Goal: Task Accomplishment & Management: Manage account settings

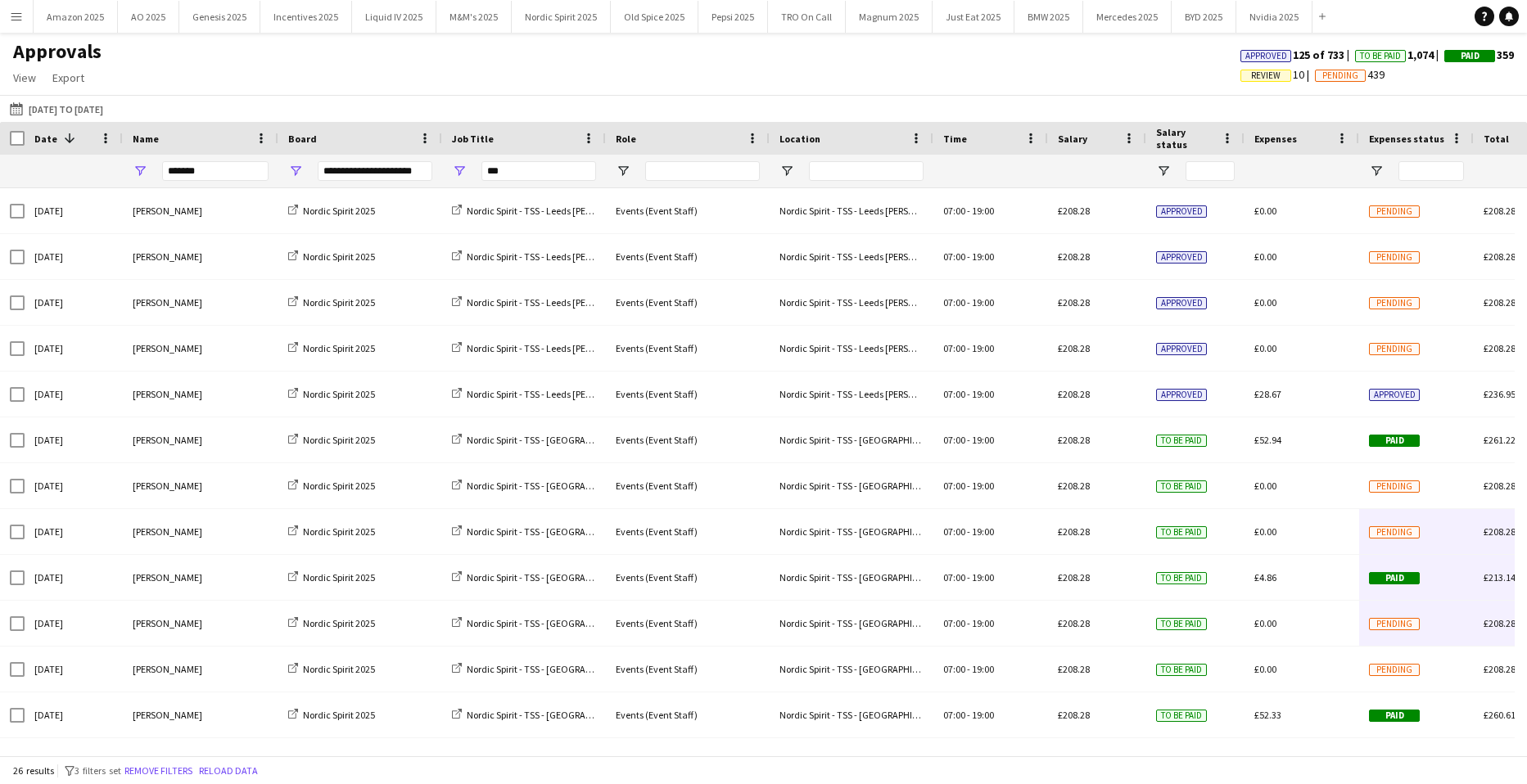
scroll to position [65, 0]
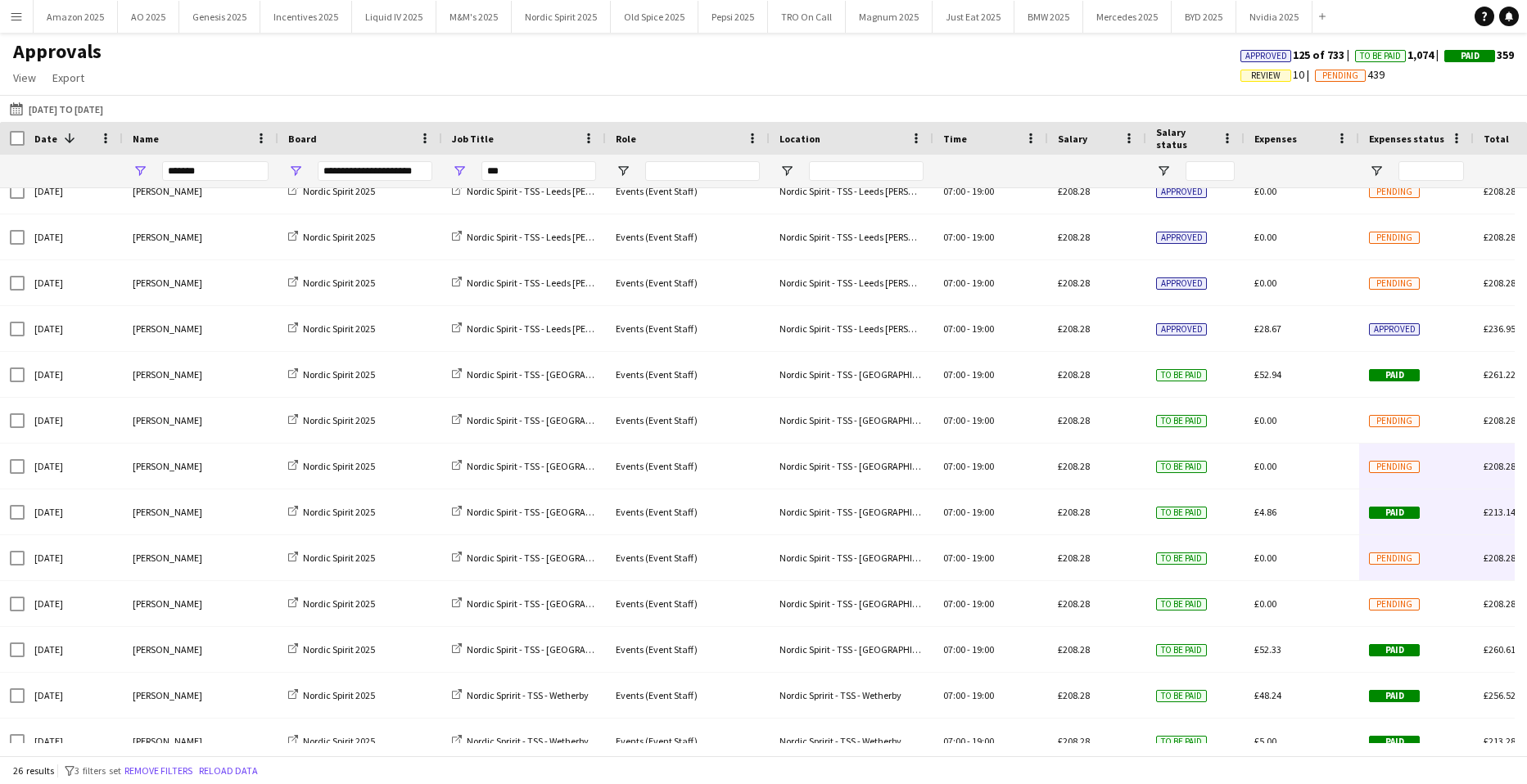
click at [27, 21] on button "Menu" at bounding box center [16, 16] width 33 height 33
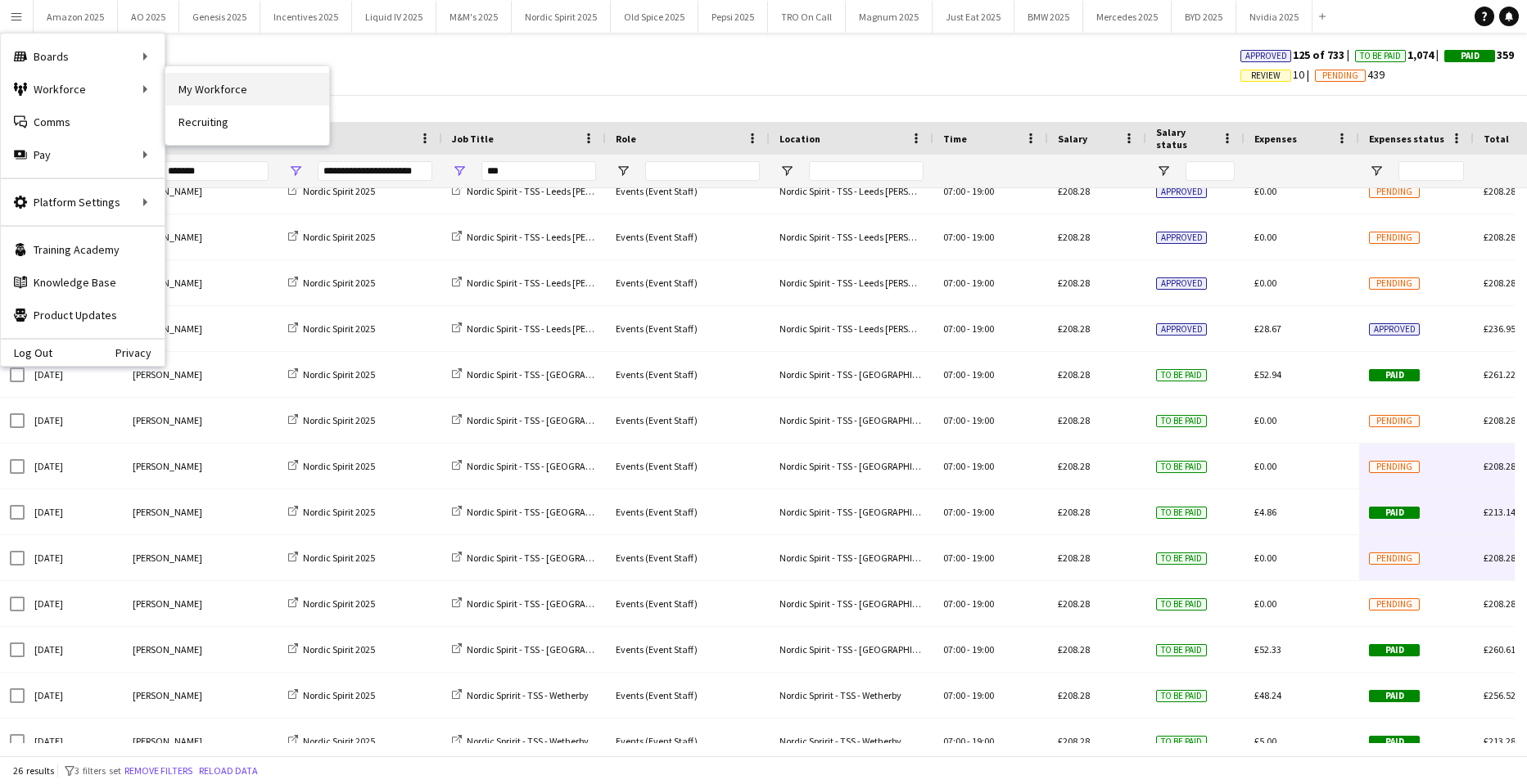
click at [189, 84] on link "My Workforce" at bounding box center [247, 89] width 164 height 33
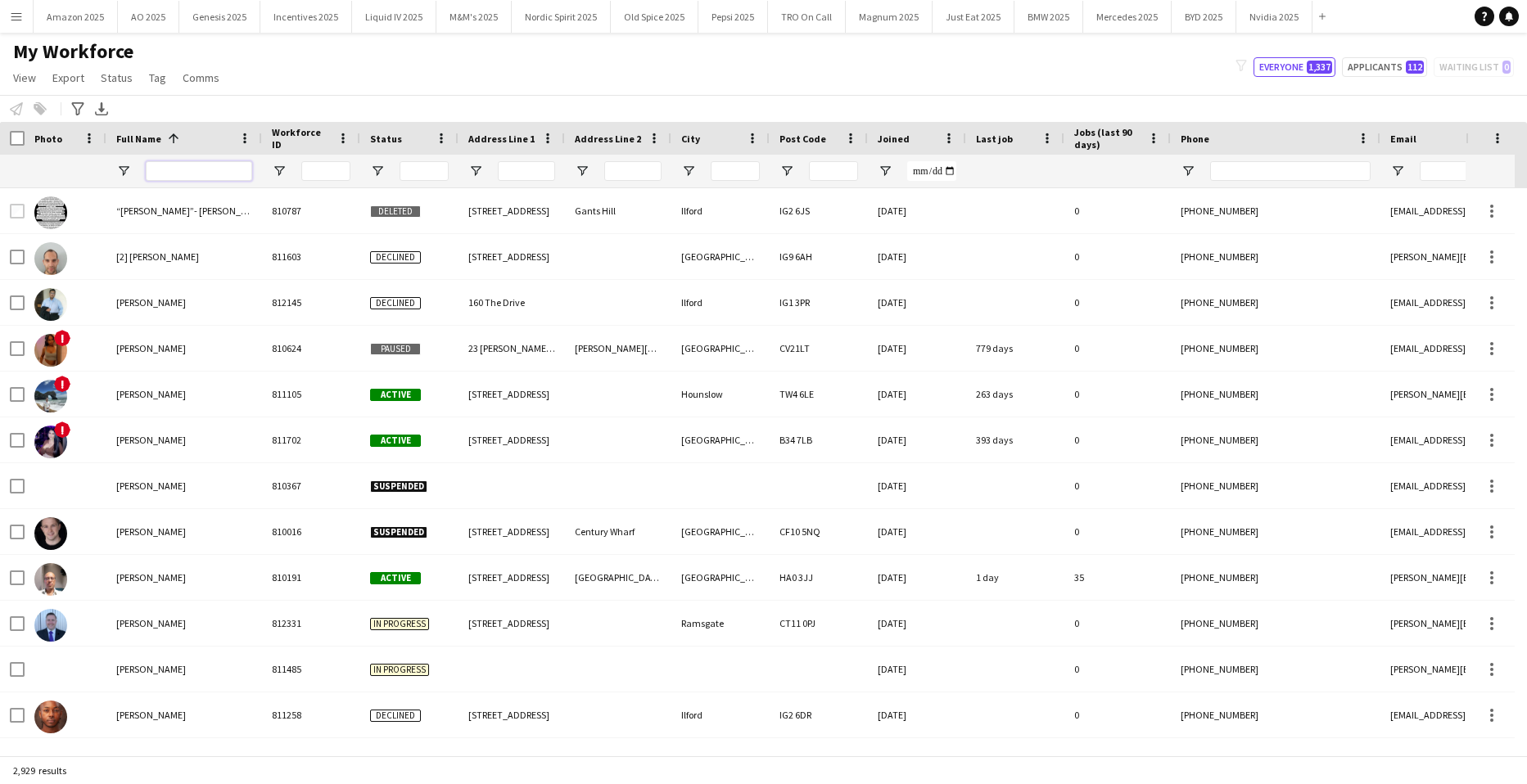
click at [197, 178] on input "Full Name Filter Input" at bounding box center [199, 171] width 106 height 20
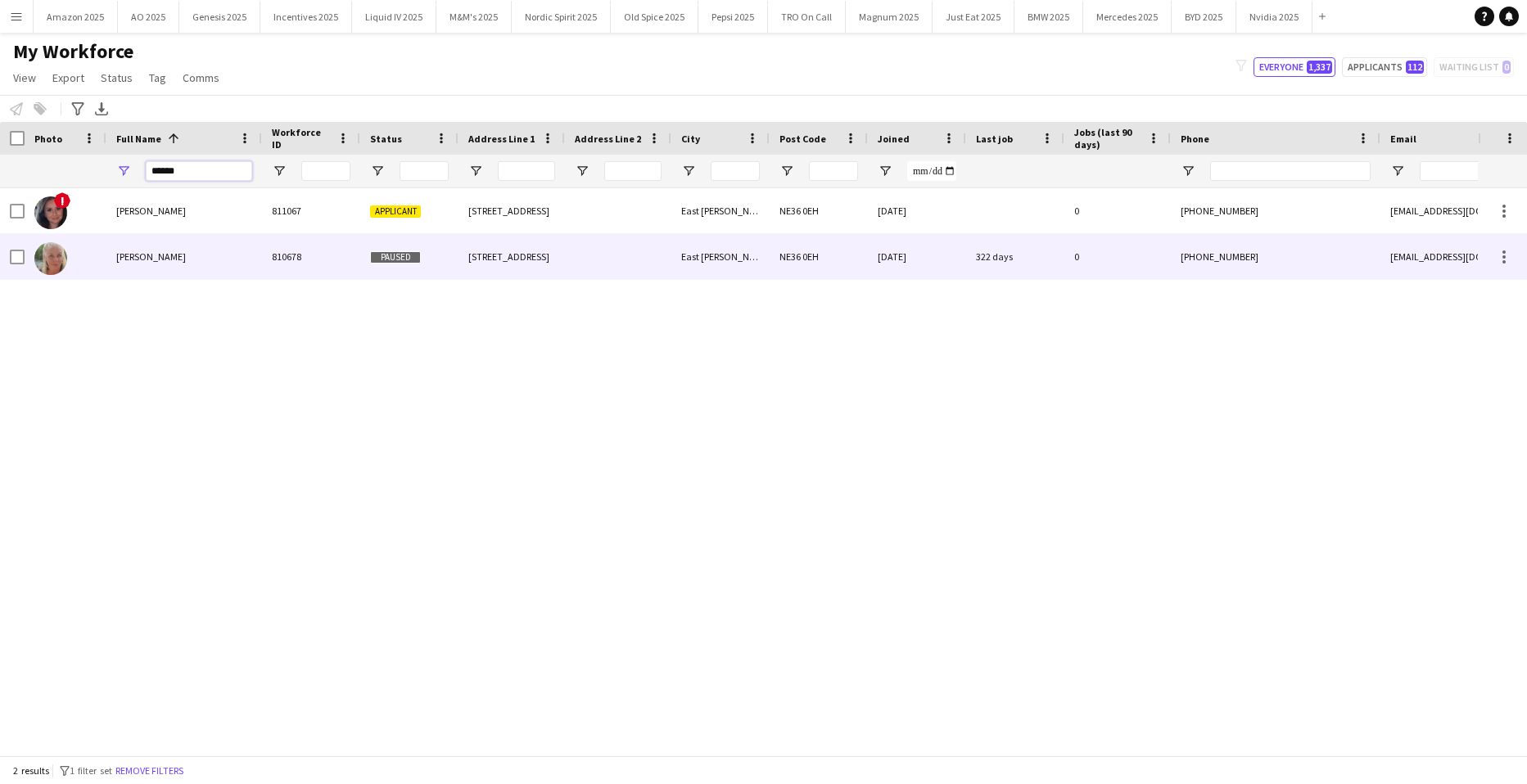
type input "******"
click at [162, 259] on span "Deniece Wanley" at bounding box center [151, 256] width 70 height 12
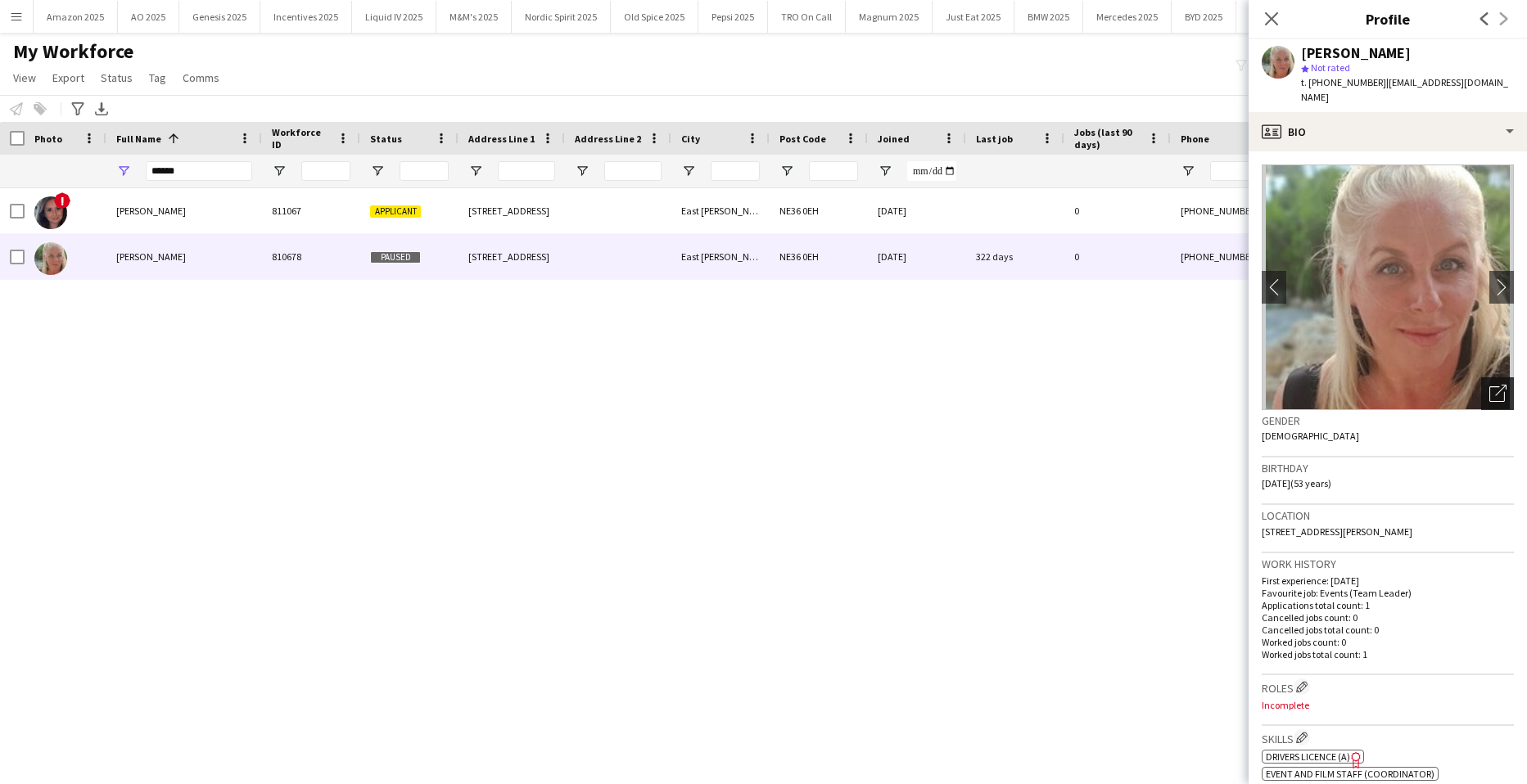
click at [1489, 384] on icon "Open photos pop-in" at bounding box center [1496, 392] width 17 height 17
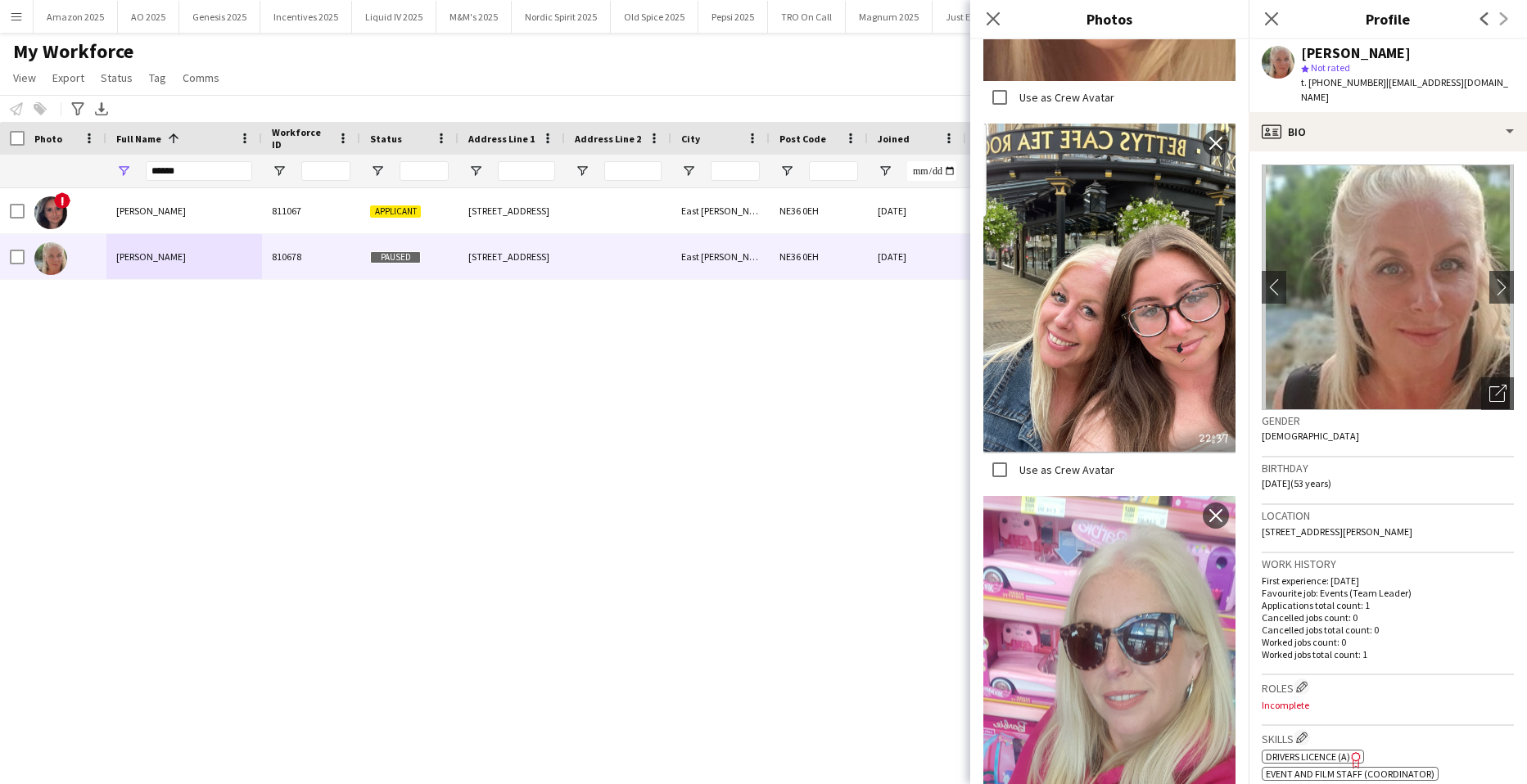
scroll to position [1951, 0]
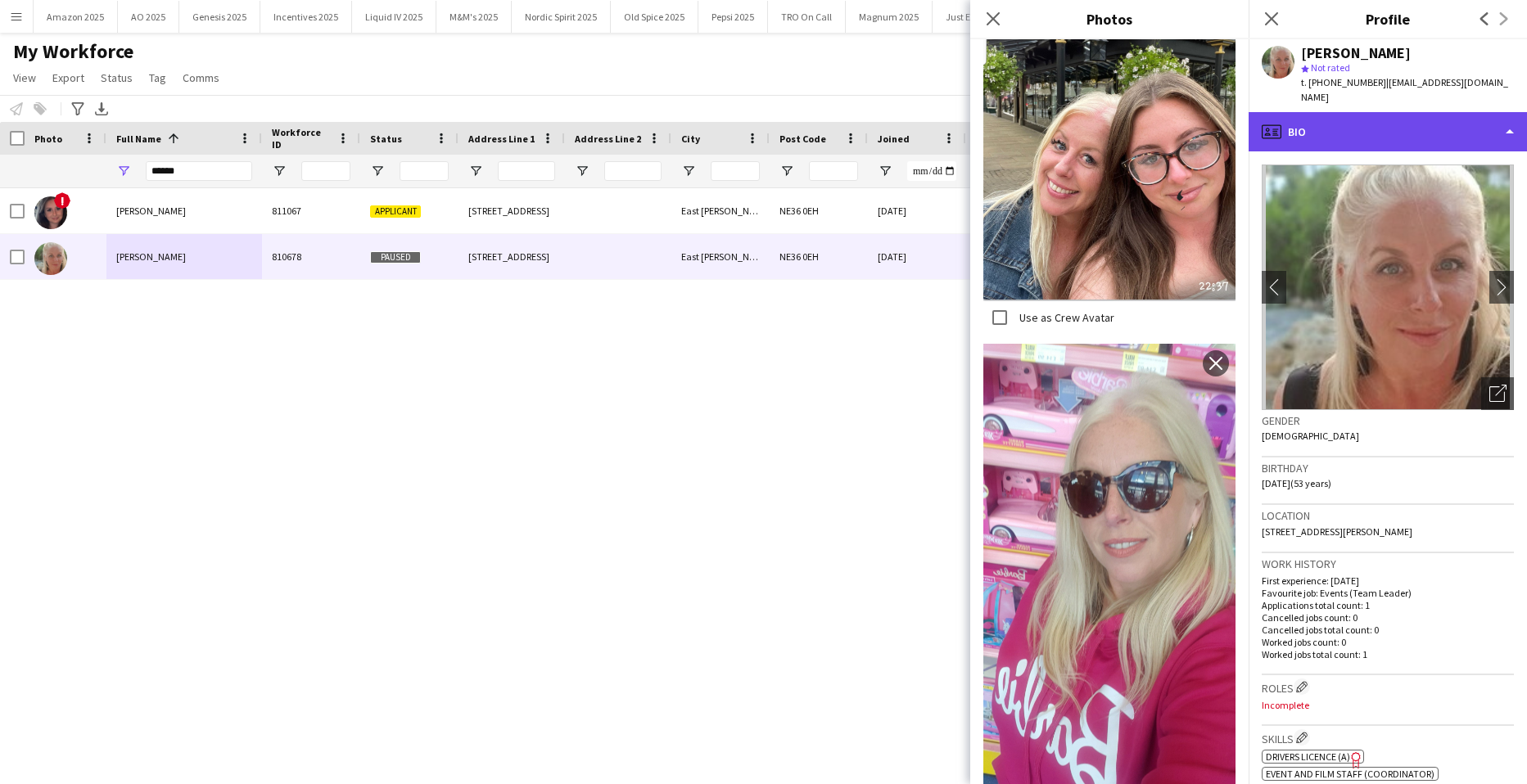
click at [1429, 112] on div "profile Bio" at bounding box center [1387, 132] width 278 height 39
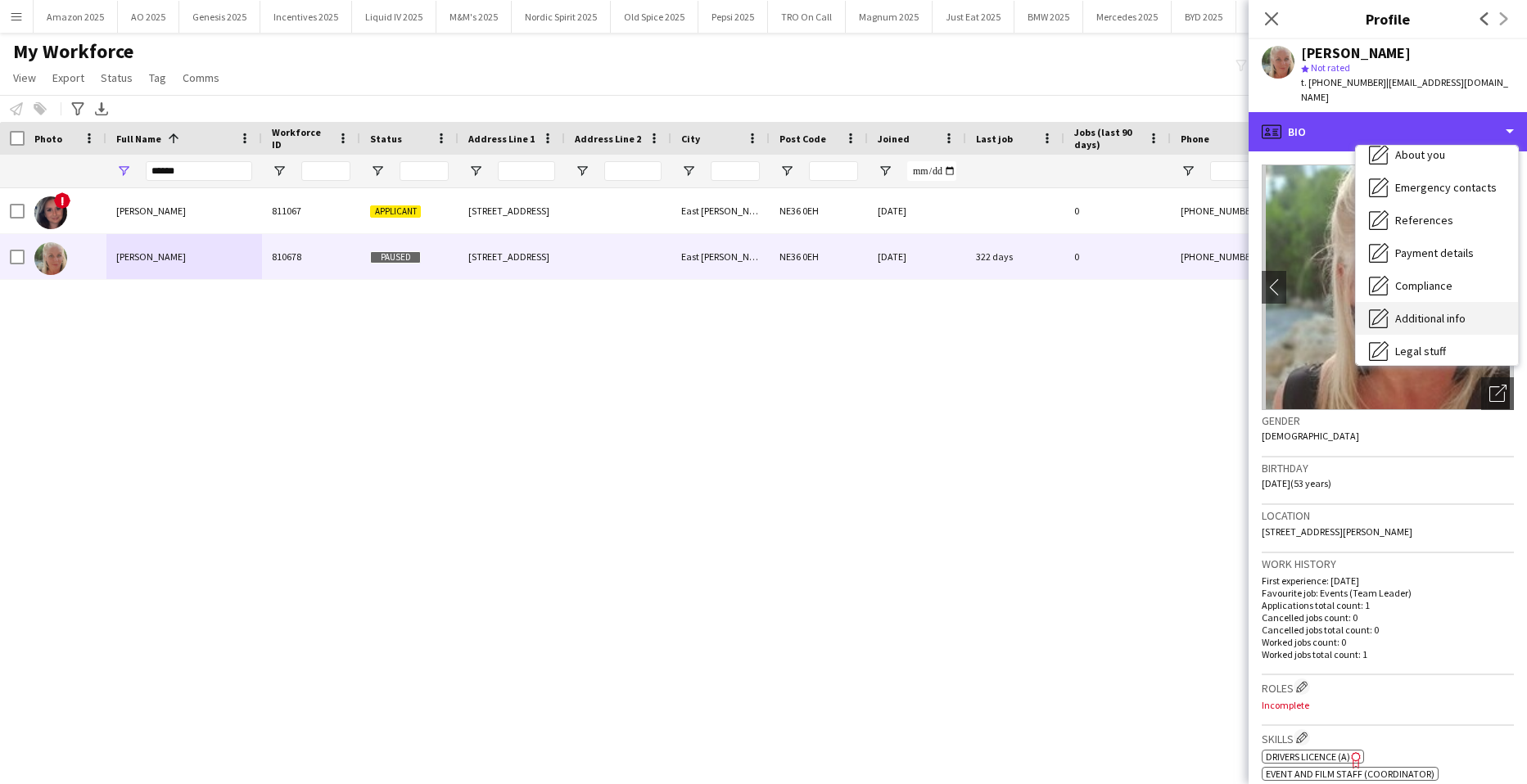
scroll to position [220, 0]
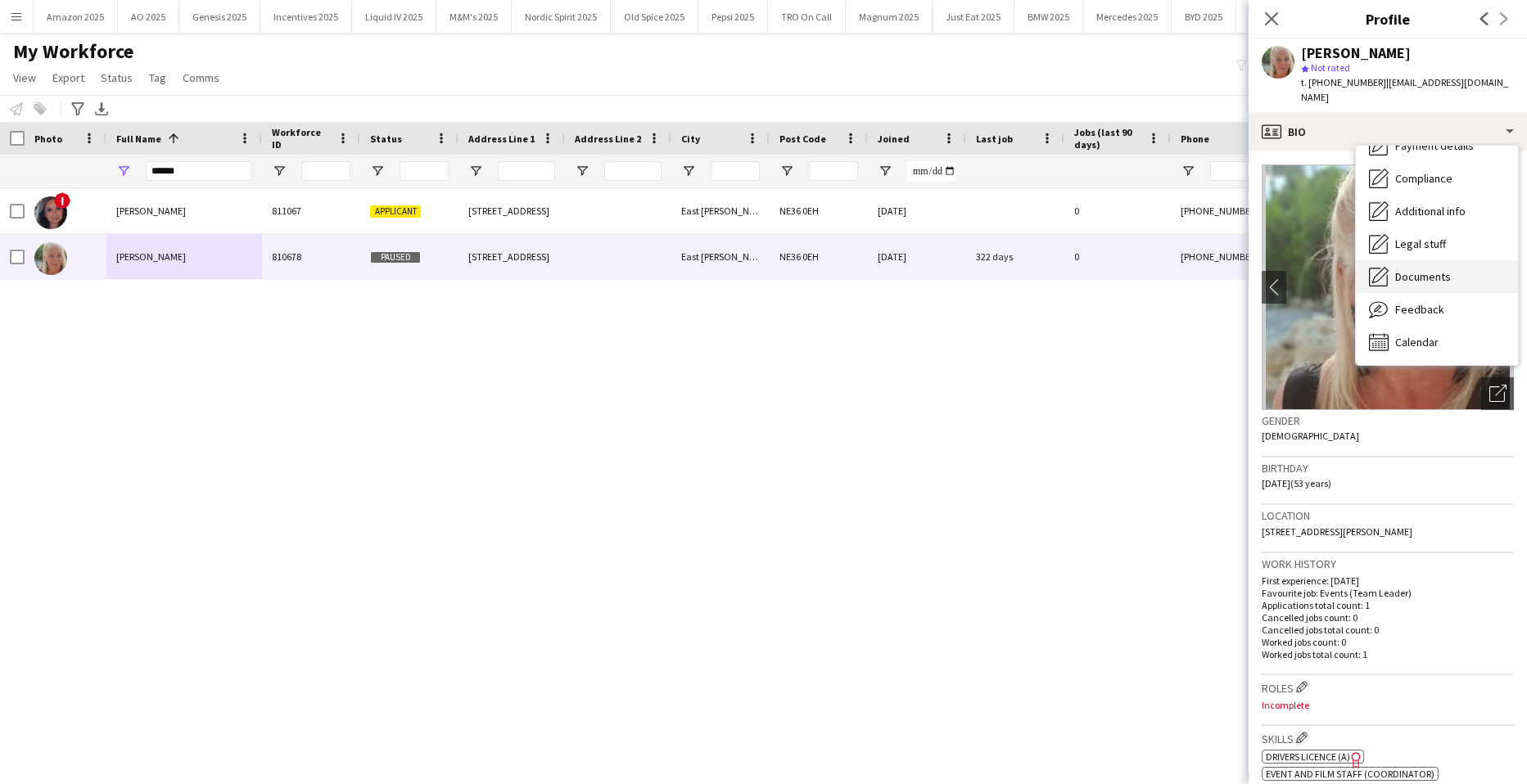
click at [1431, 269] on span "Documents" at bounding box center [1423, 276] width 55 height 15
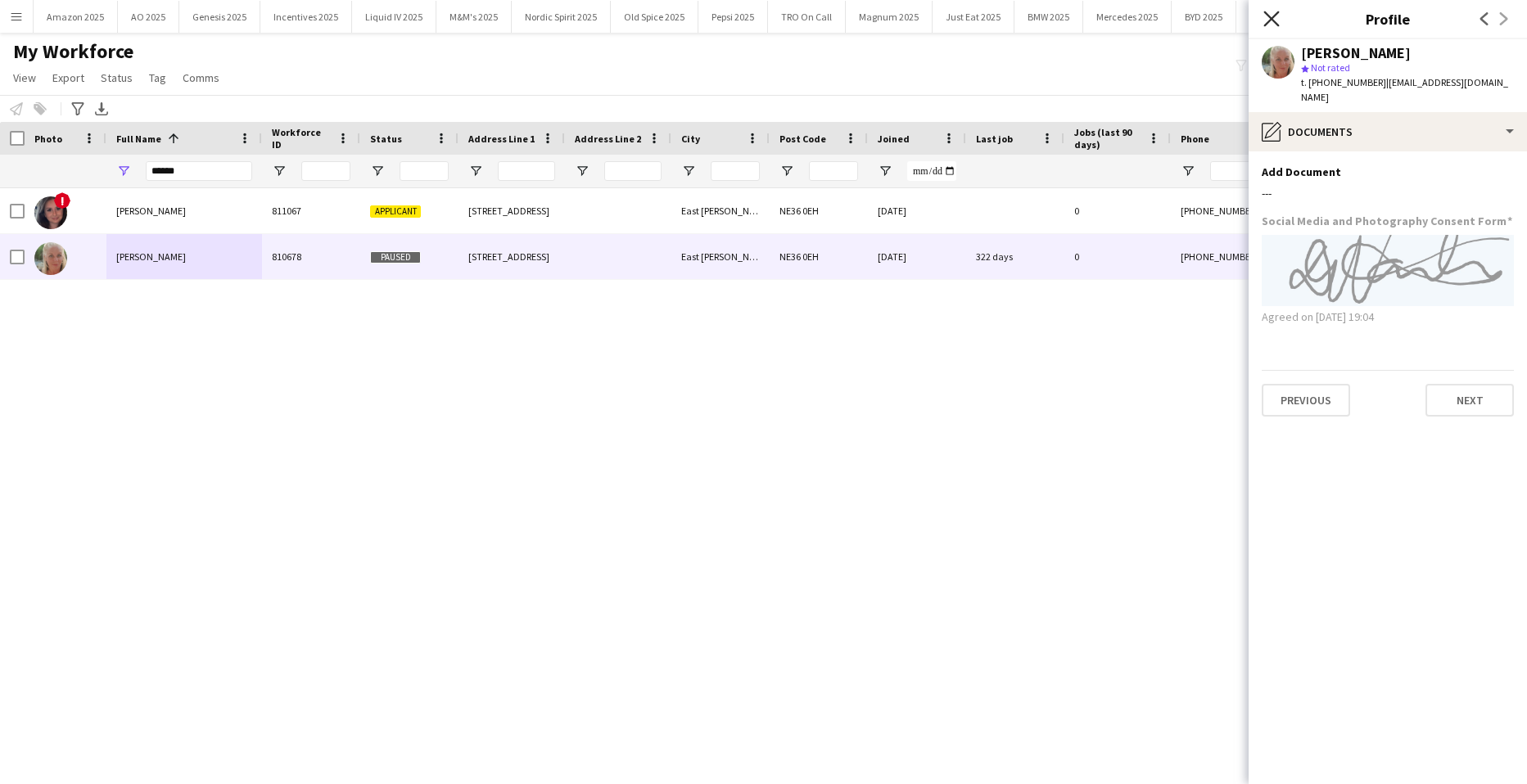
click at [1275, 19] on icon "Close pop-in" at bounding box center [1271, 19] width 16 height 16
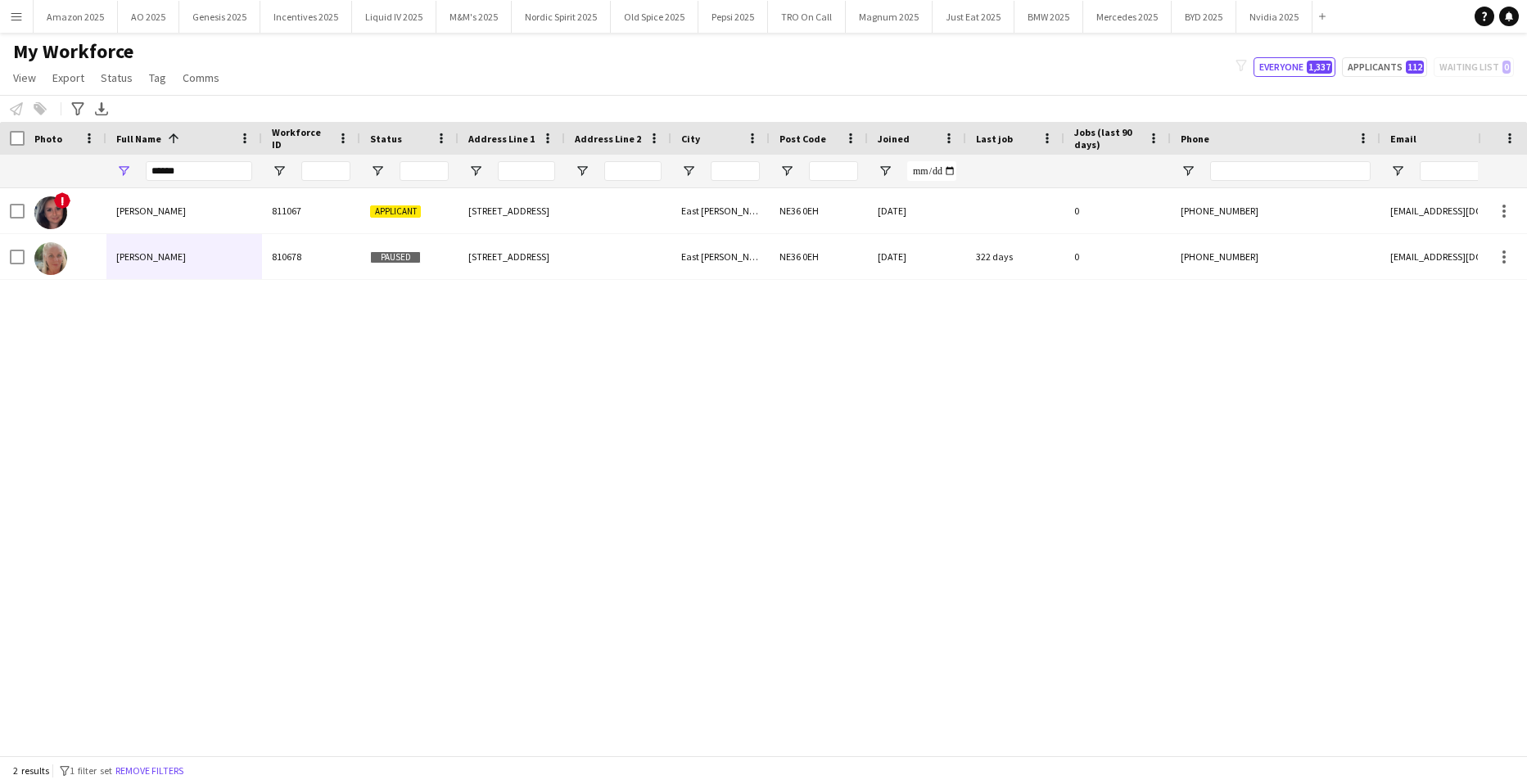
click at [1077, 478] on div "! Aimee Wanley-Haynes 811067 Applicant 29 Beckenham Avenue East Boldon NE36 0EH…" at bounding box center [739, 465] width 1478 height 555
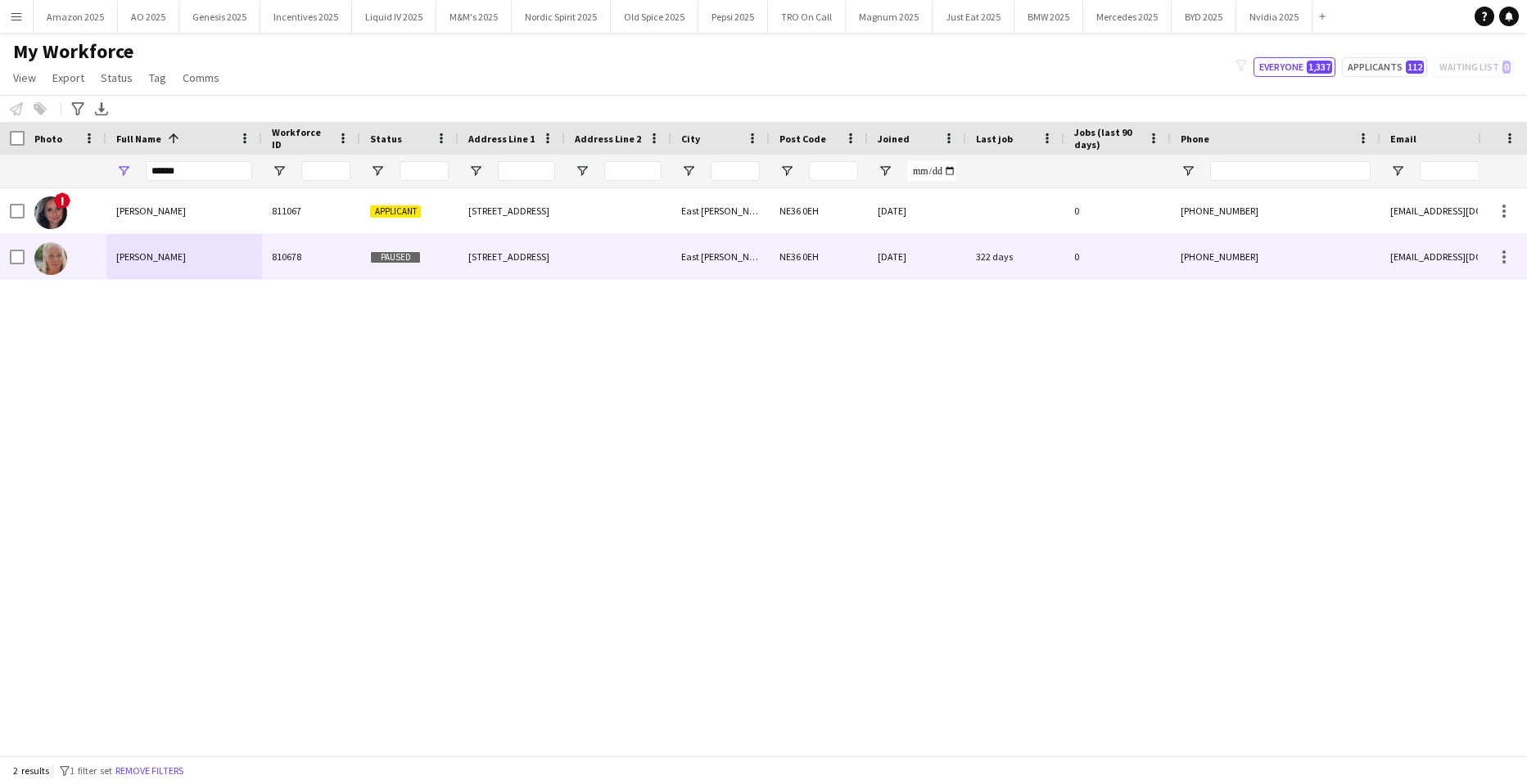
click at [181, 256] on div "Deniece Wanley" at bounding box center [184, 257] width 156 height 45
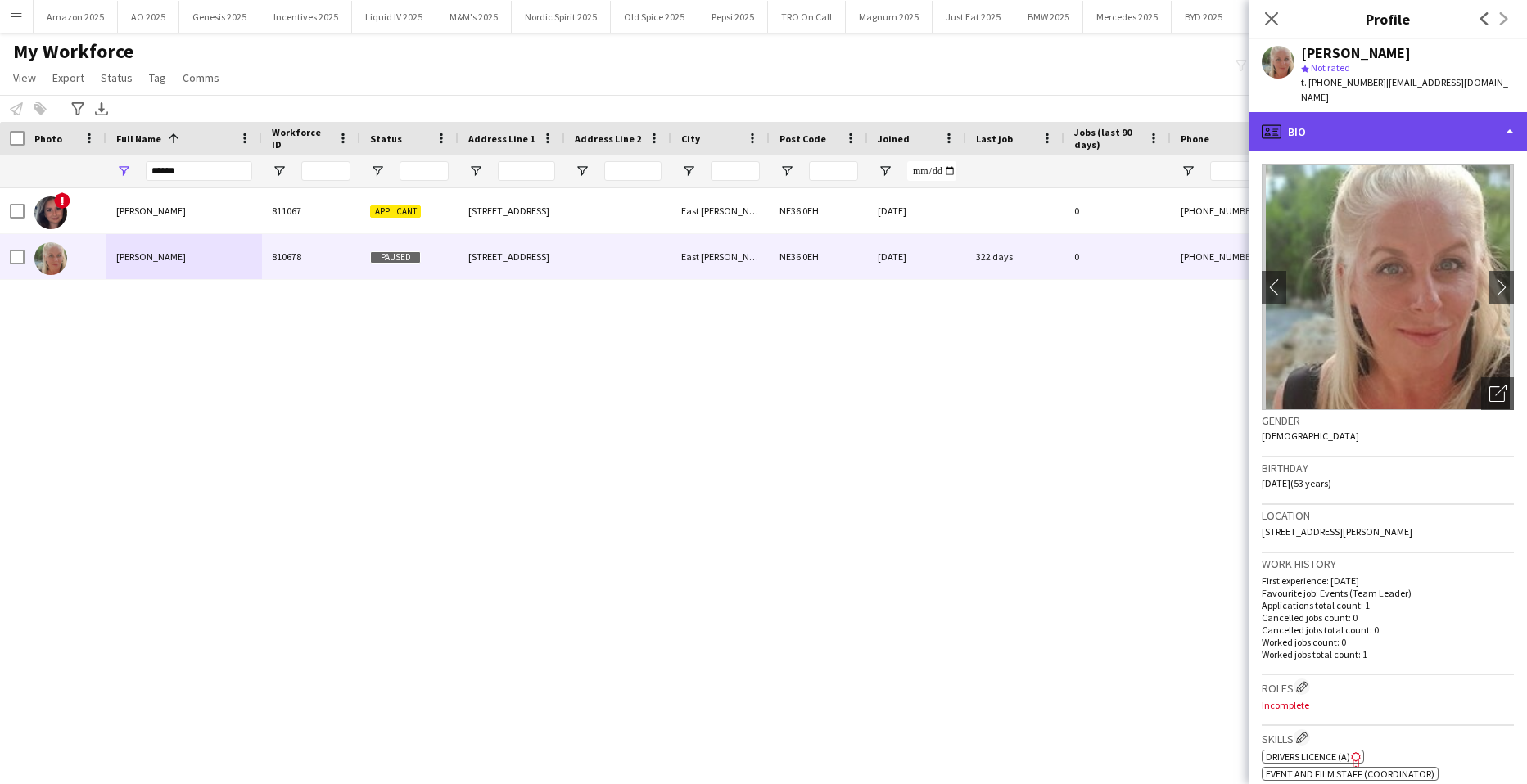
click at [1449, 118] on div "profile Bio" at bounding box center [1387, 132] width 278 height 39
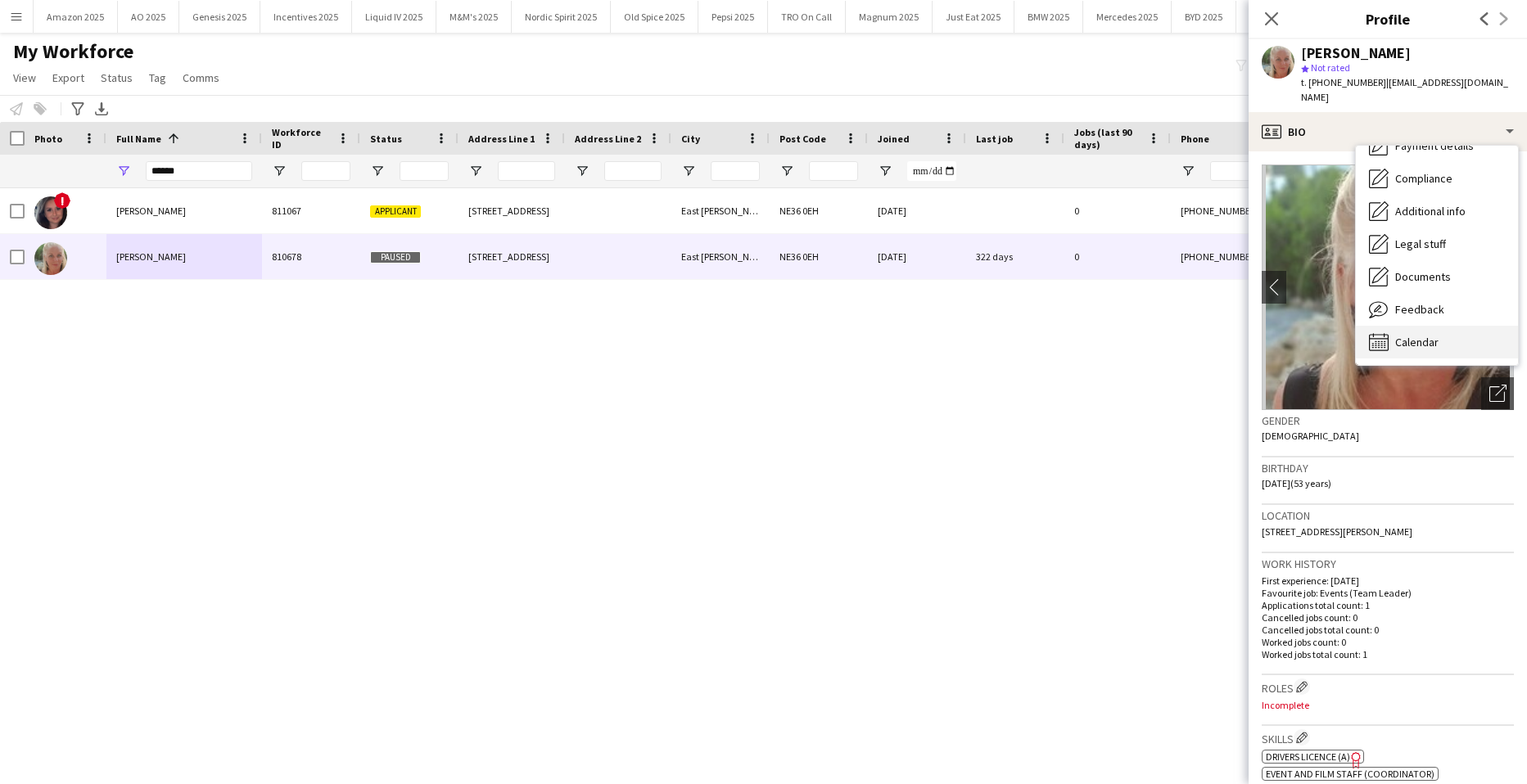
click at [1457, 328] on div "Calendar Calendar" at bounding box center [1436, 342] width 163 height 33
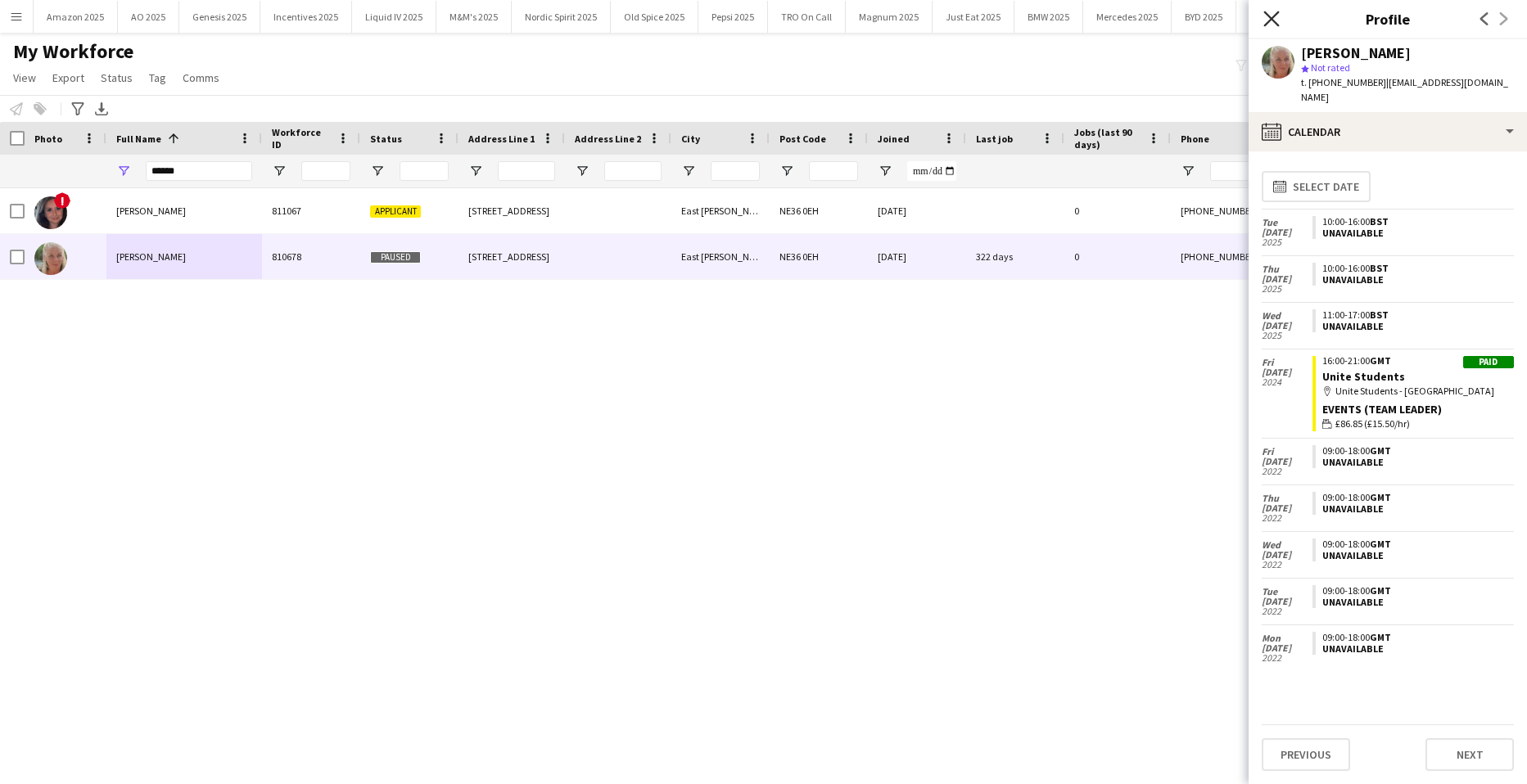
click at [1273, 20] on icon "Close pop-in" at bounding box center [1271, 19] width 16 height 16
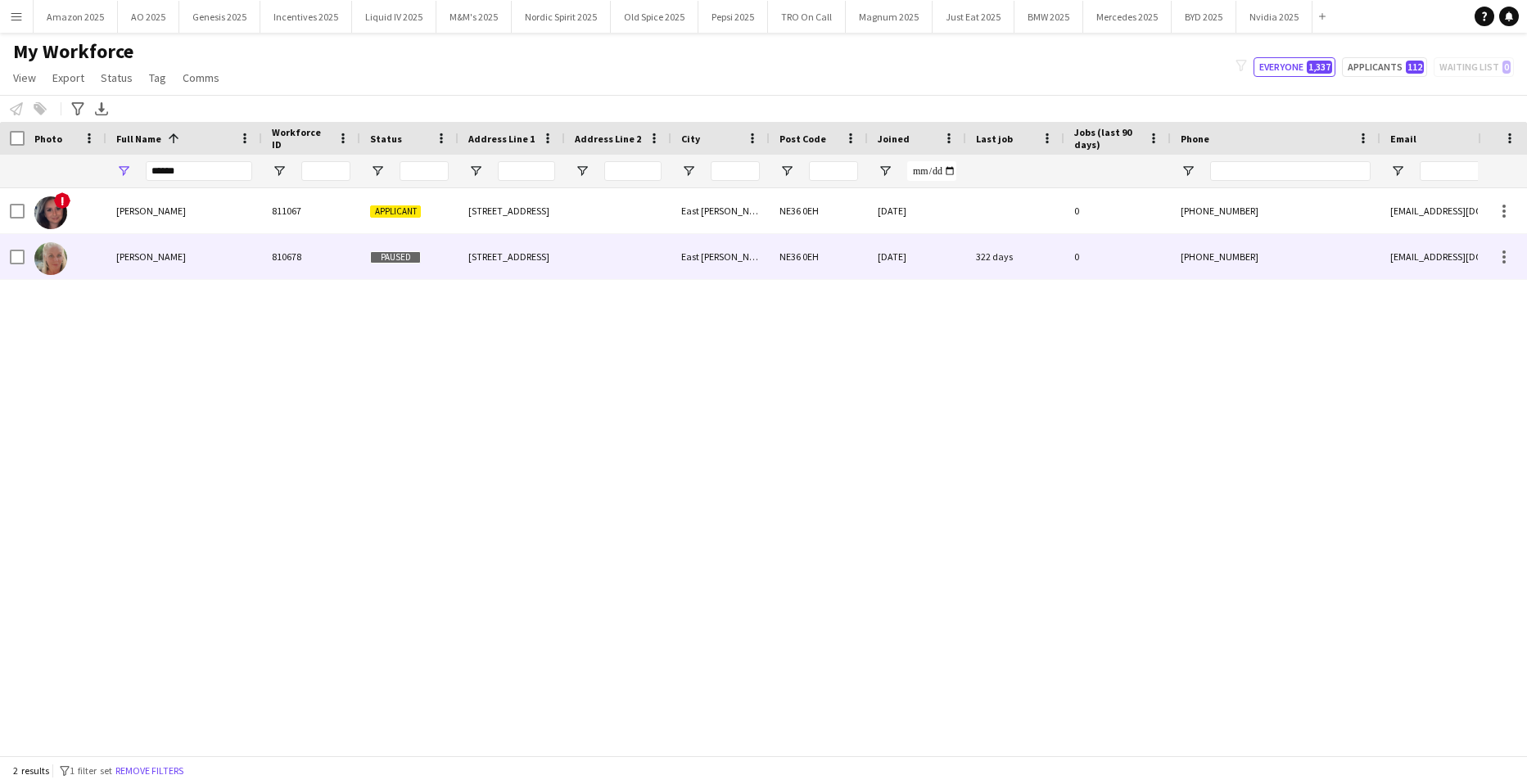
click at [211, 257] on div "Deniece Wanley" at bounding box center [184, 257] width 156 height 45
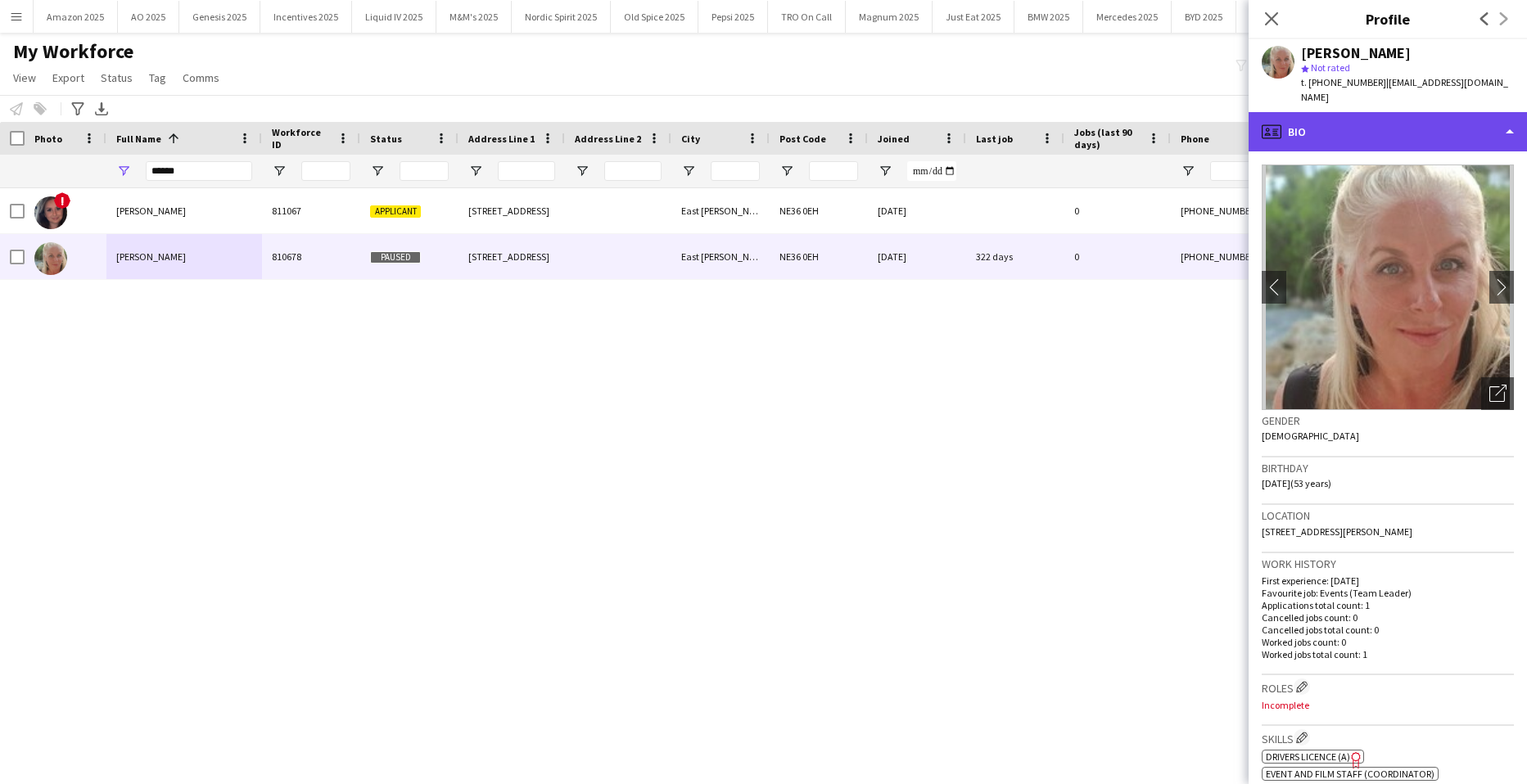
click at [1458, 125] on div "profile Bio" at bounding box center [1387, 132] width 278 height 39
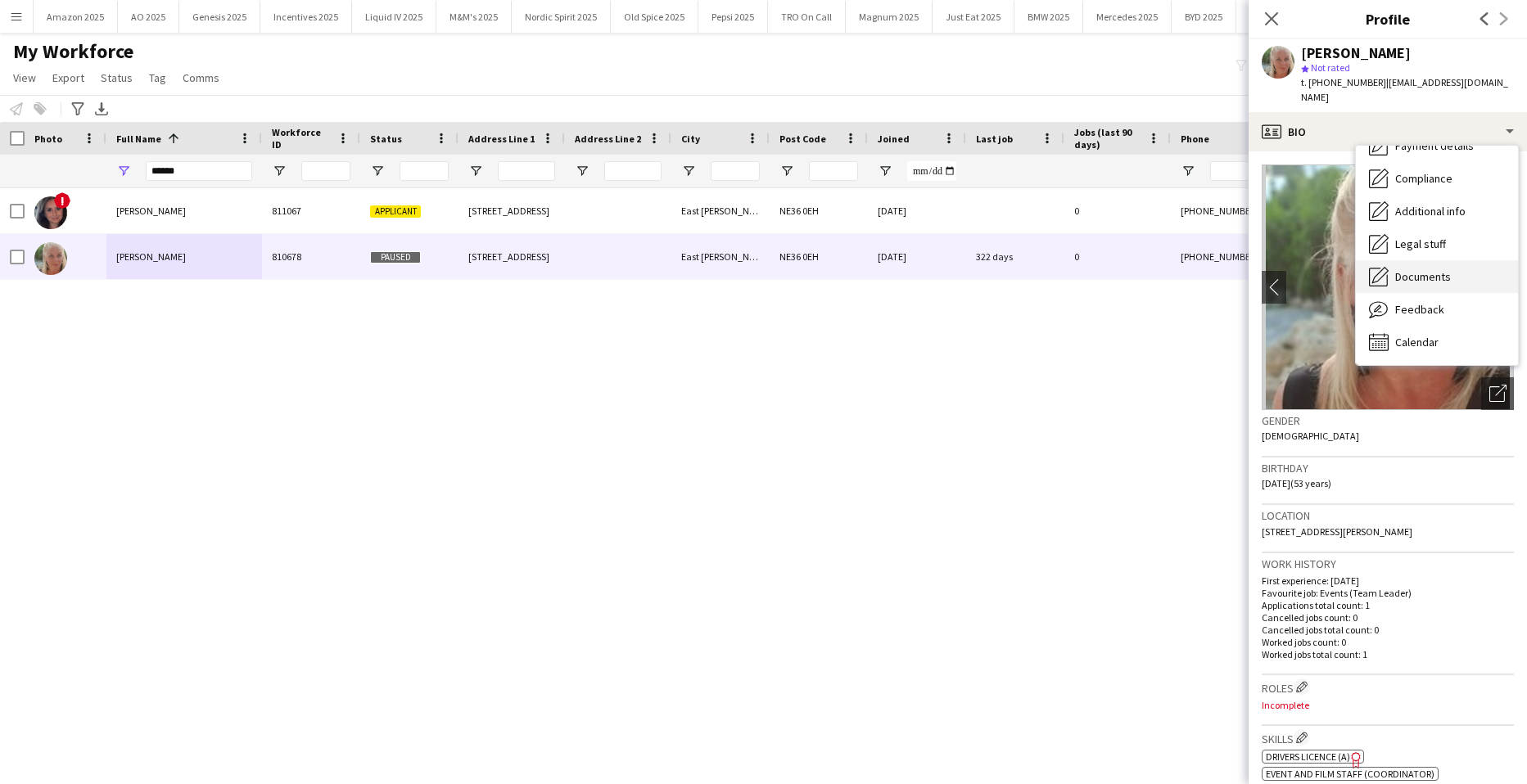
click at [1435, 269] on span "Documents" at bounding box center [1423, 276] width 55 height 15
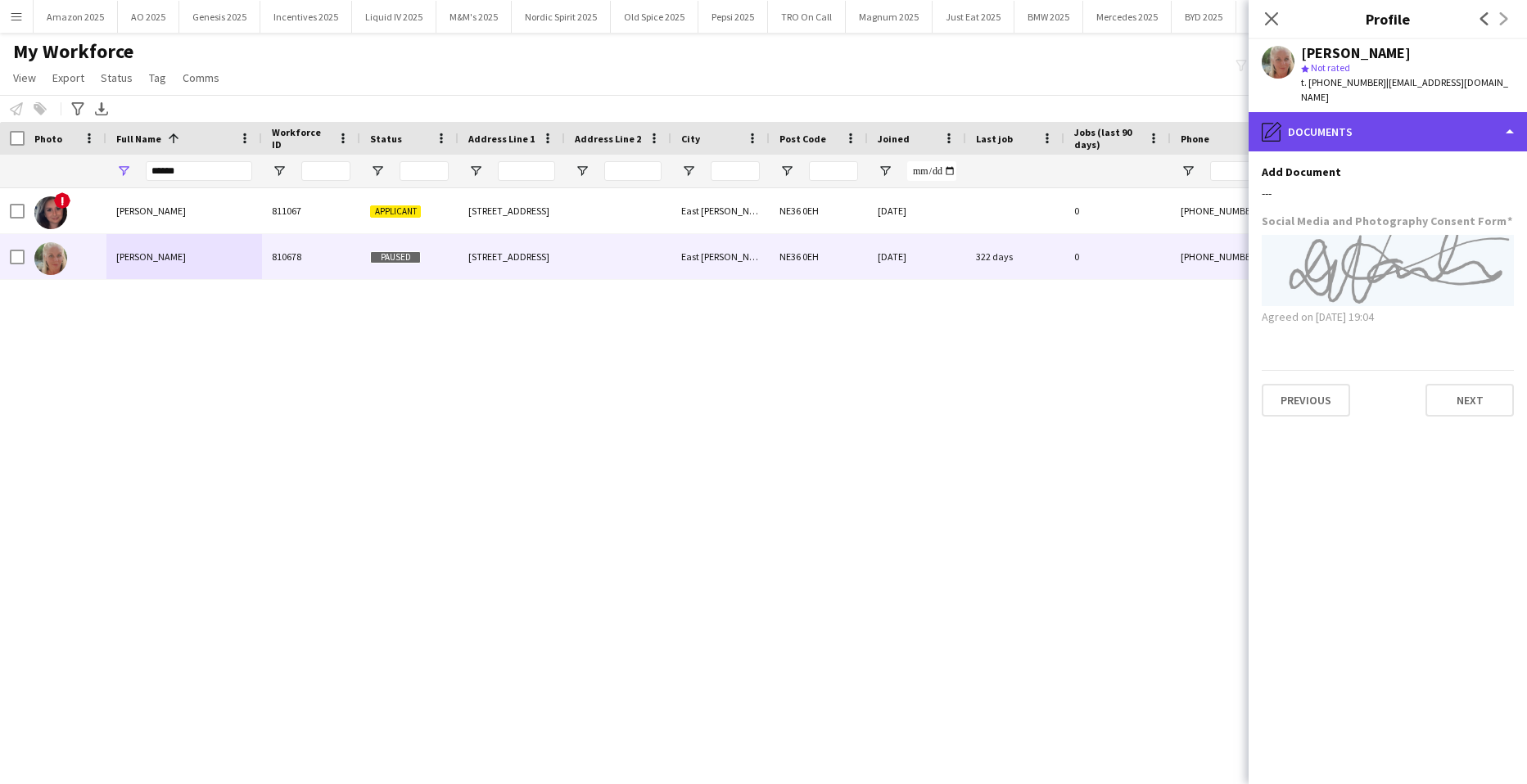
click at [1512, 112] on div "pencil4 Documents" at bounding box center [1387, 132] width 278 height 39
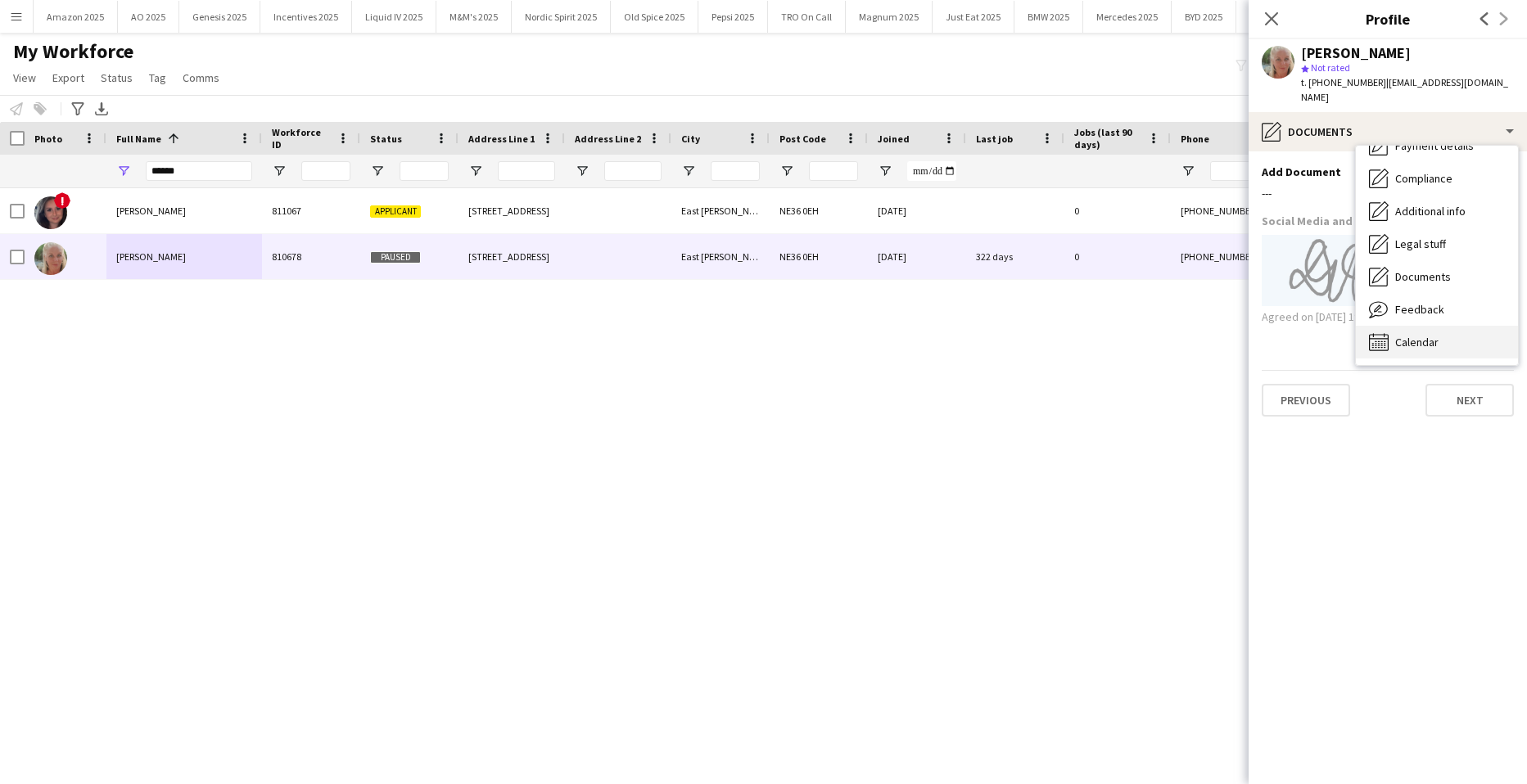
click at [1434, 326] on div "Calendar Calendar" at bounding box center [1436, 342] width 163 height 33
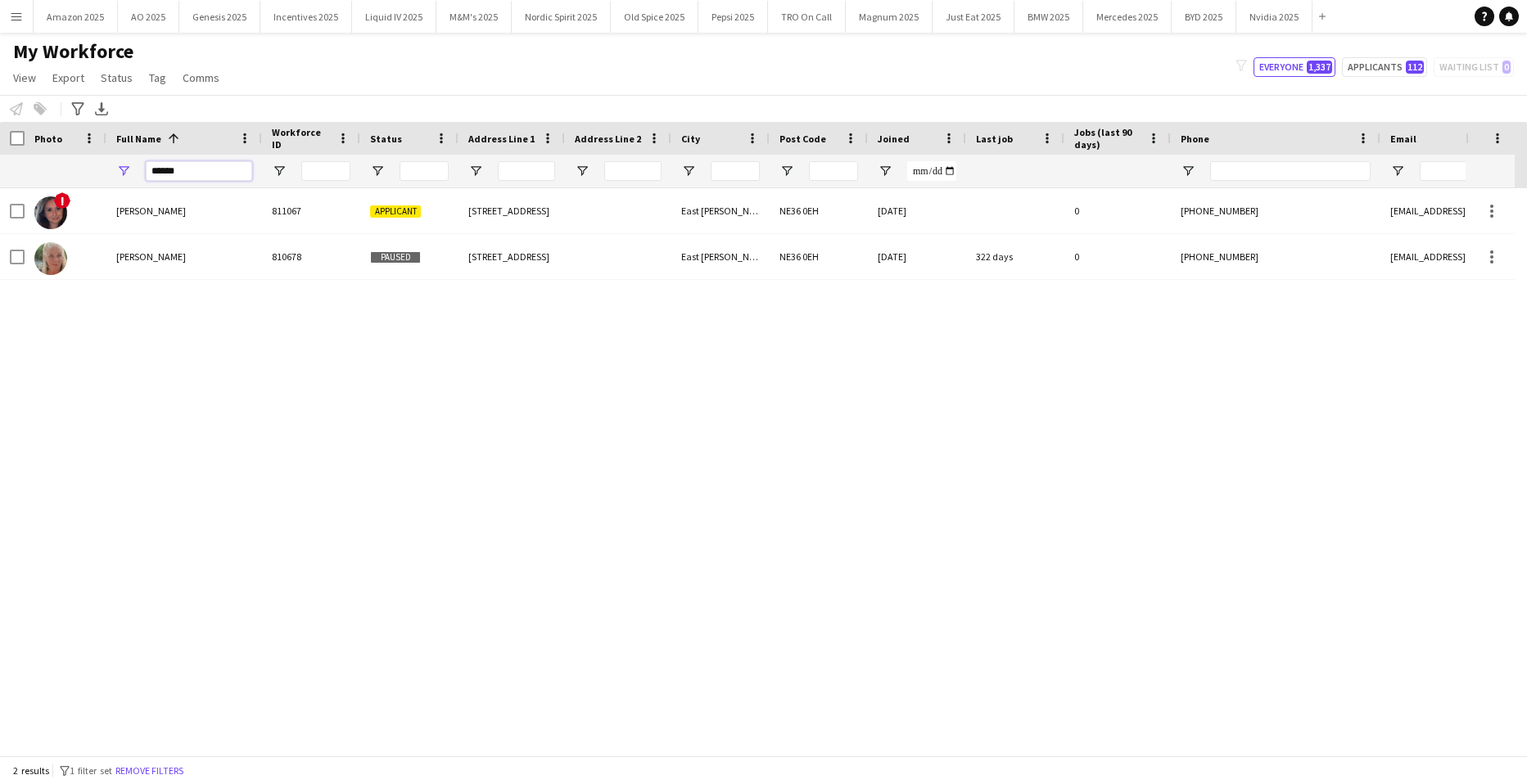
drag, startPoint x: 200, startPoint y: 177, endPoint x: -14, endPoint y: 175, distance: 214.0
click at [0, 175] on html "Menu Boards Boards Boards All jobs Status Workforce Workforce My Workforce Recr…" at bounding box center [764, 392] width 1527 height 784
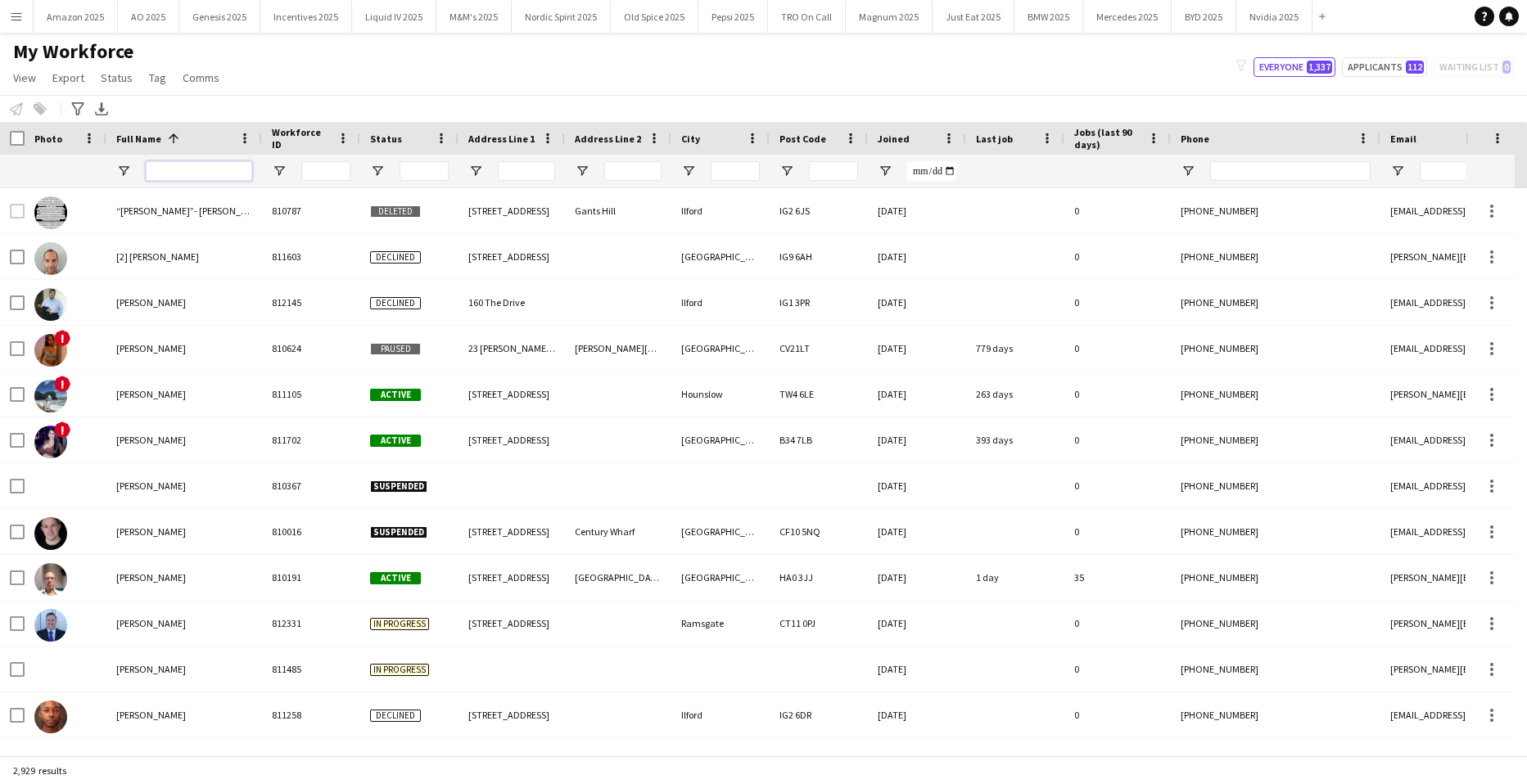
click at [205, 179] on input "Full Name Filter Input" at bounding box center [199, 171] width 106 height 20
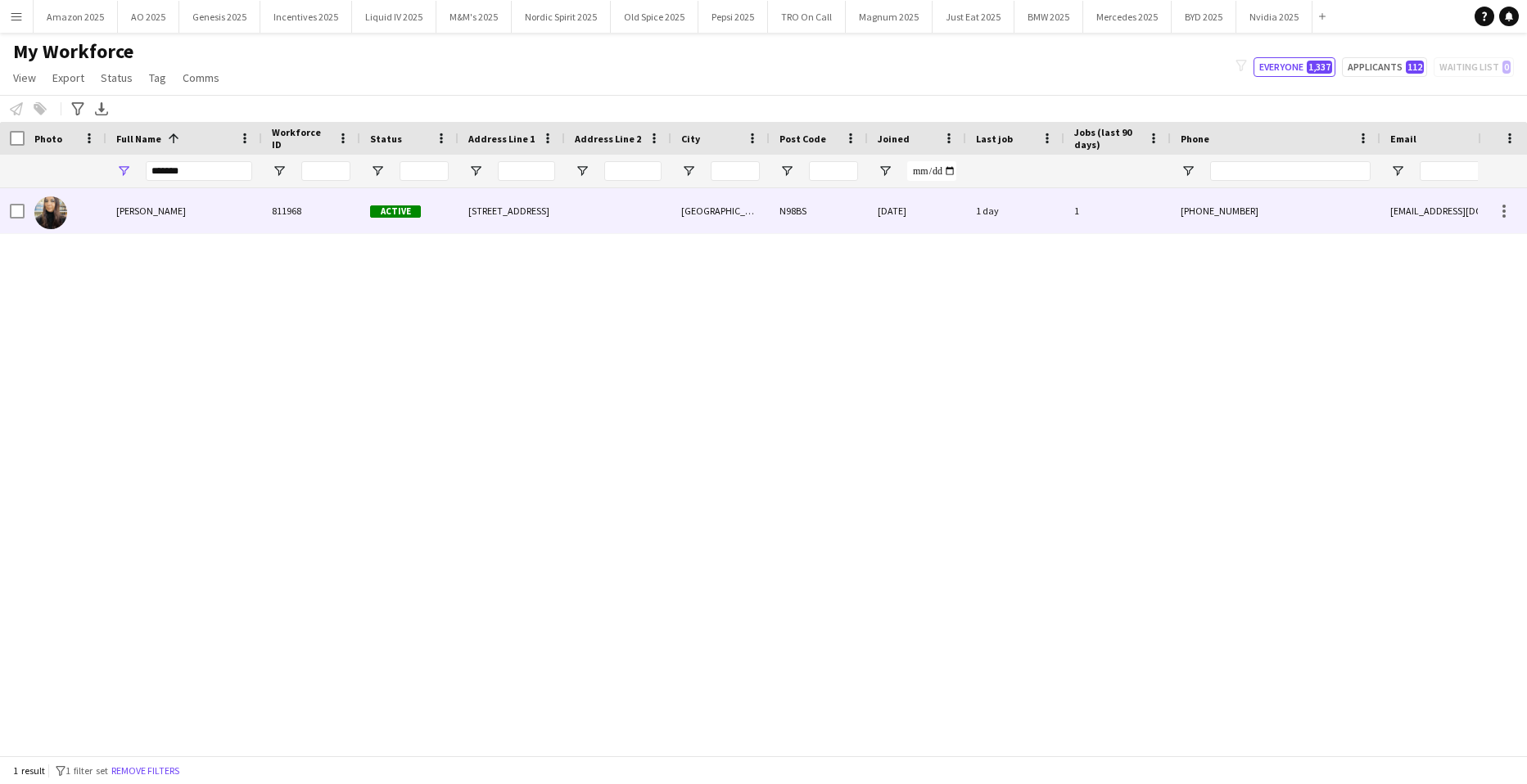
click at [189, 214] on div "Usha Bhogowoth" at bounding box center [184, 211] width 156 height 45
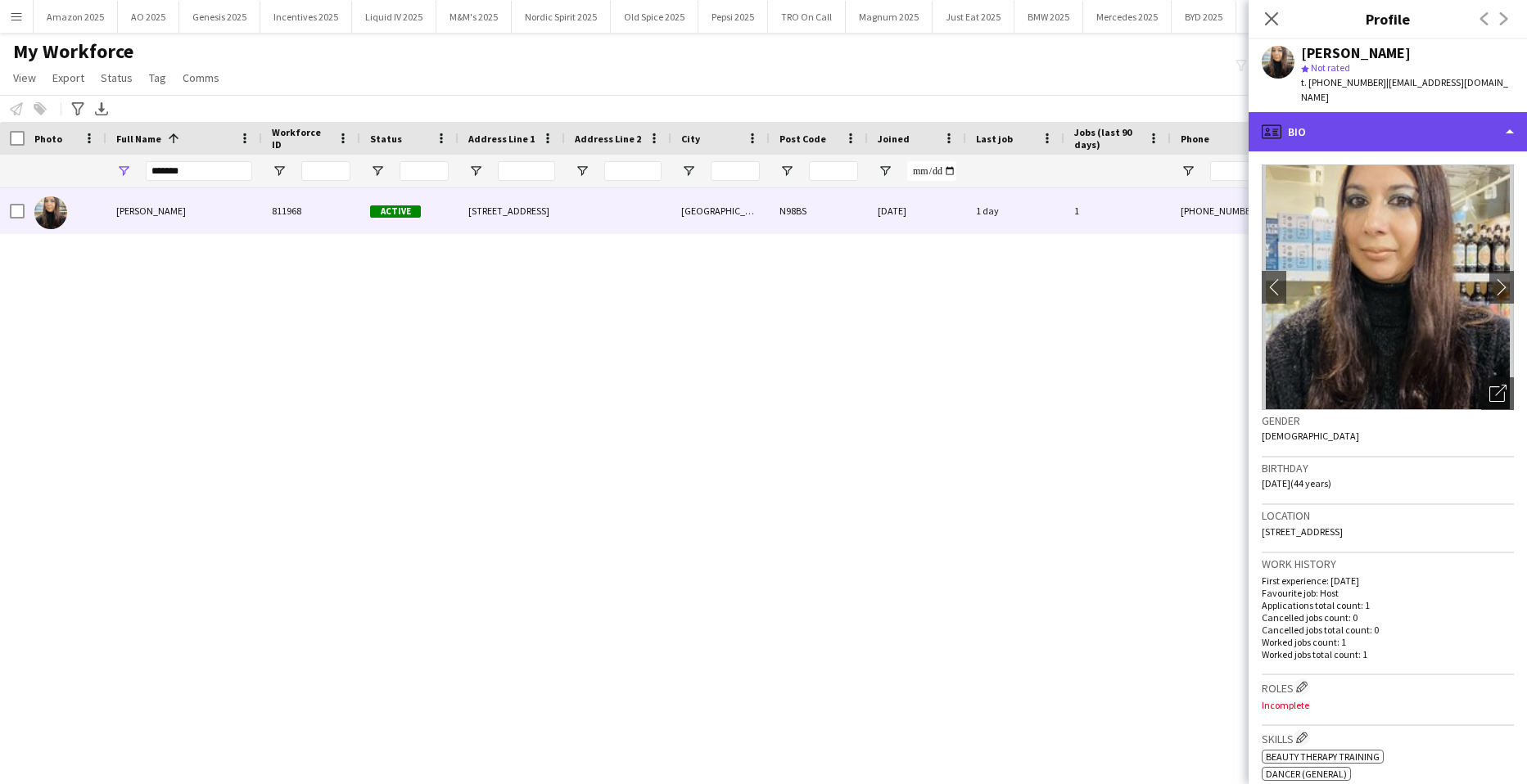
click at [1426, 112] on div "profile Bio" at bounding box center [1387, 132] width 278 height 39
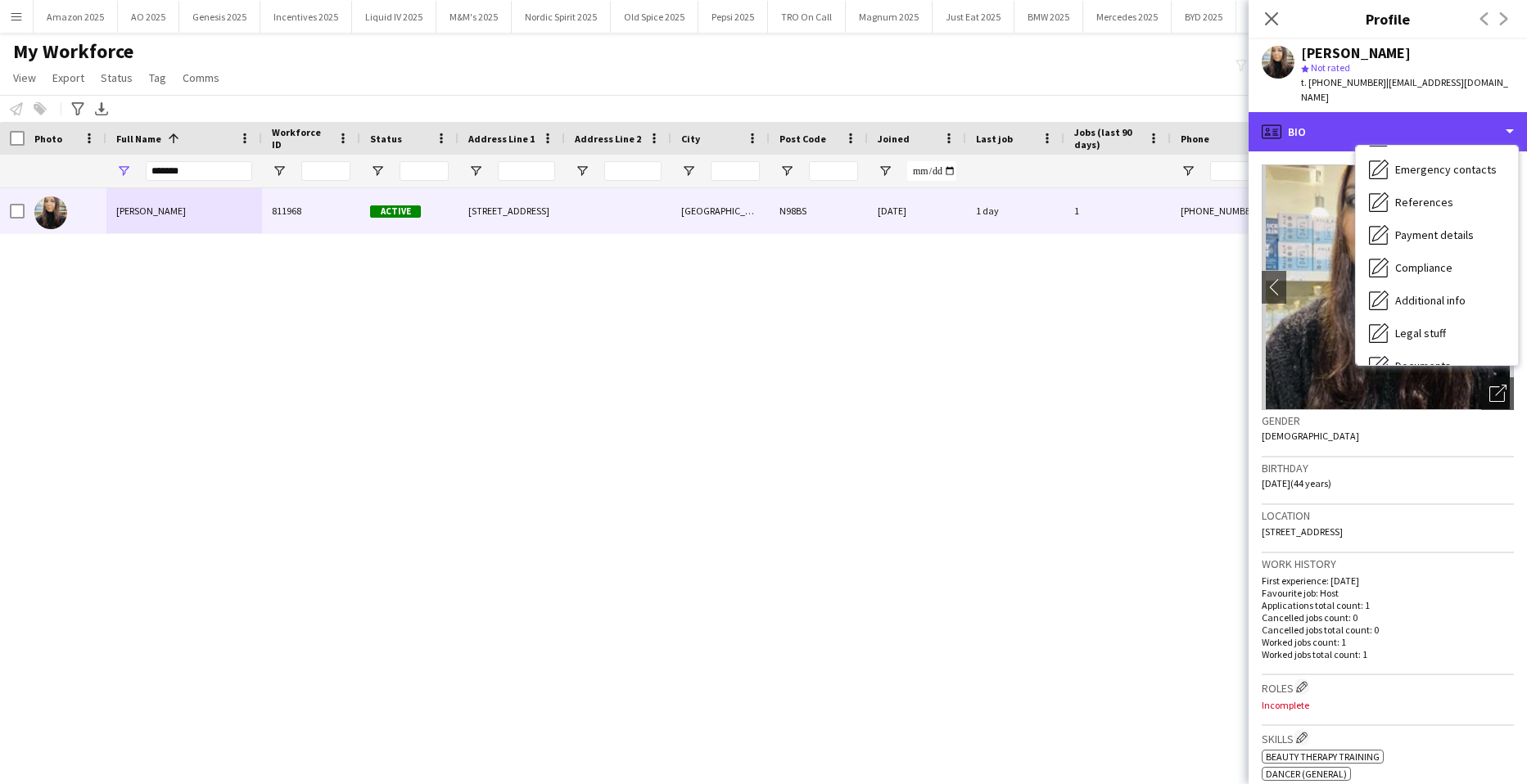
scroll to position [220, 0]
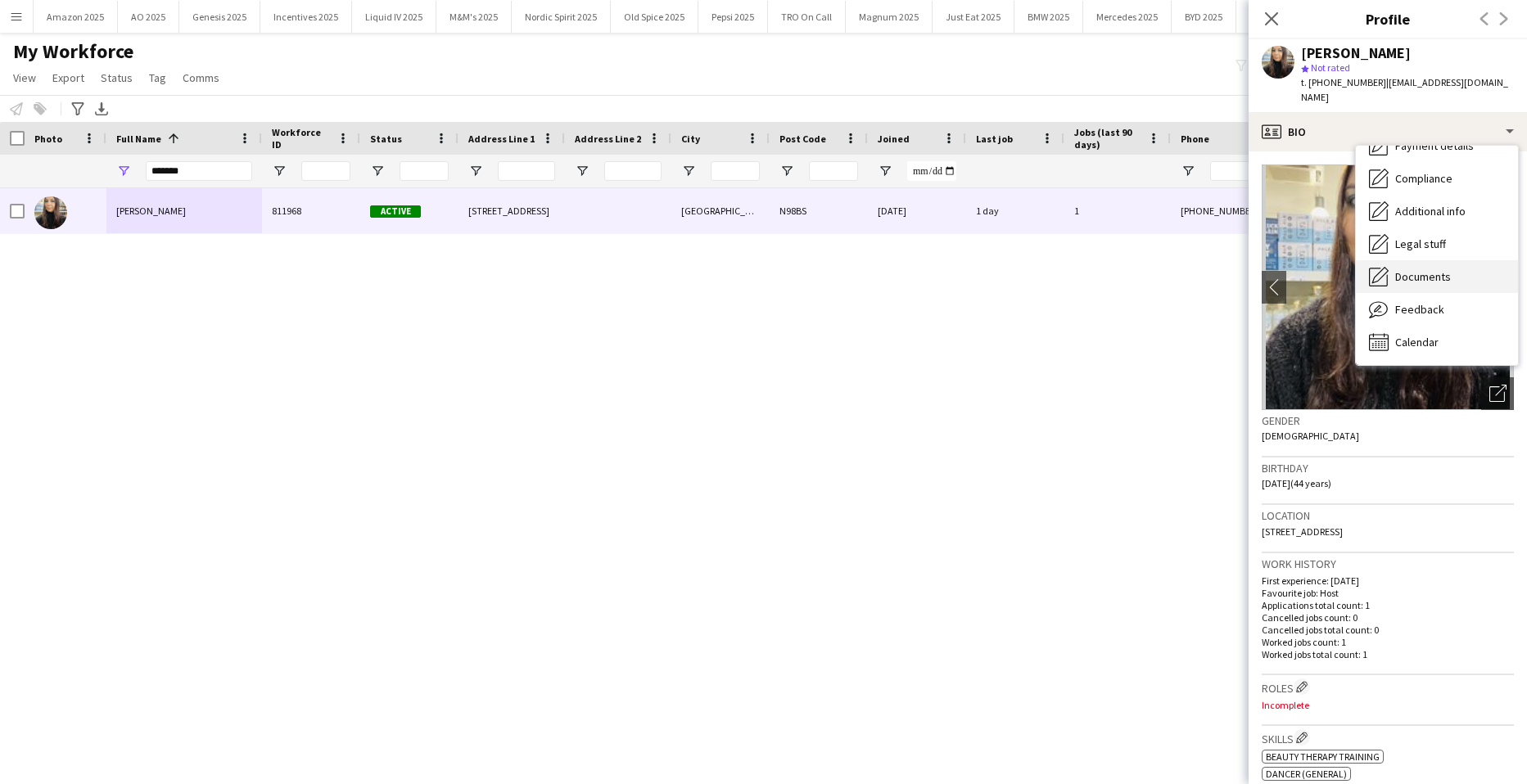
click at [1432, 269] on span "Documents" at bounding box center [1423, 276] width 55 height 15
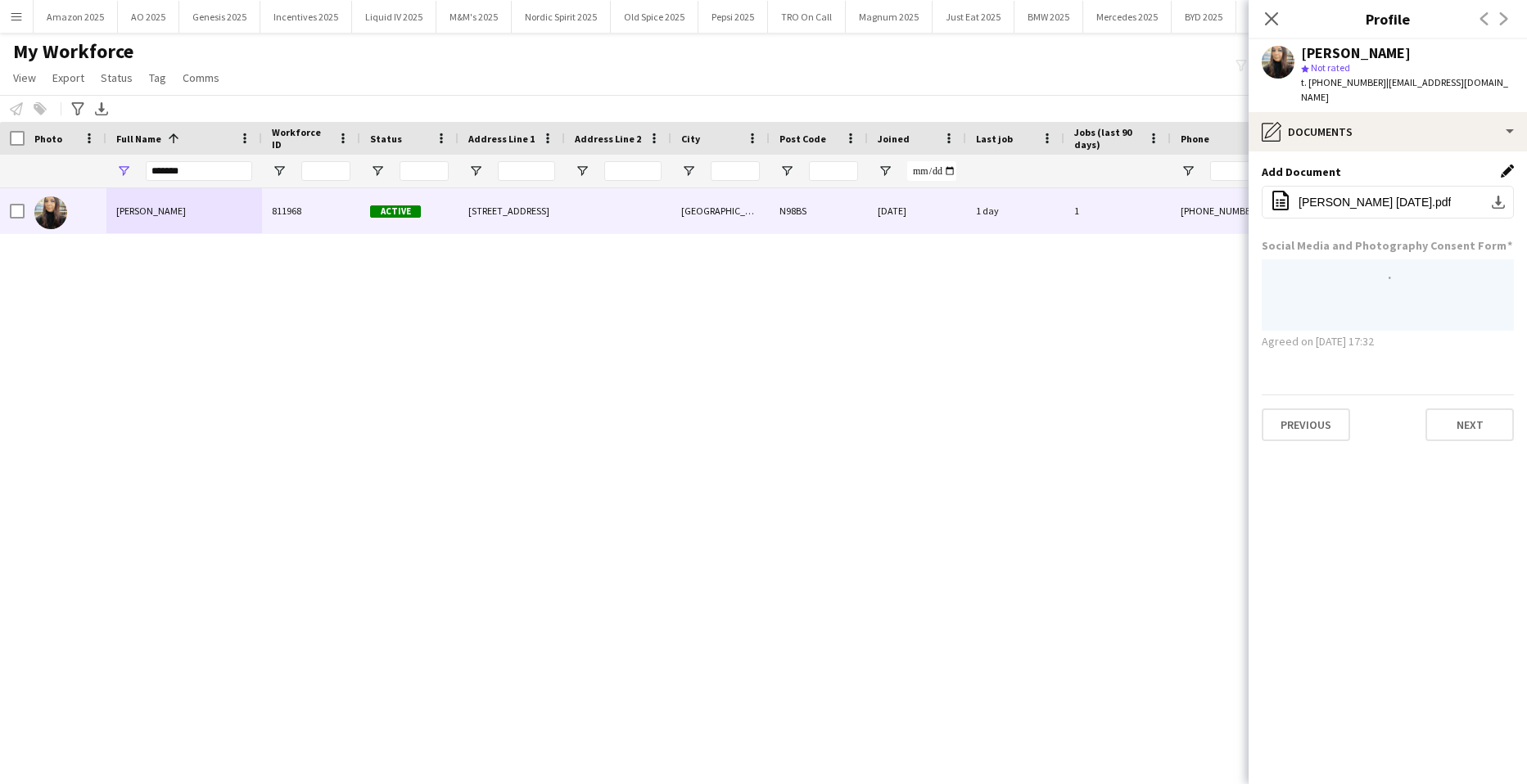
click at [1503, 164] on app-icon "Edit this field" at bounding box center [1506, 170] width 13 height 13
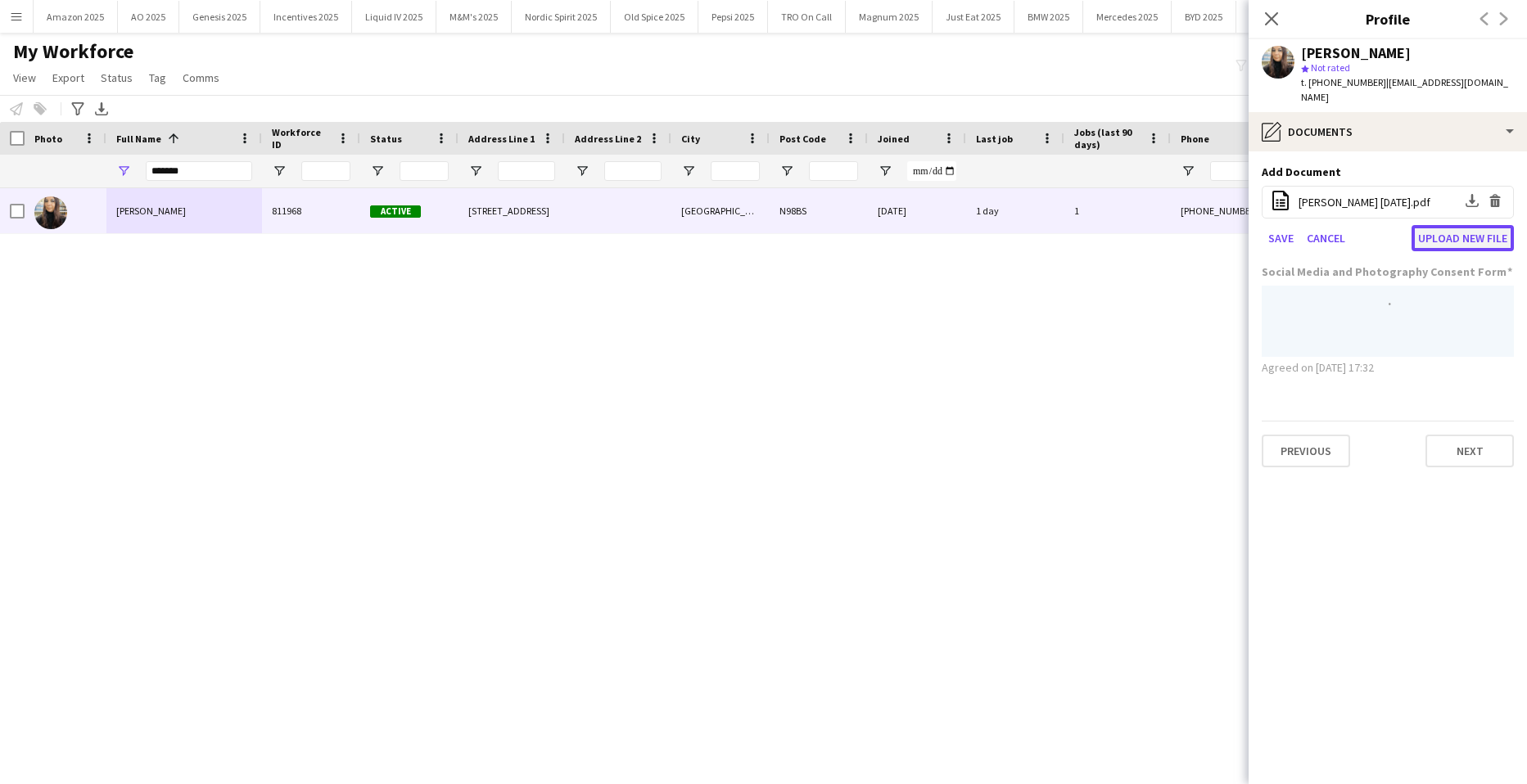
click at [1478, 225] on button "Upload new file" at bounding box center [1462, 237] width 102 height 27
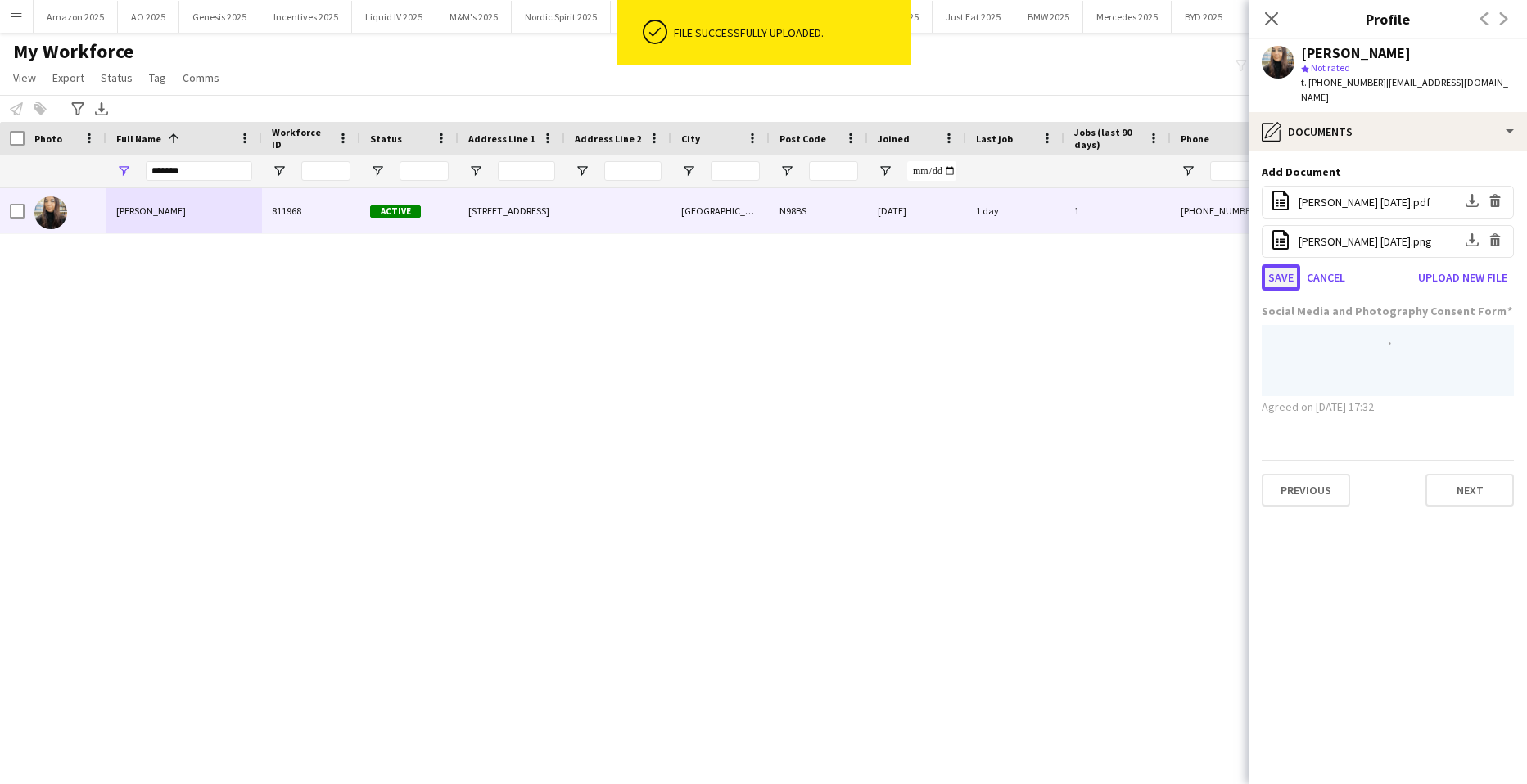
click at [1275, 264] on button "Save" at bounding box center [1280, 277] width 38 height 27
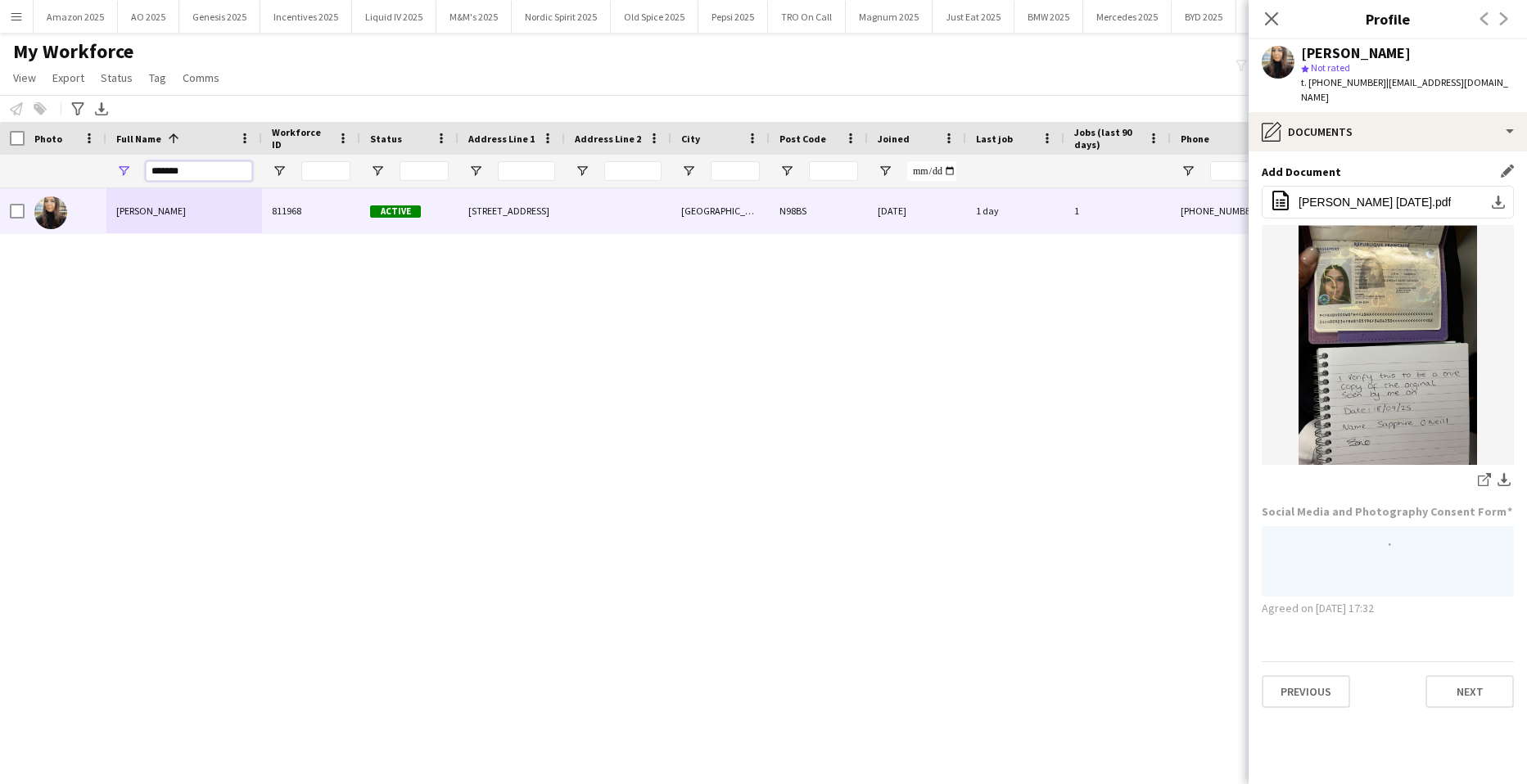
drag, startPoint x: 213, startPoint y: 167, endPoint x: -41, endPoint y: 219, distance: 259.3
click at [0, 219] on html "Menu Boards Boards Boards All jobs Status Workforce Workforce My Workforce Recr…" at bounding box center [764, 392] width 1527 height 784
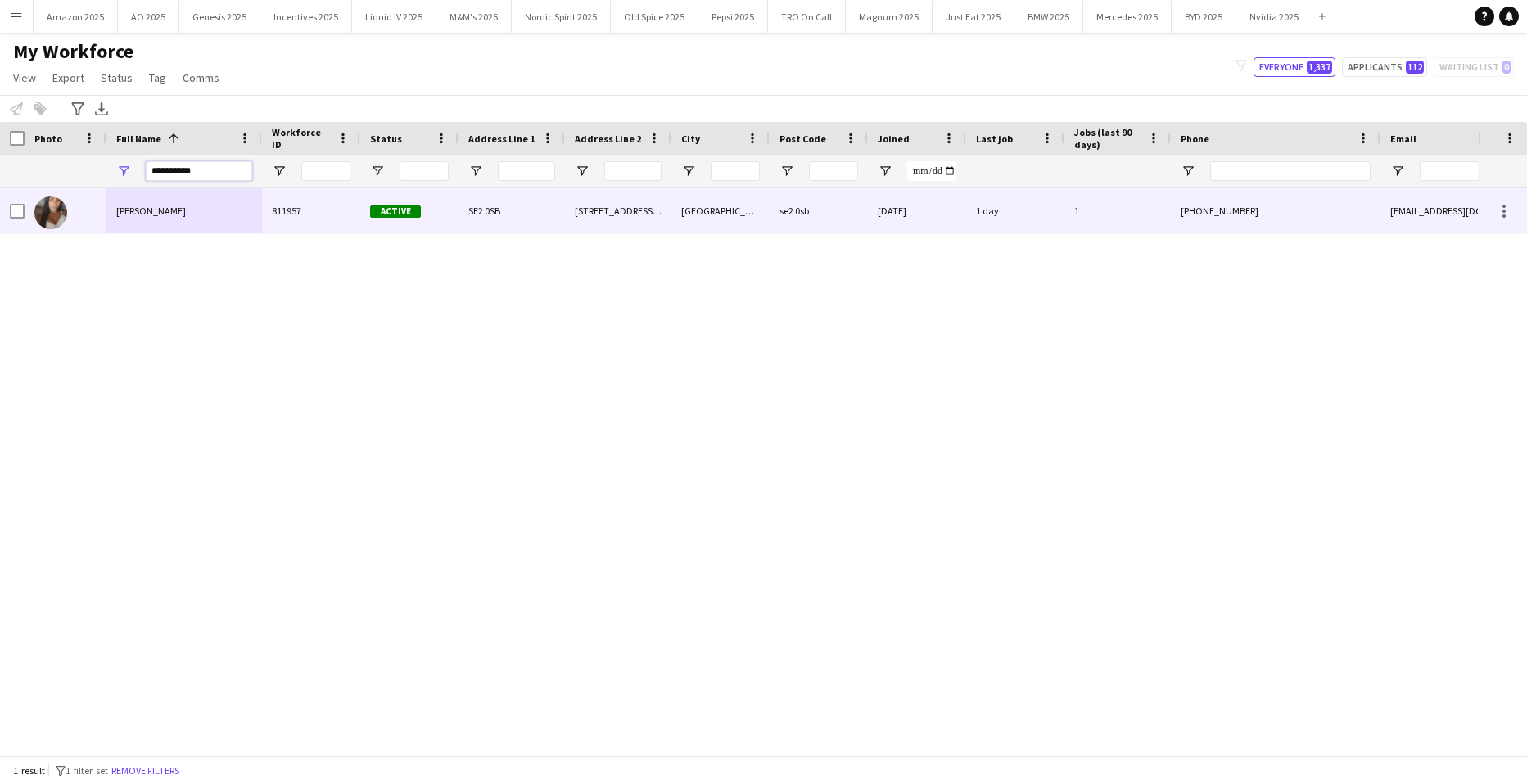
type input "**********"
click at [143, 224] on div "Tara Osman" at bounding box center [184, 211] width 156 height 45
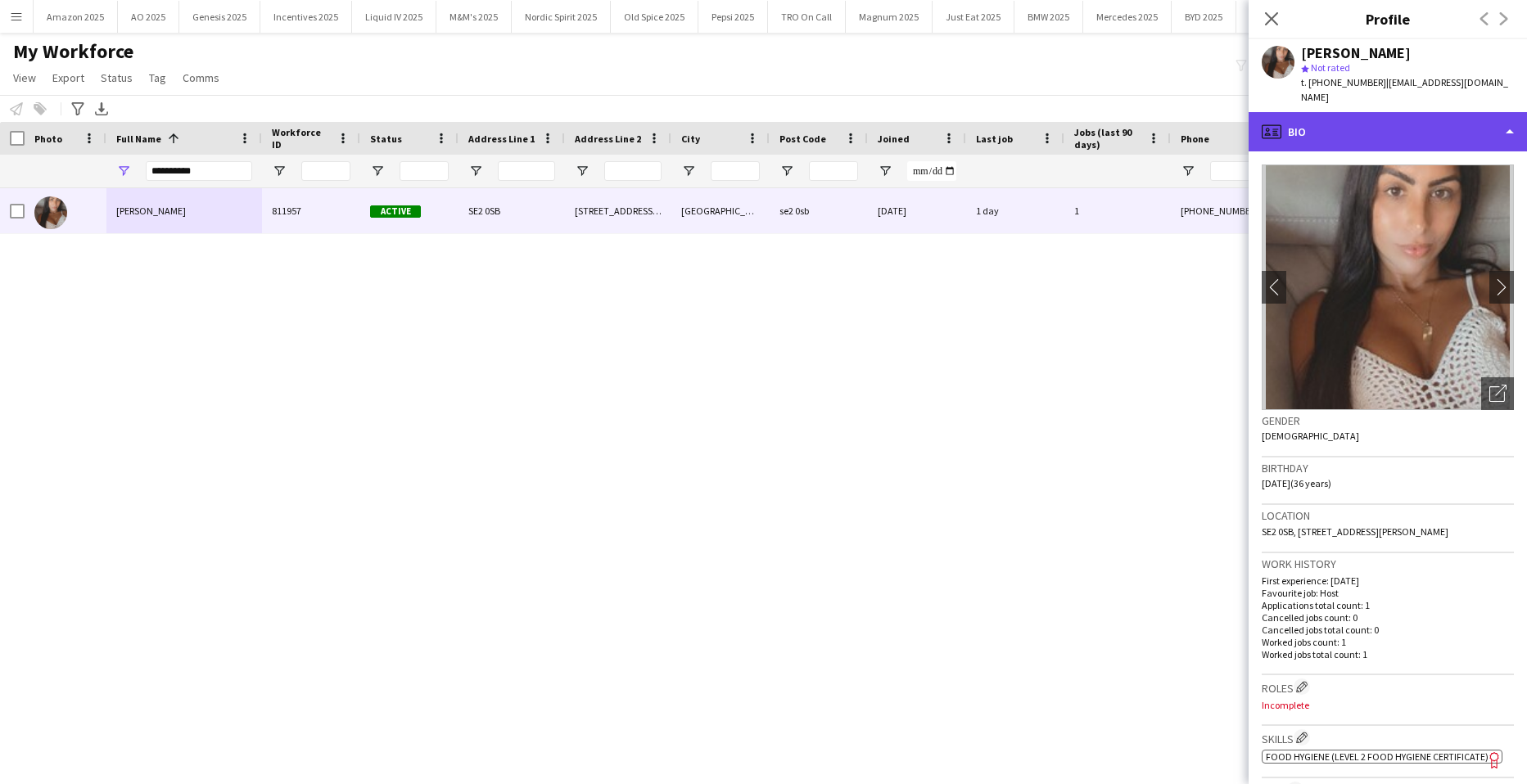
click at [1486, 128] on div "profile Bio" at bounding box center [1387, 132] width 278 height 39
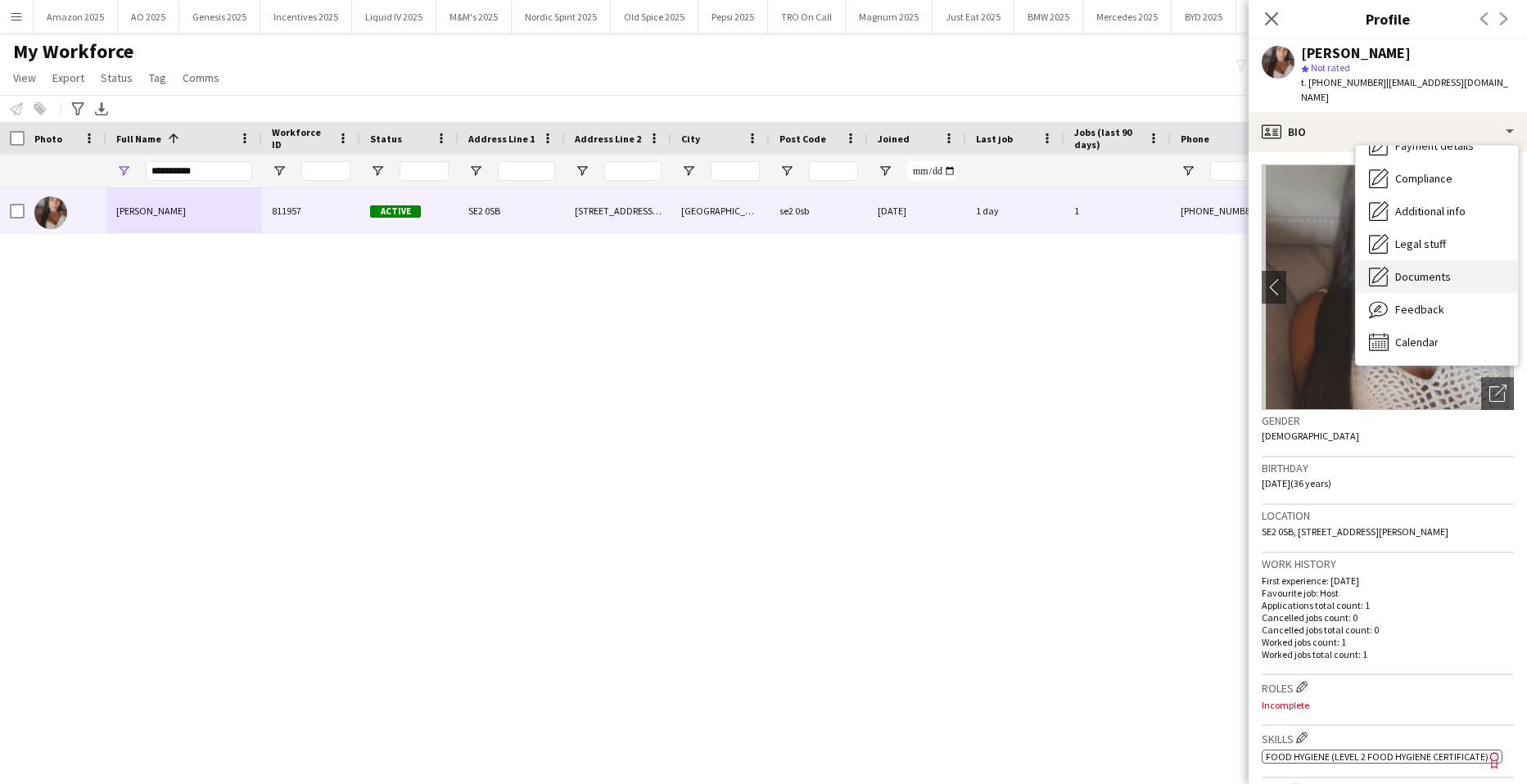
click at [1428, 269] on span "Documents" at bounding box center [1423, 276] width 55 height 15
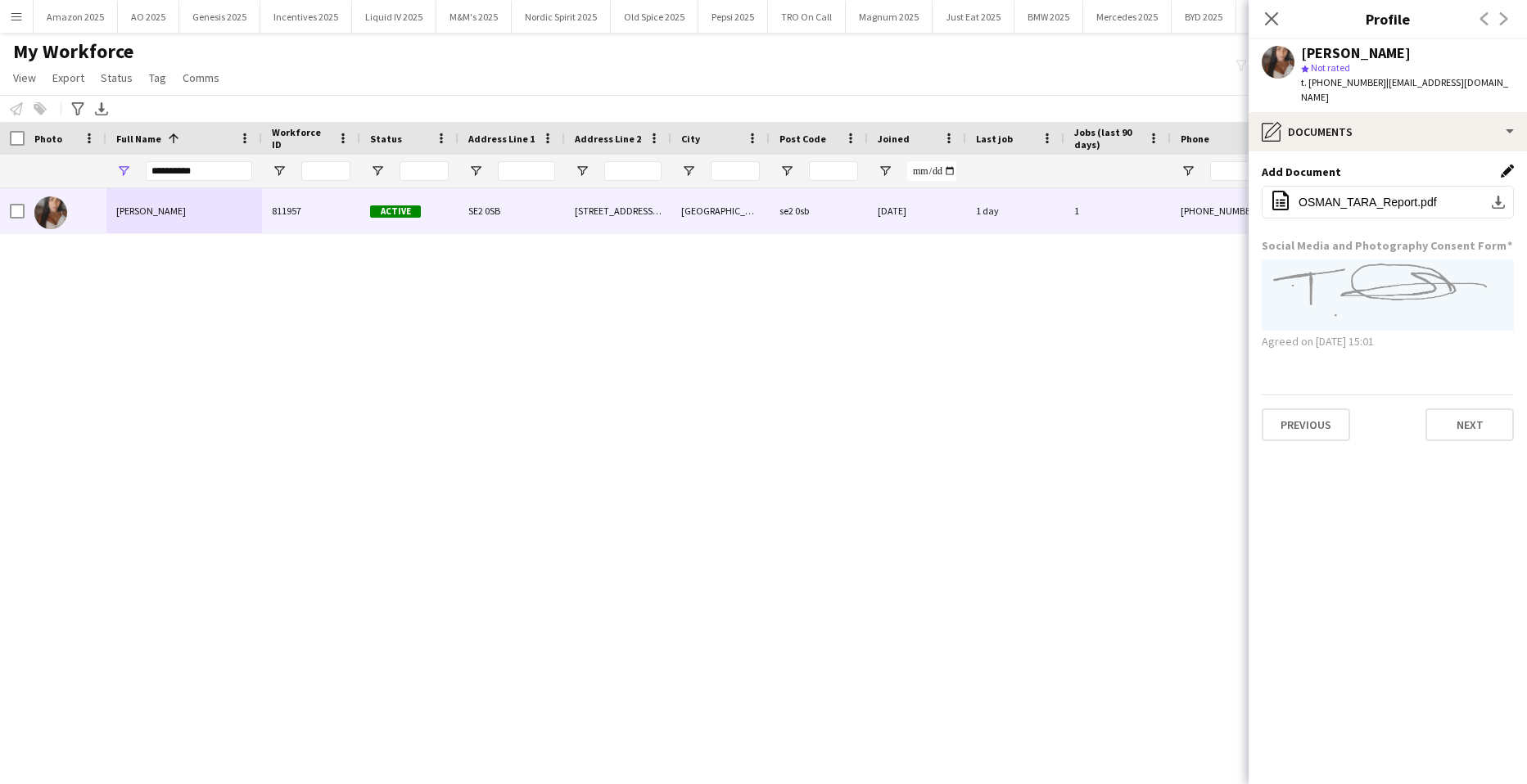
click at [1506, 164] on app-icon "Edit this field" at bounding box center [1506, 170] width 13 height 13
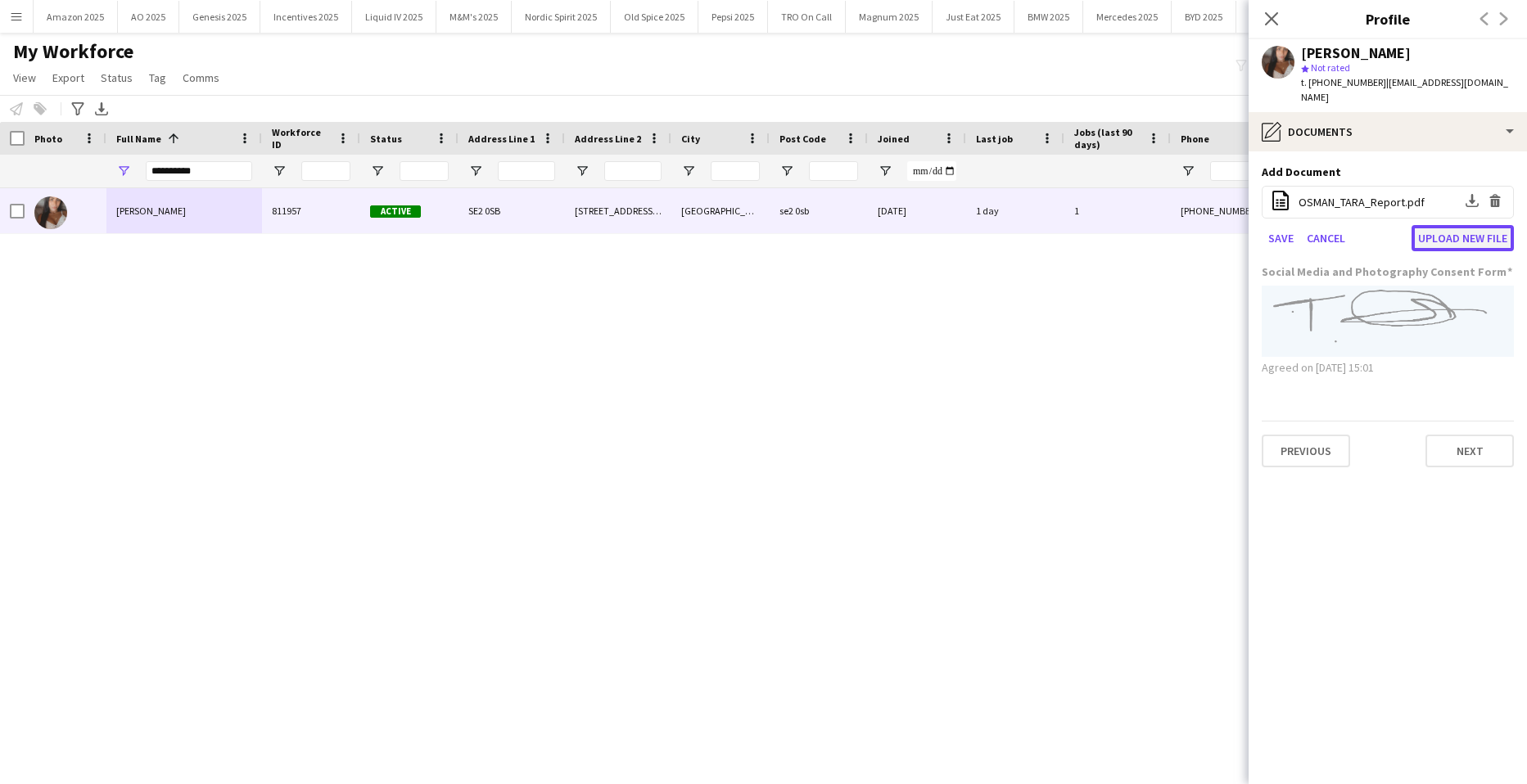
click at [1478, 225] on button "Upload new file" at bounding box center [1462, 237] width 102 height 27
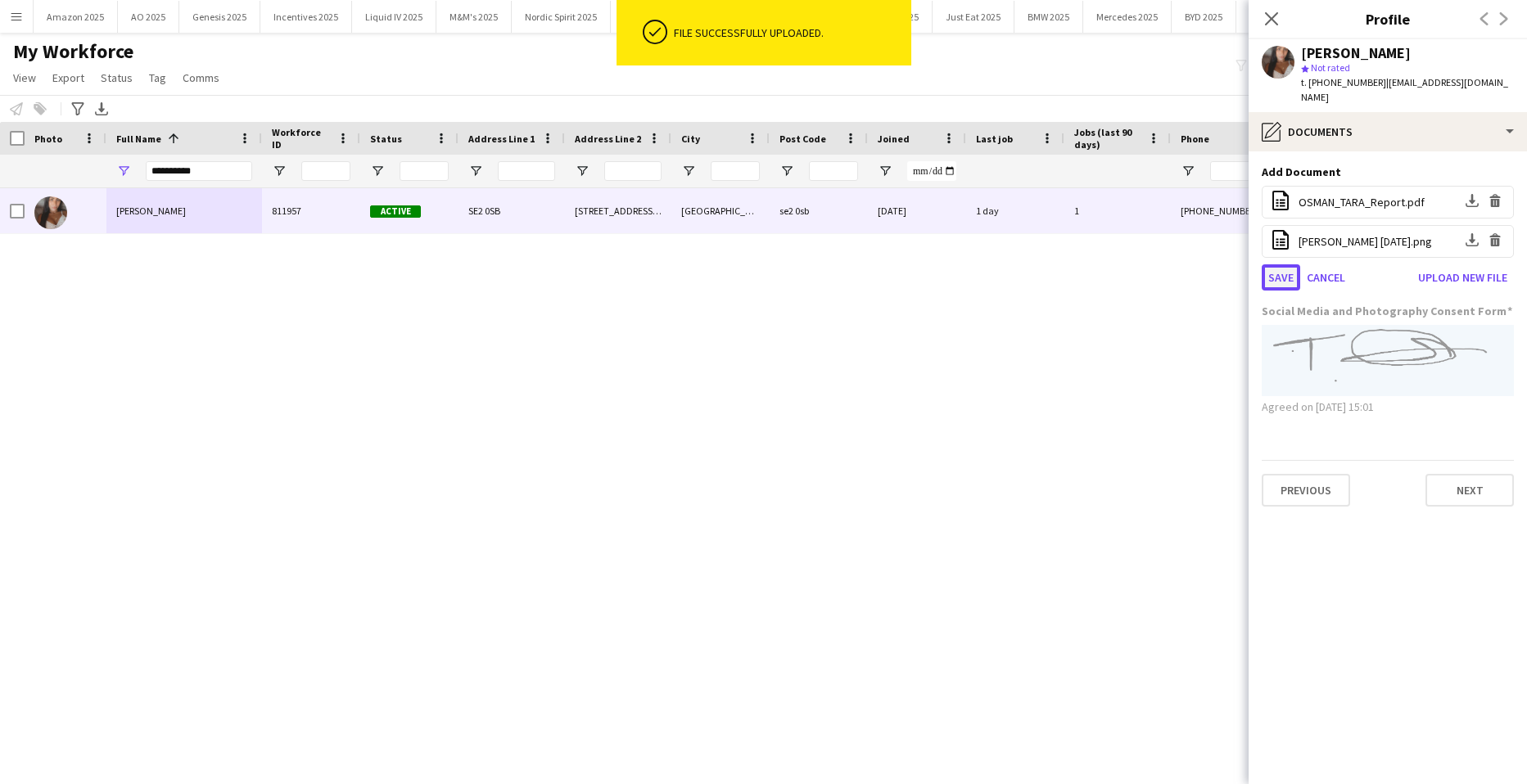
click at [1279, 264] on button "Save" at bounding box center [1280, 277] width 38 height 27
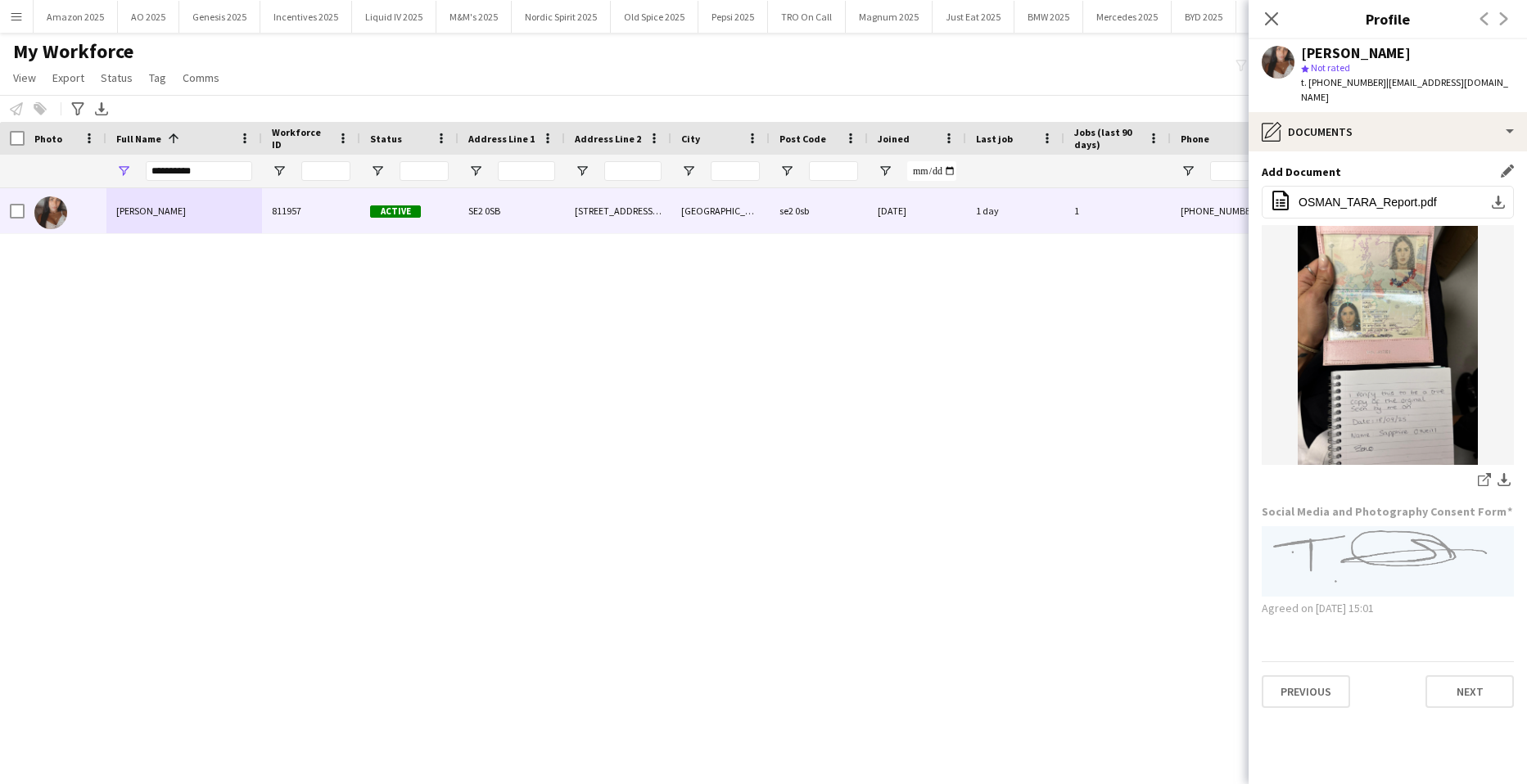
click at [1282, 14] on div "Close pop-in" at bounding box center [1271, 19] width 46 height 37
drag, startPoint x: 1275, startPoint y: 24, endPoint x: 1178, endPoint y: 34, distance: 97.5
click at [1275, 24] on icon at bounding box center [1271, 18] width 13 height 13
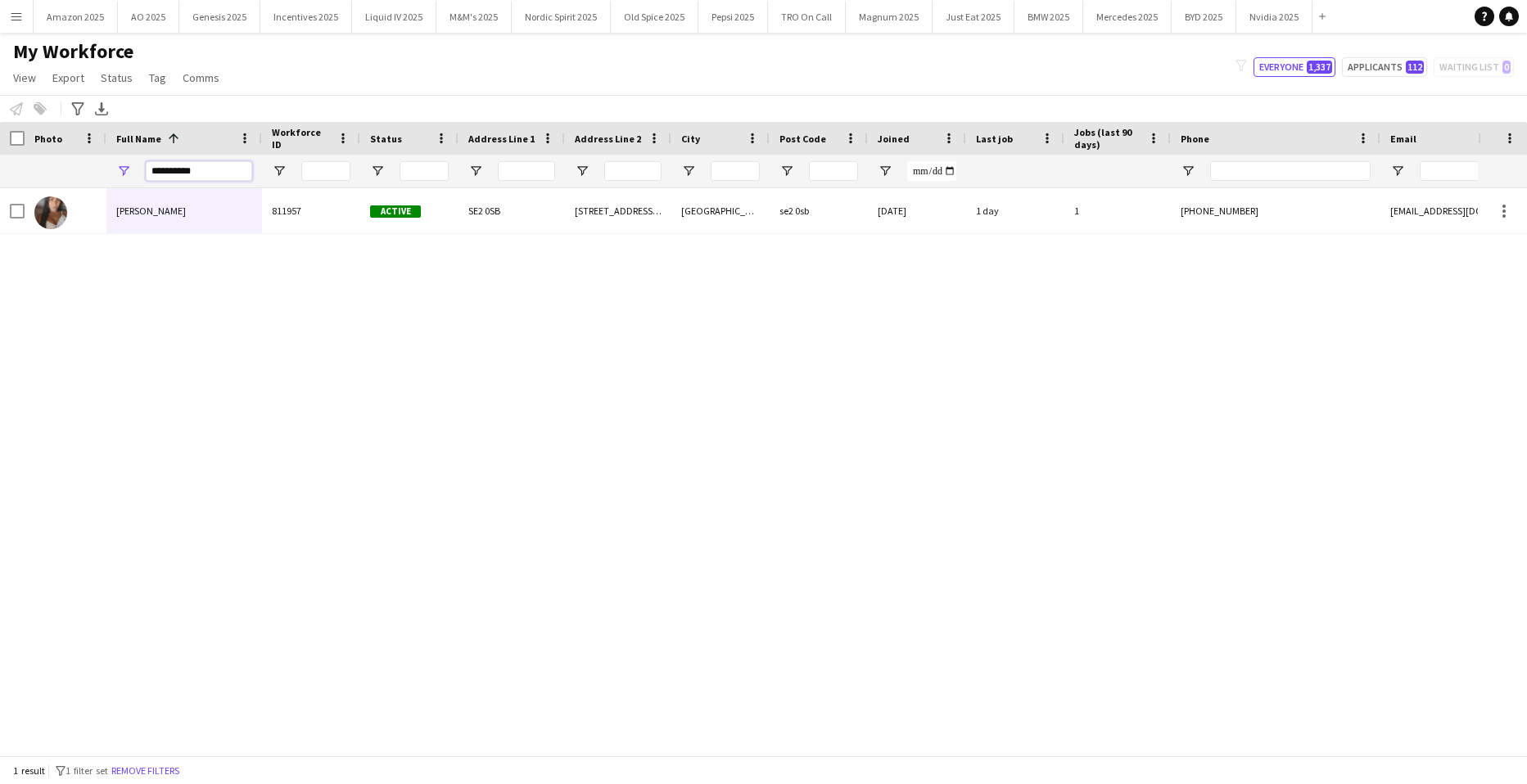
drag, startPoint x: 208, startPoint y: 171, endPoint x: -41, endPoint y: 192, distance: 249.9
click at [0, 192] on html "Menu Boards Boards Boards All jobs Status Workforce Workforce My Workforce Recr…" at bounding box center [764, 392] width 1527 height 784
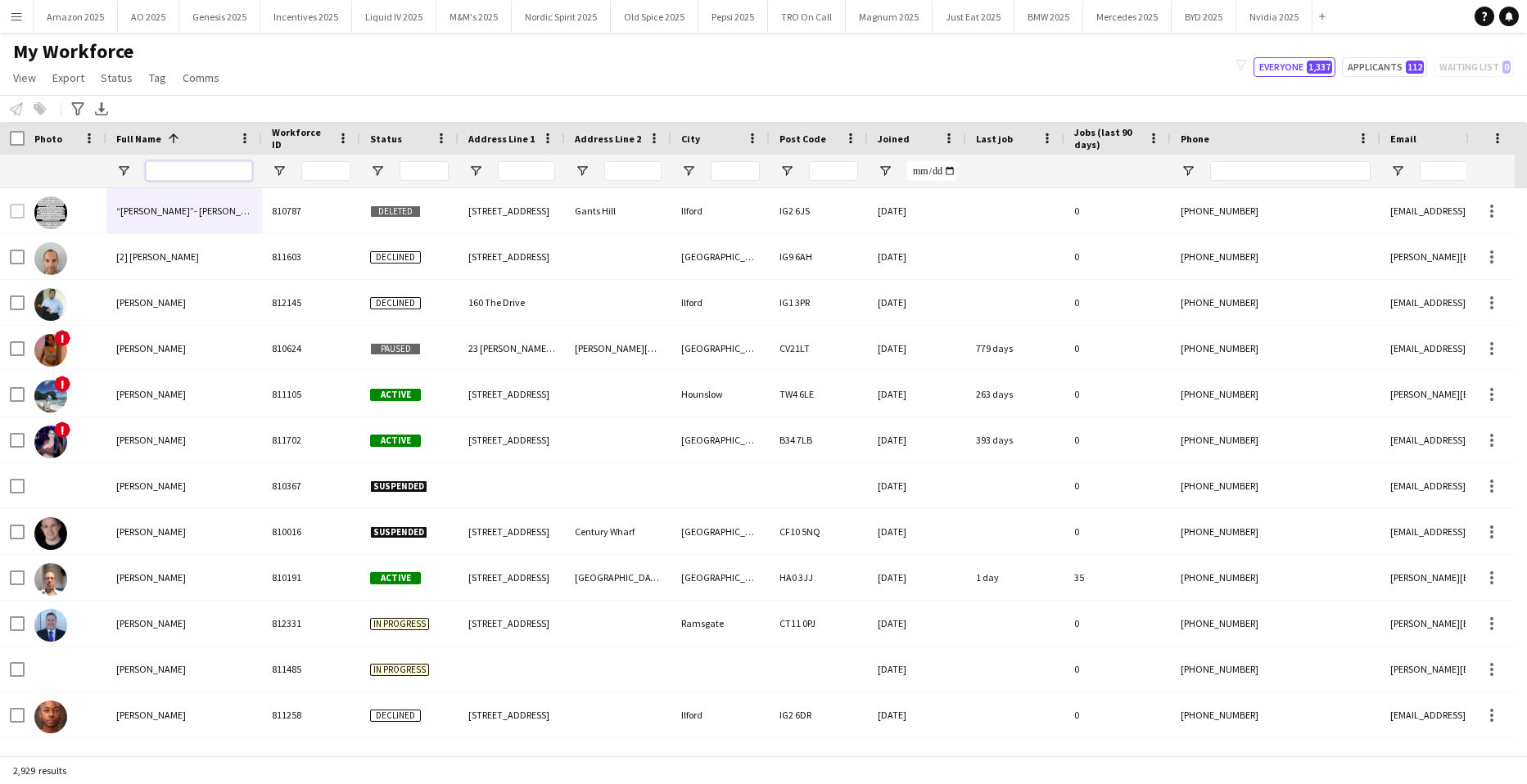
click at [185, 175] on input "Full Name Filter Input" at bounding box center [199, 171] width 106 height 20
type input "*"
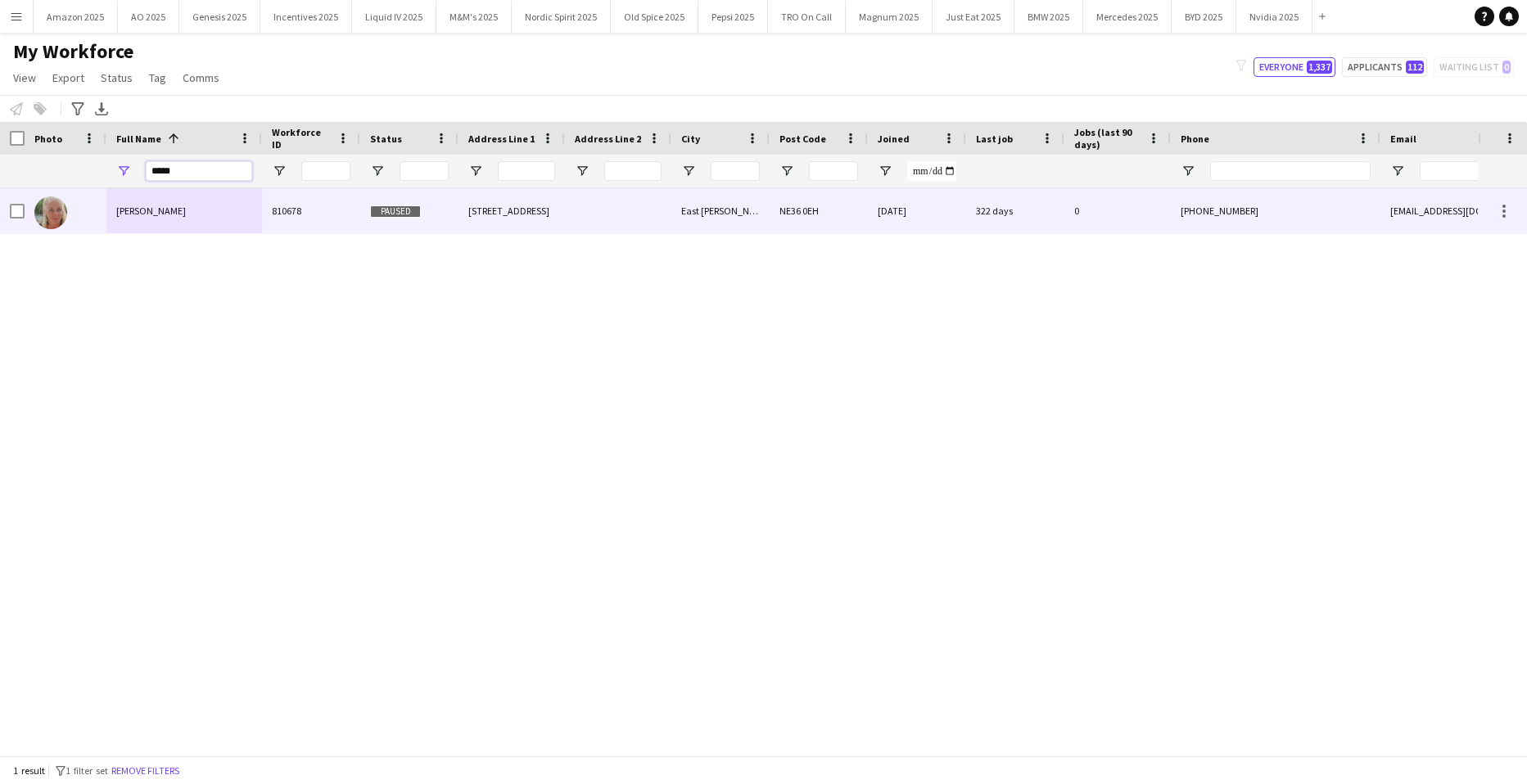
type input "*****"
click at [189, 196] on div "Deniece Wanley" at bounding box center [184, 211] width 156 height 45
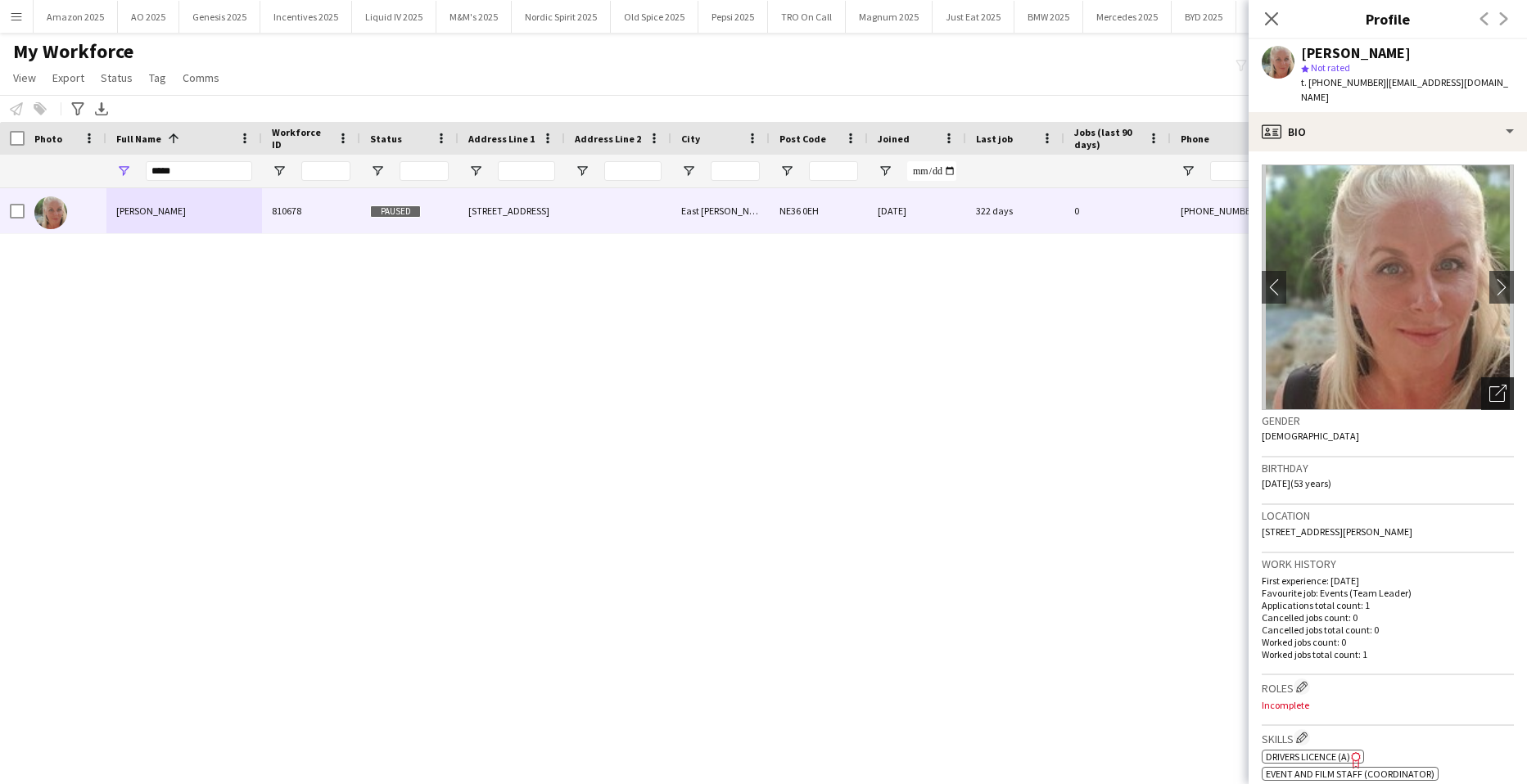
click at [1489, 384] on icon "Open photos pop-in" at bounding box center [1496, 392] width 17 height 17
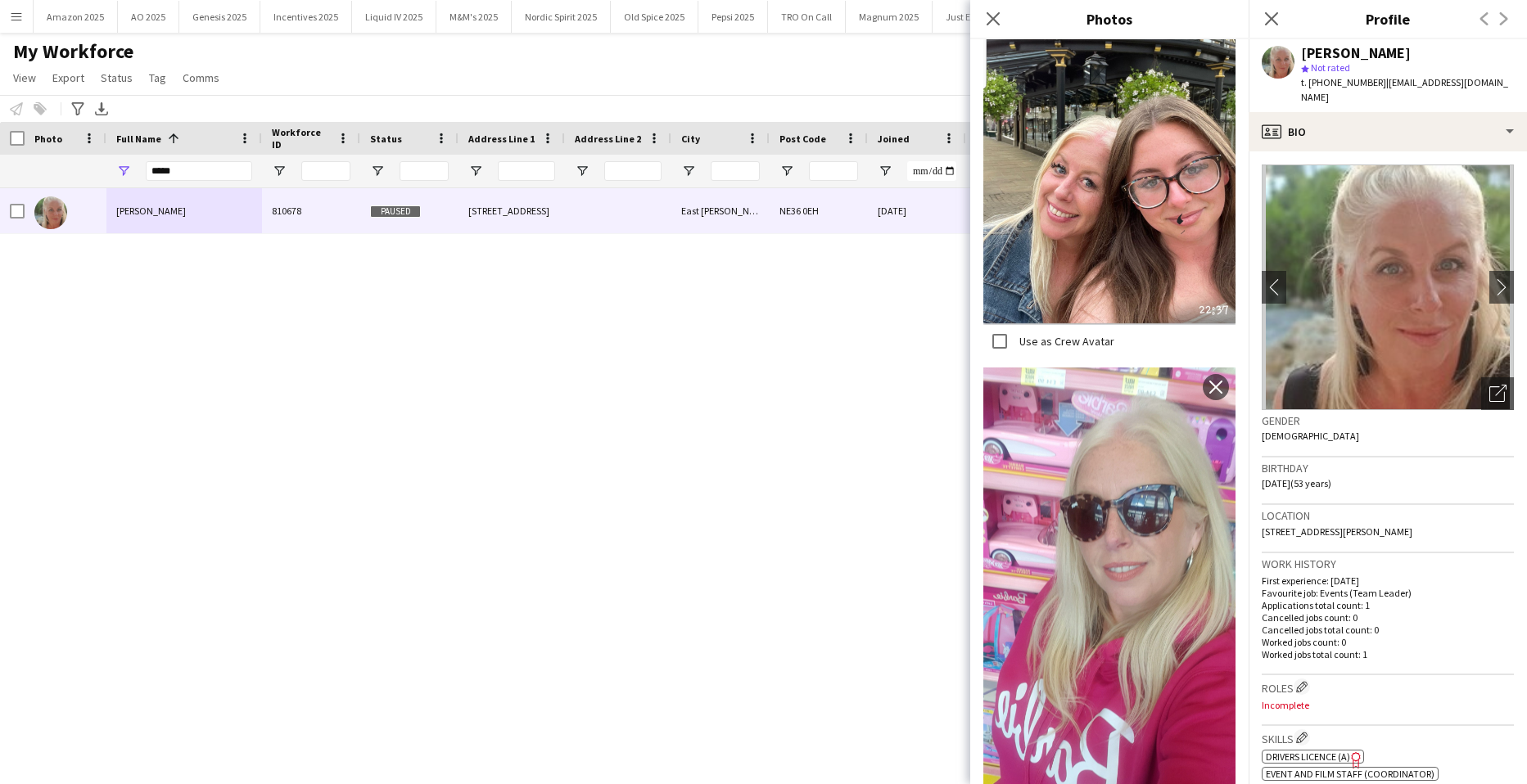
scroll to position [1951, 0]
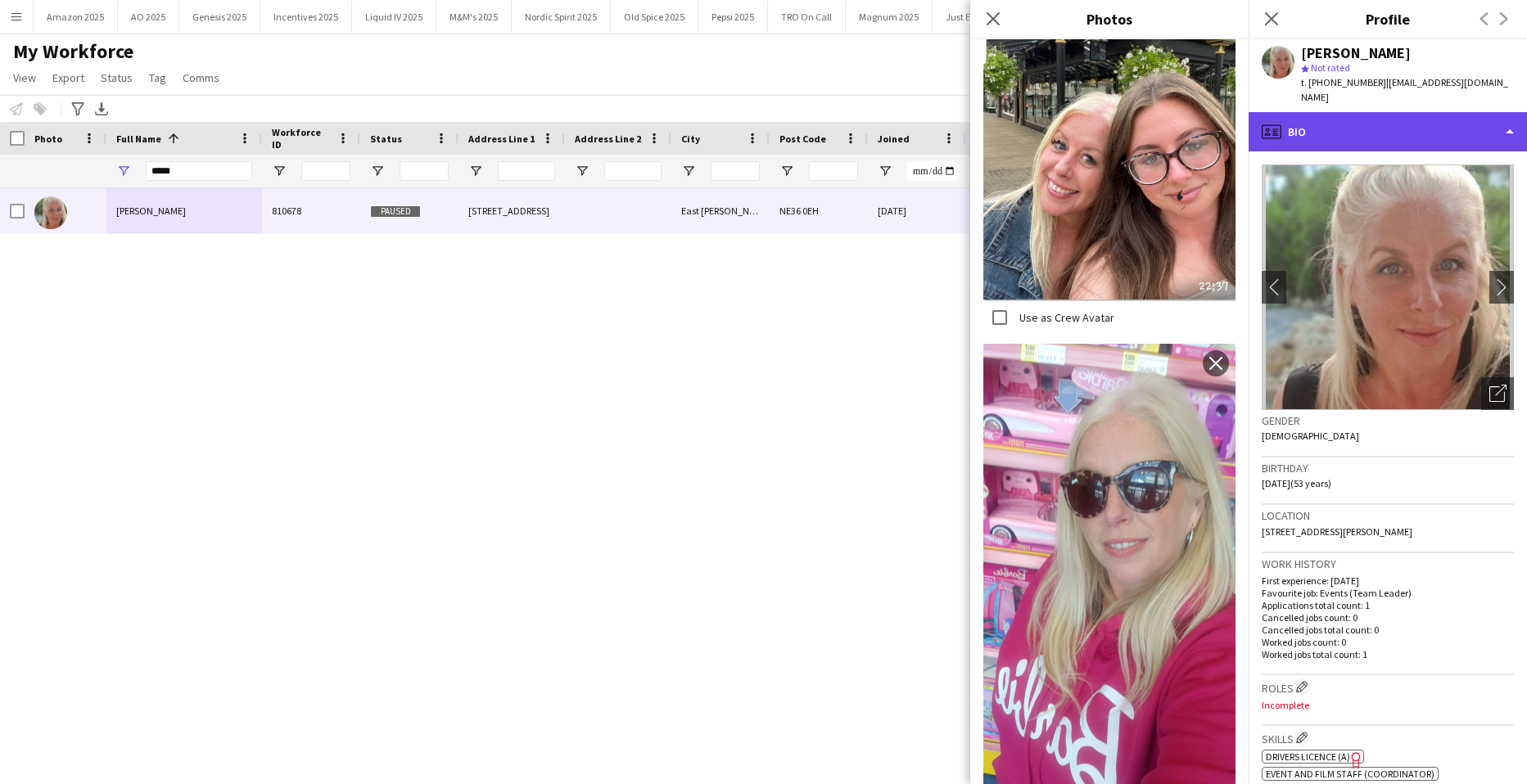
click at [1426, 118] on div "profile Bio" at bounding box center [1387, 132] width 278 height 39
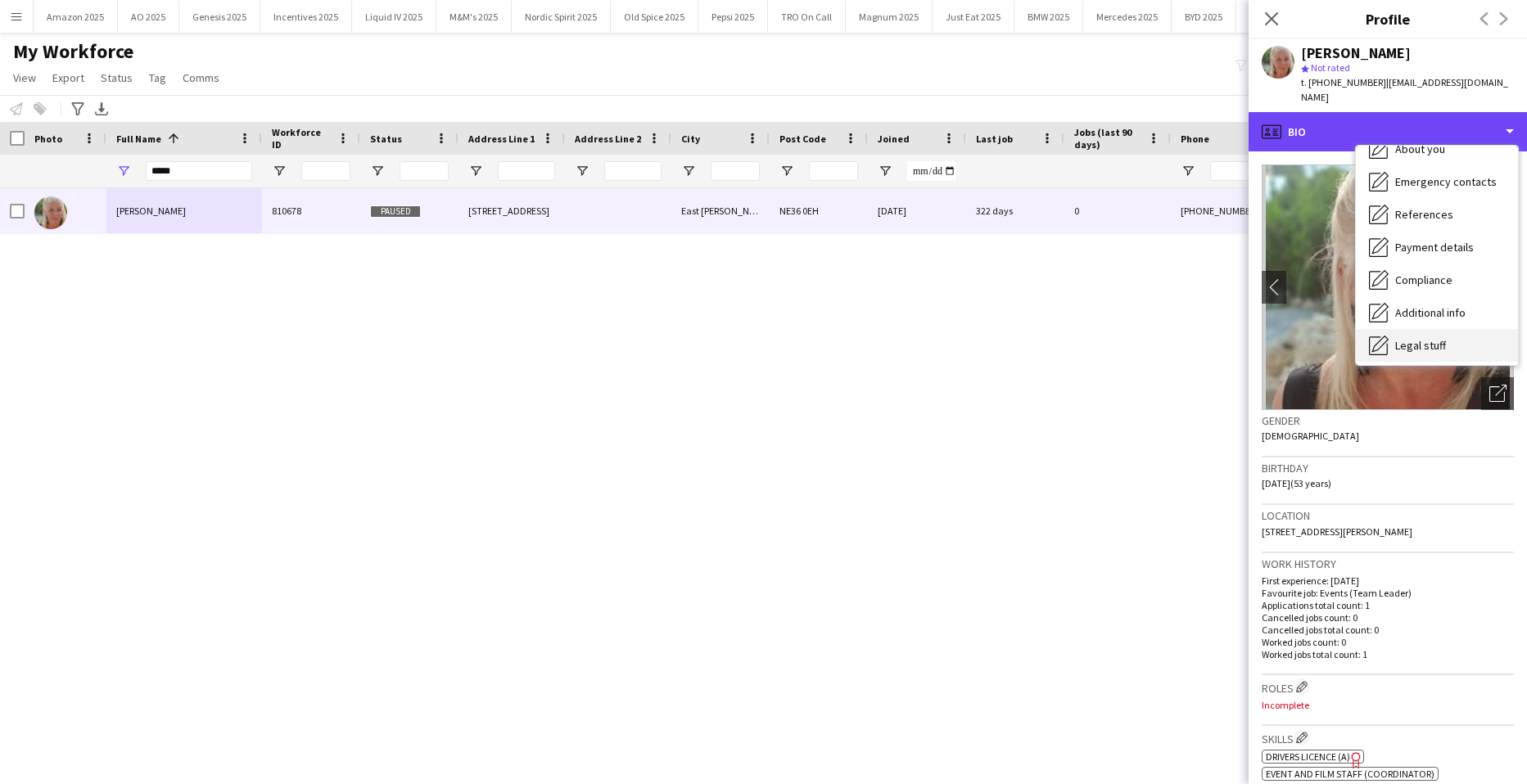
scroll to position [220, 0]
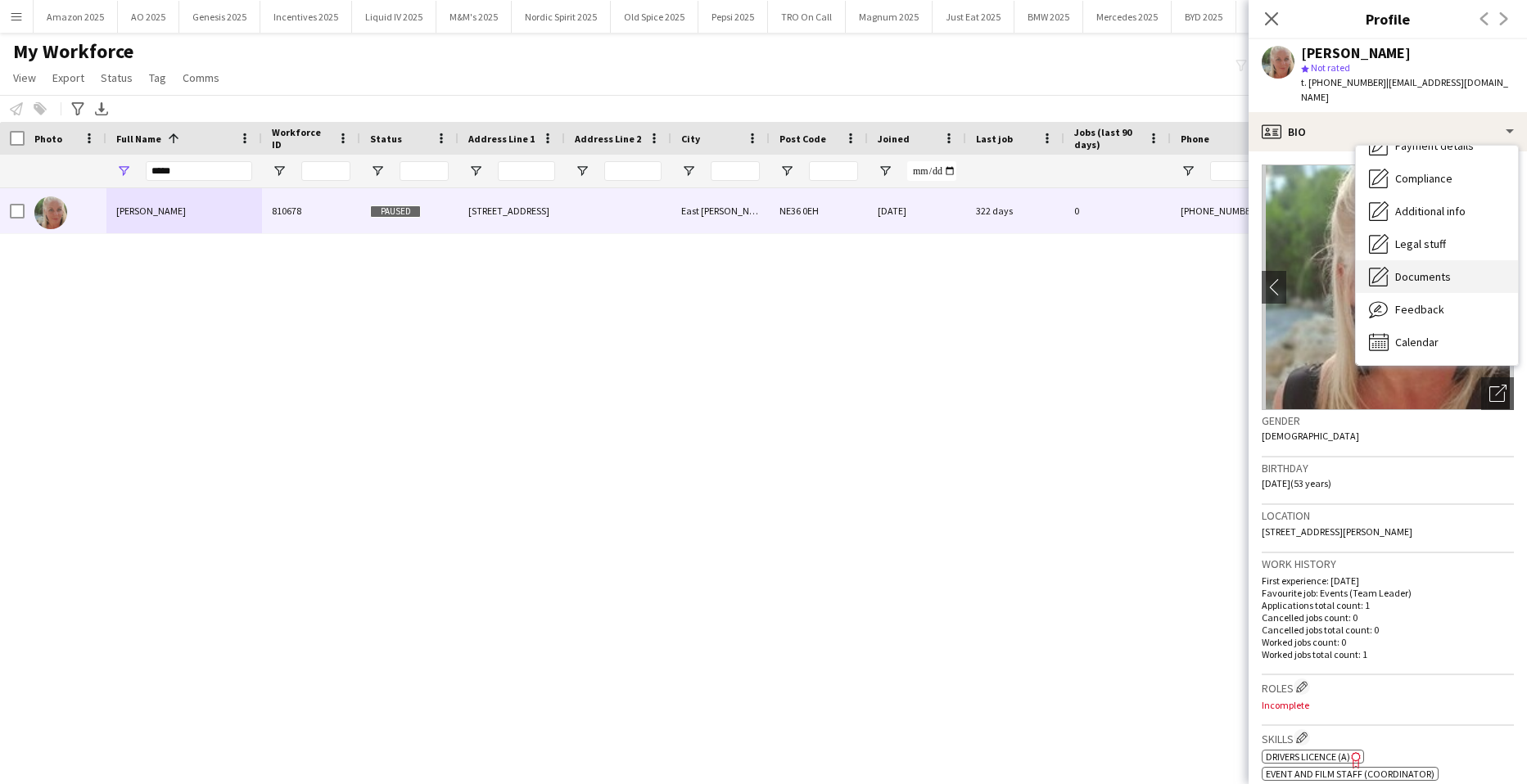
click at [1423, 269] on span "Documents" at bounding box center [1423, 276] width 55 height 15
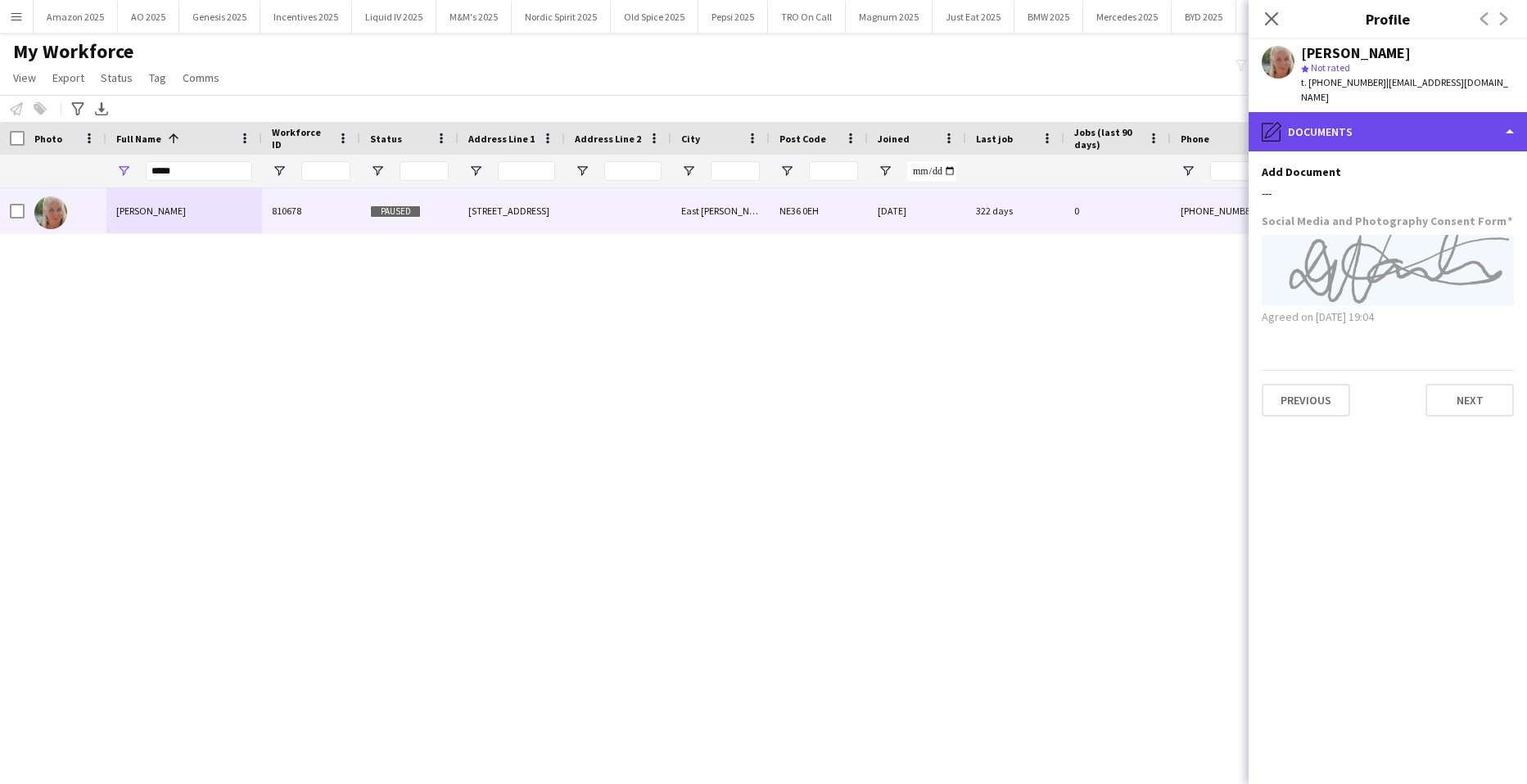
click at [1487, 126] on div "pencil4 Documents" at bounding box center [1387, 132] width 278 height 39
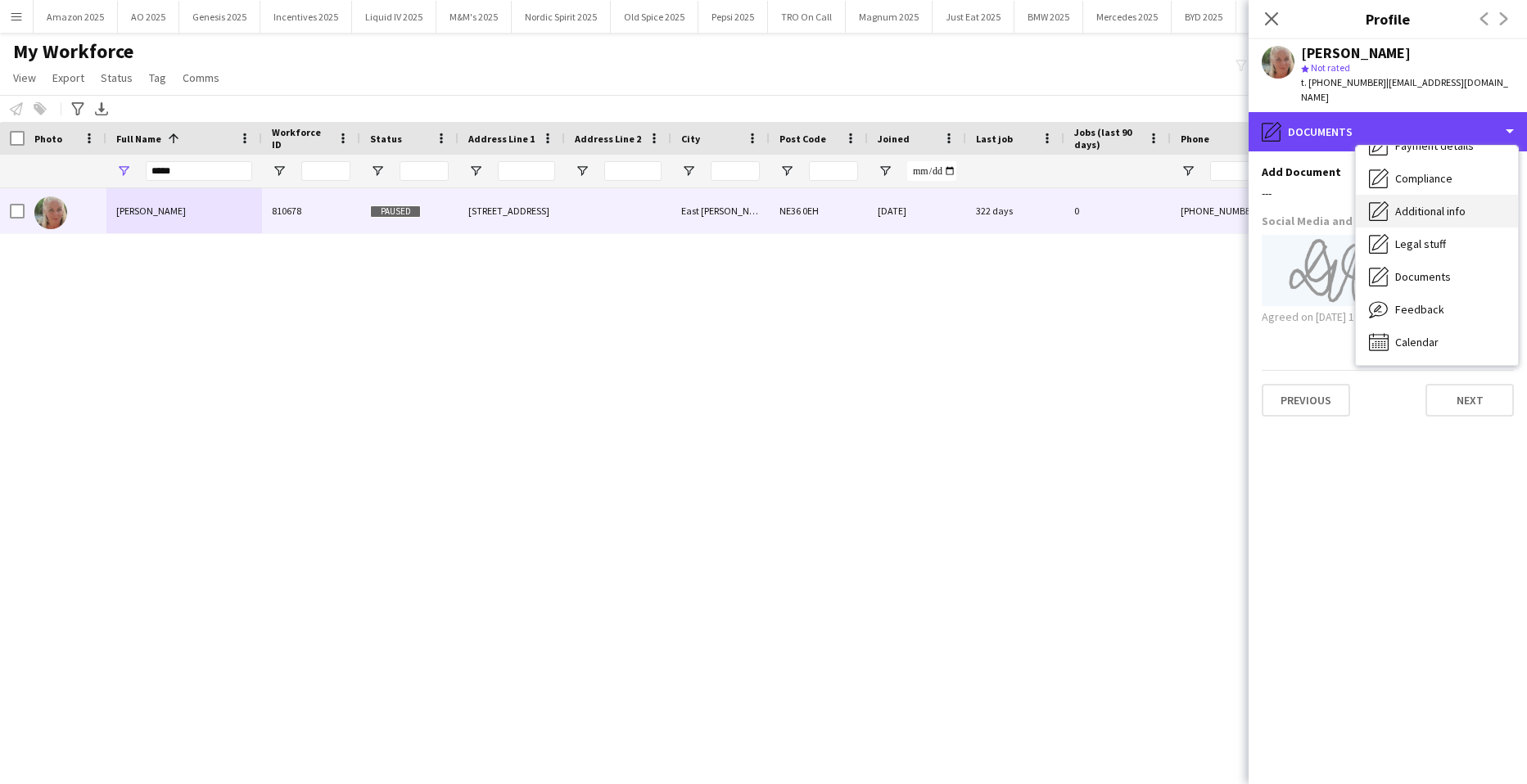
scroll to position [0, 0]
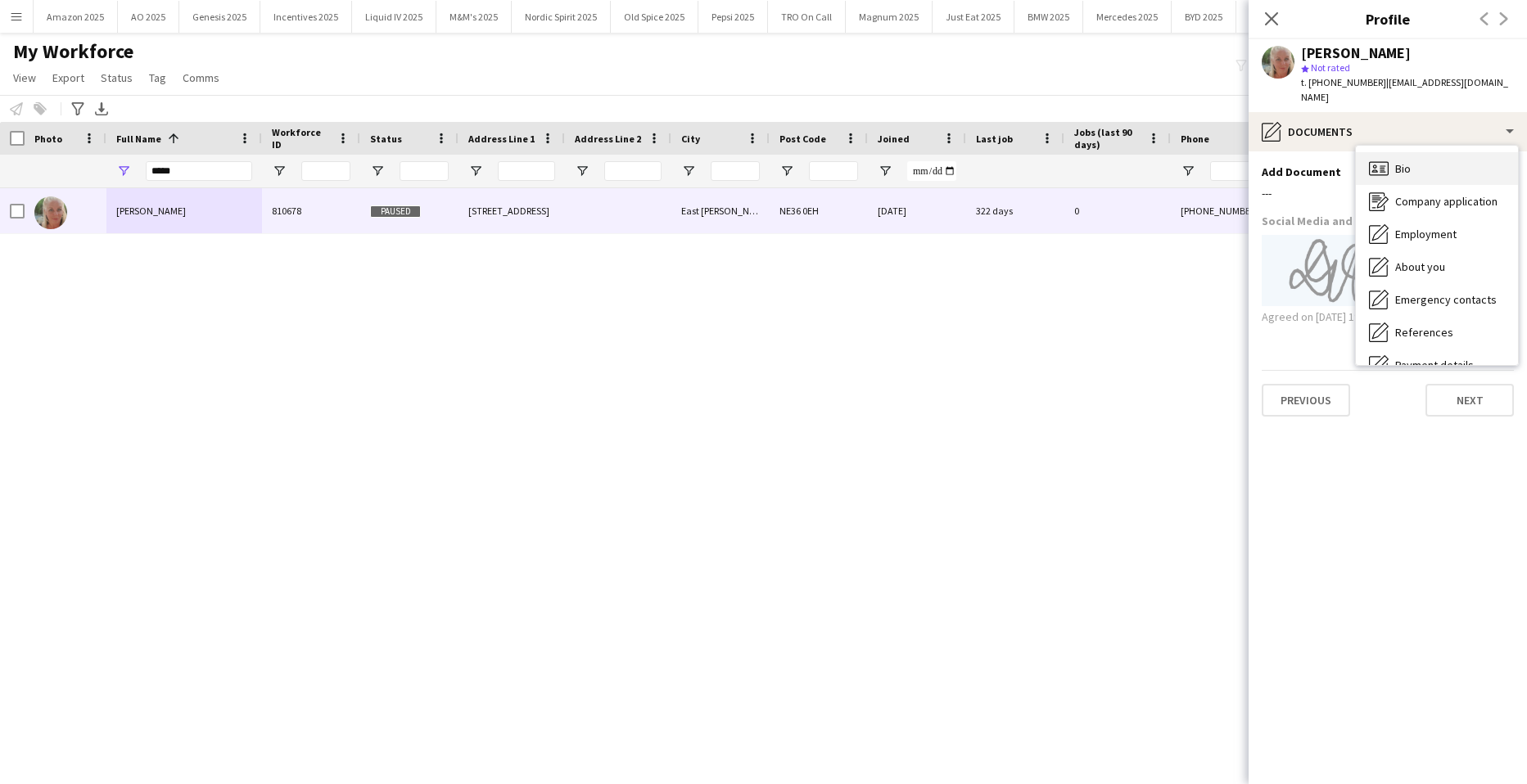
click at [1417, 154] on div "Bio Bio" at bounding box center [1436, 168] width 163 height 33
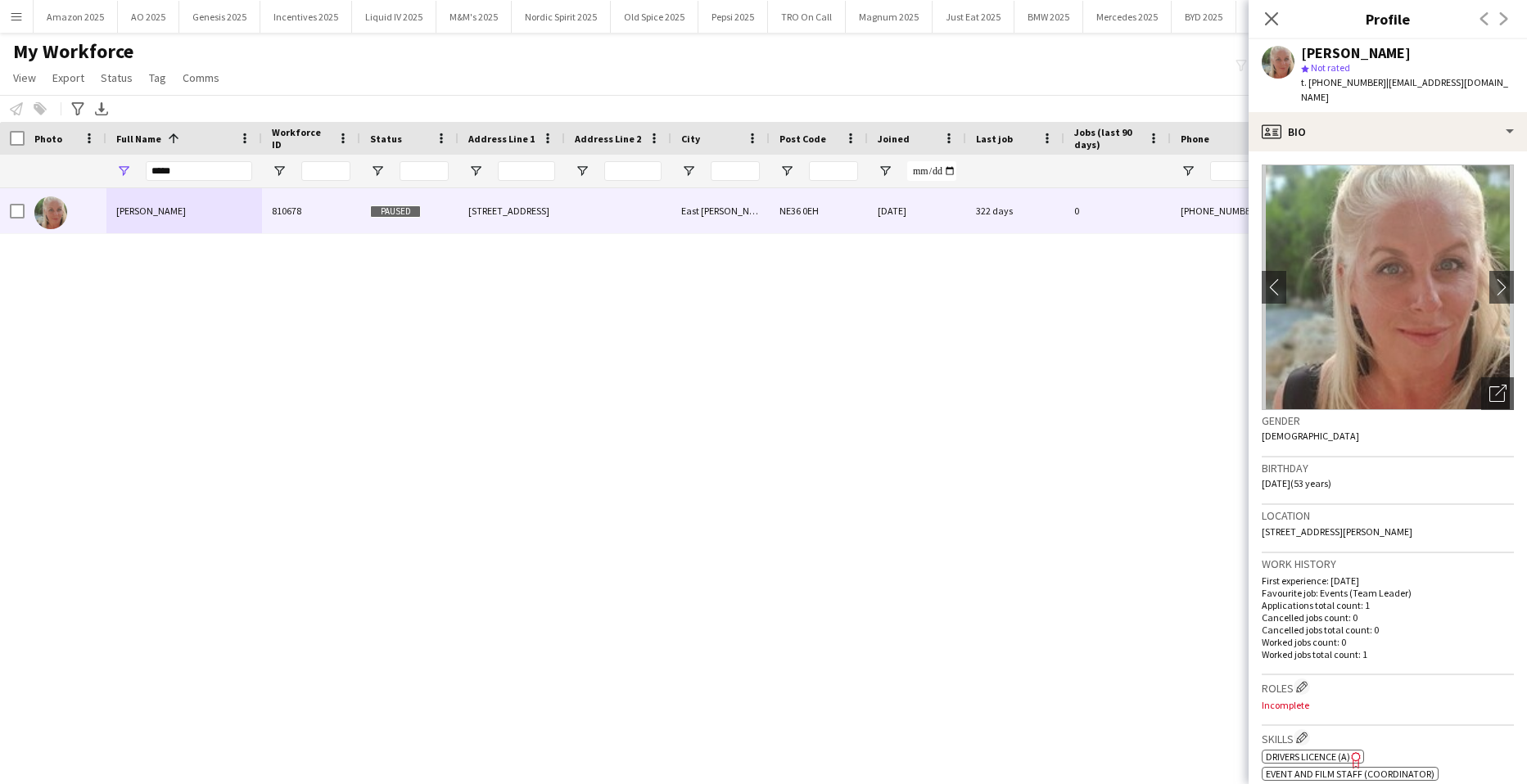
click at [838, 415] on div "Deniece Wanley 810678 Paused 29 Beckenham Avenue East Boldon NE36 0EH 20-07-202…" at bounding box center [739, 465] width 1478 height 555
click at [885, 409] on div "Deniece Wanley 810678 Paused 29 Beckenham Avenue East Boldon NE36 0EH 20-07-202…" at bounding box center [739, 465] width 1478 height 555
click at [1276, 14] on icon at bounding box center [1271, 19] width 16 height 16
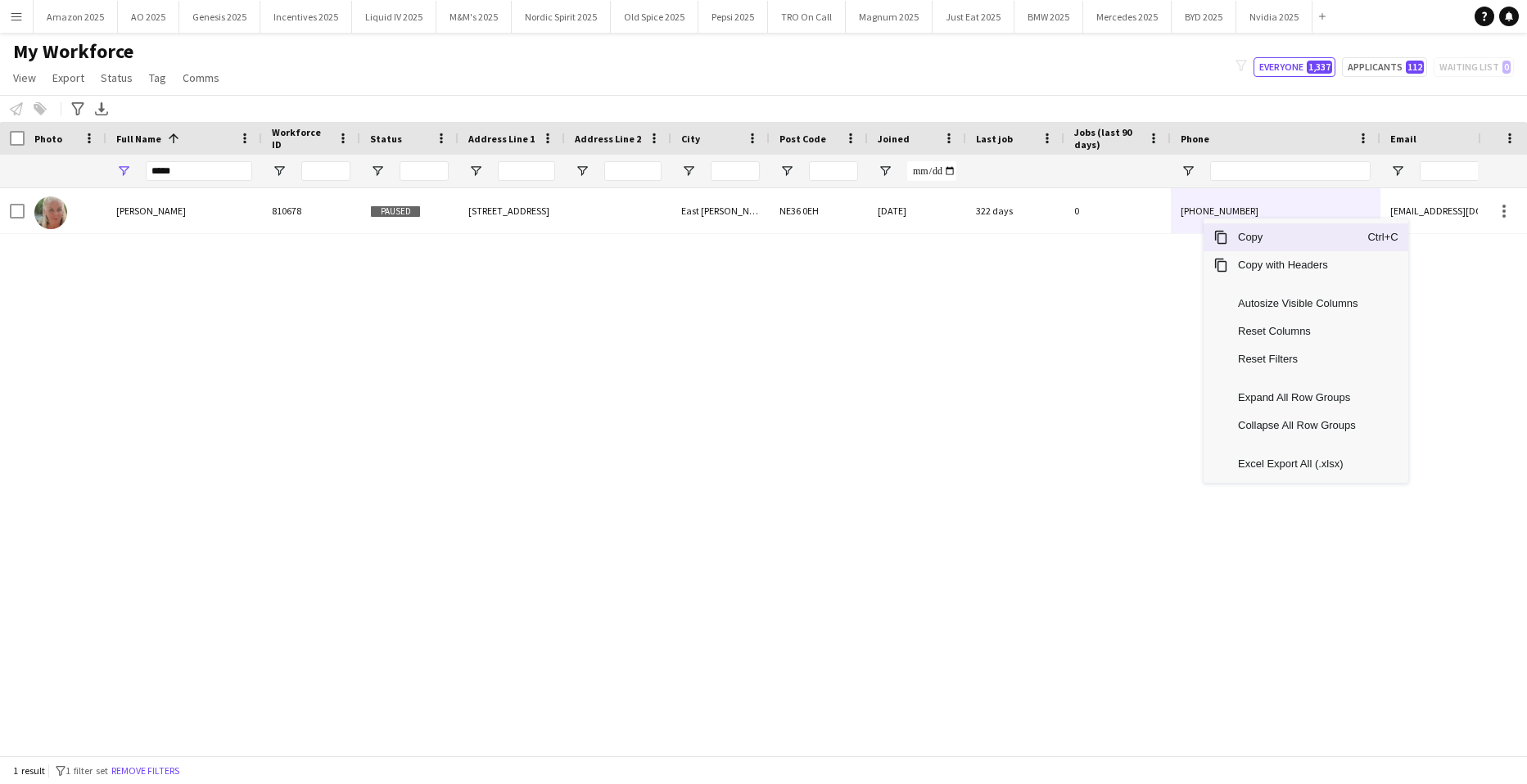
click at [1238, 237] on span "Copy" at bounding box center [1296, 237] width 139 height 28
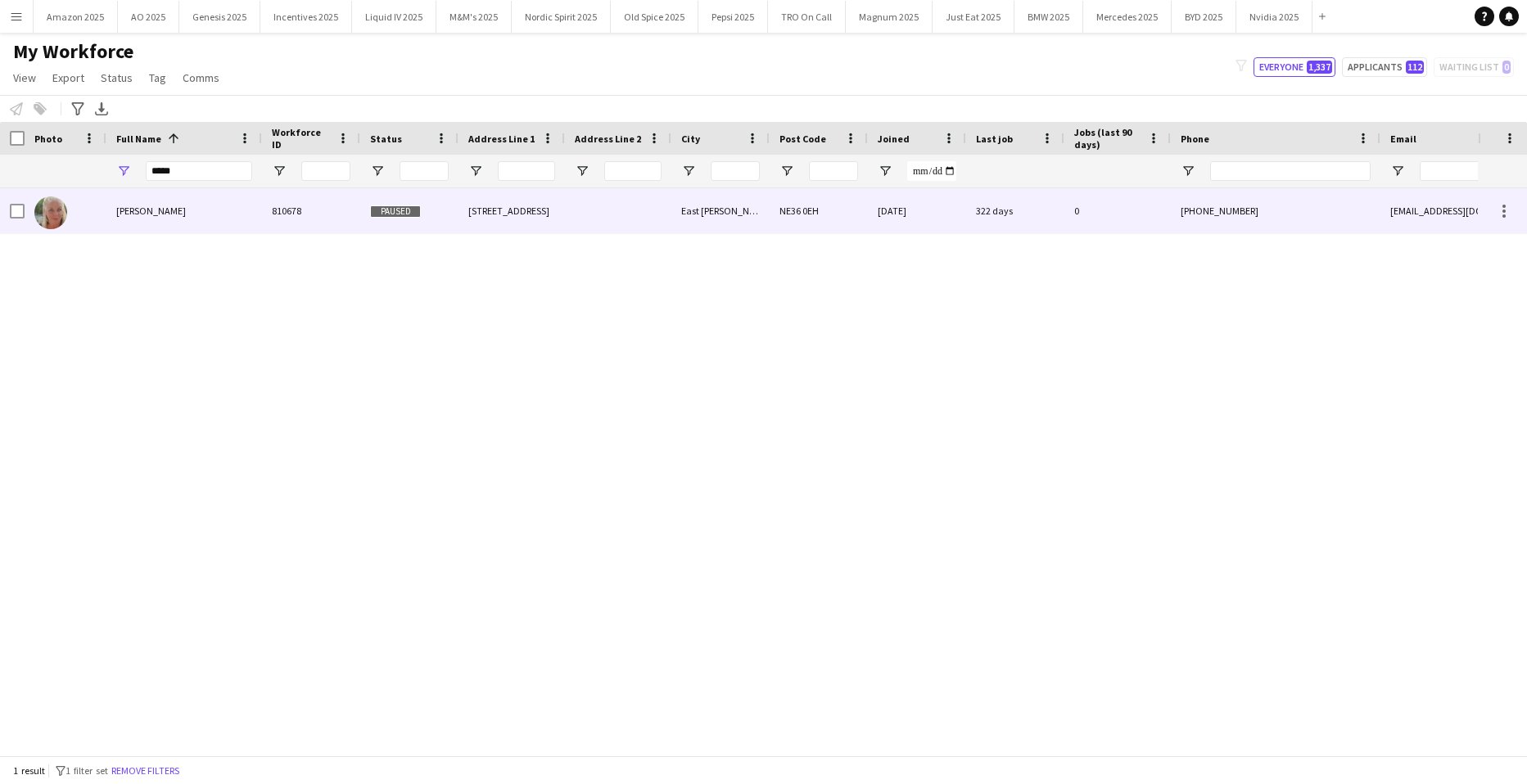
click at [204, 204] on div "Deniece Wanley" at bounding box center [184, 211] width 156 height 45
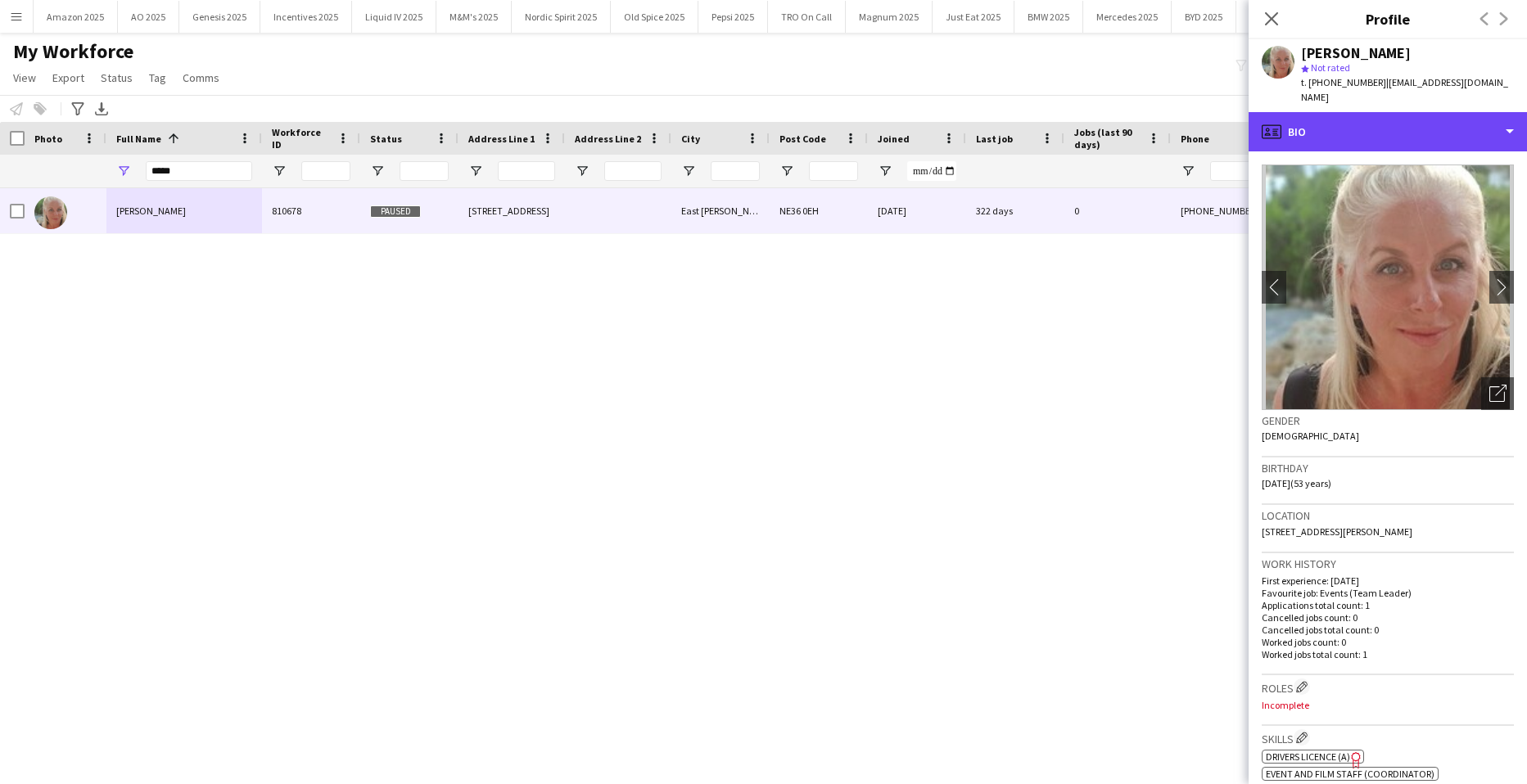
drag, startPoint x: 1423, startPoint y: 116, endPoint x: 1434, endPoint y: 157, distance: 42.4
click at [1424, 116] on div "profile Bio" at bounding box center [1387, 132] width 278 height 39
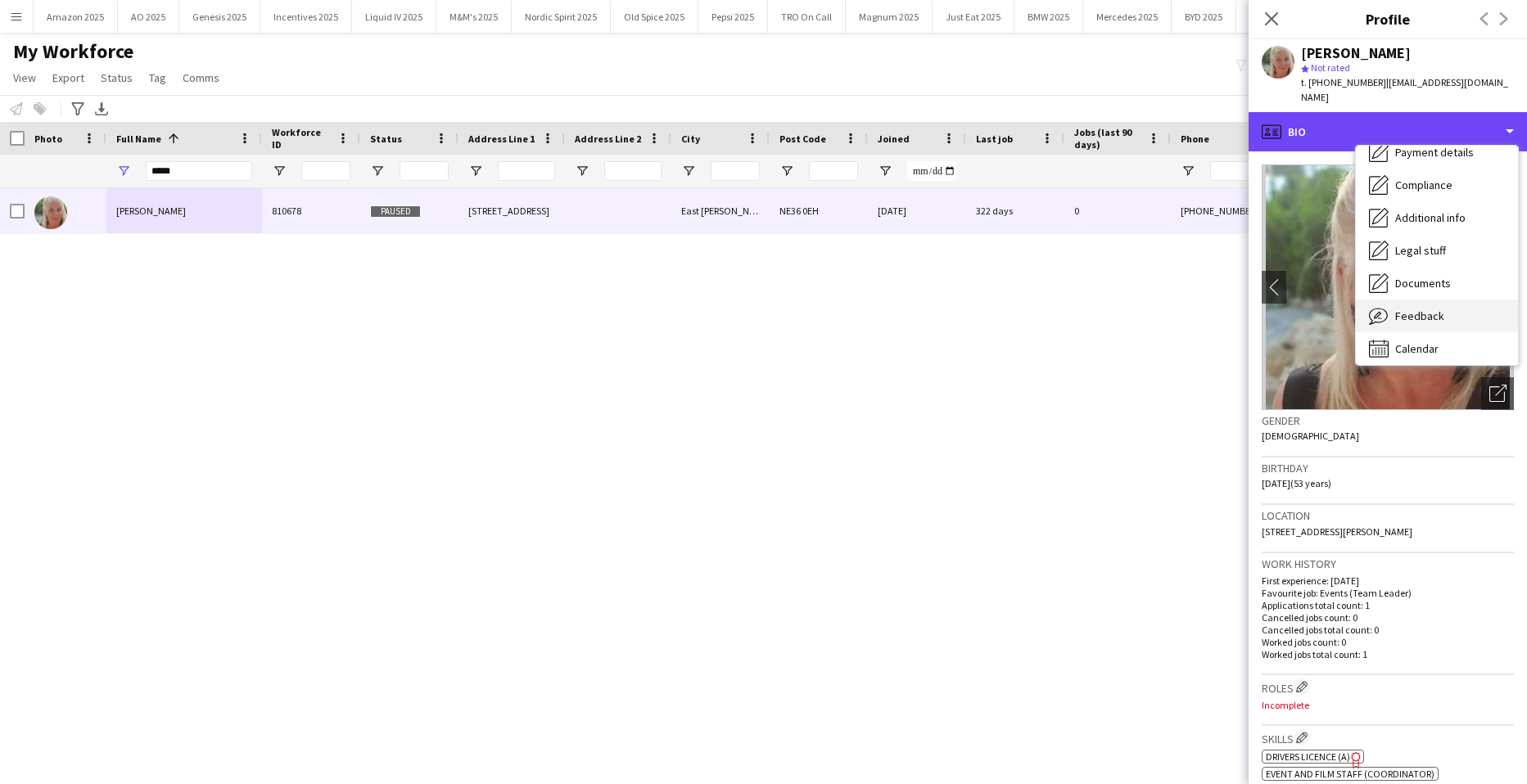
scroll to position [220, 0]
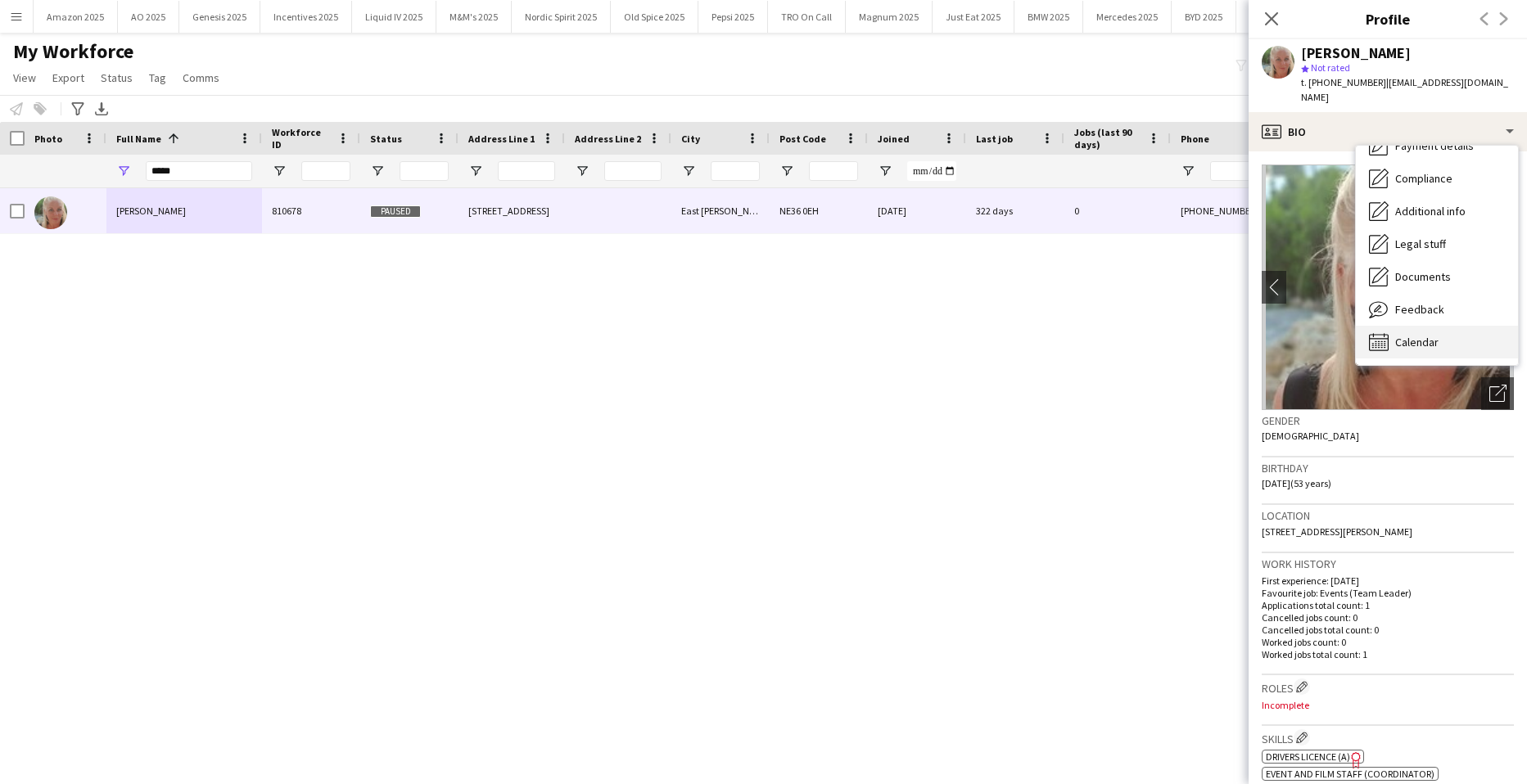
click at [1429, 335] on span "Calendar" at bounding box center [1417, 342] width 43 height 15
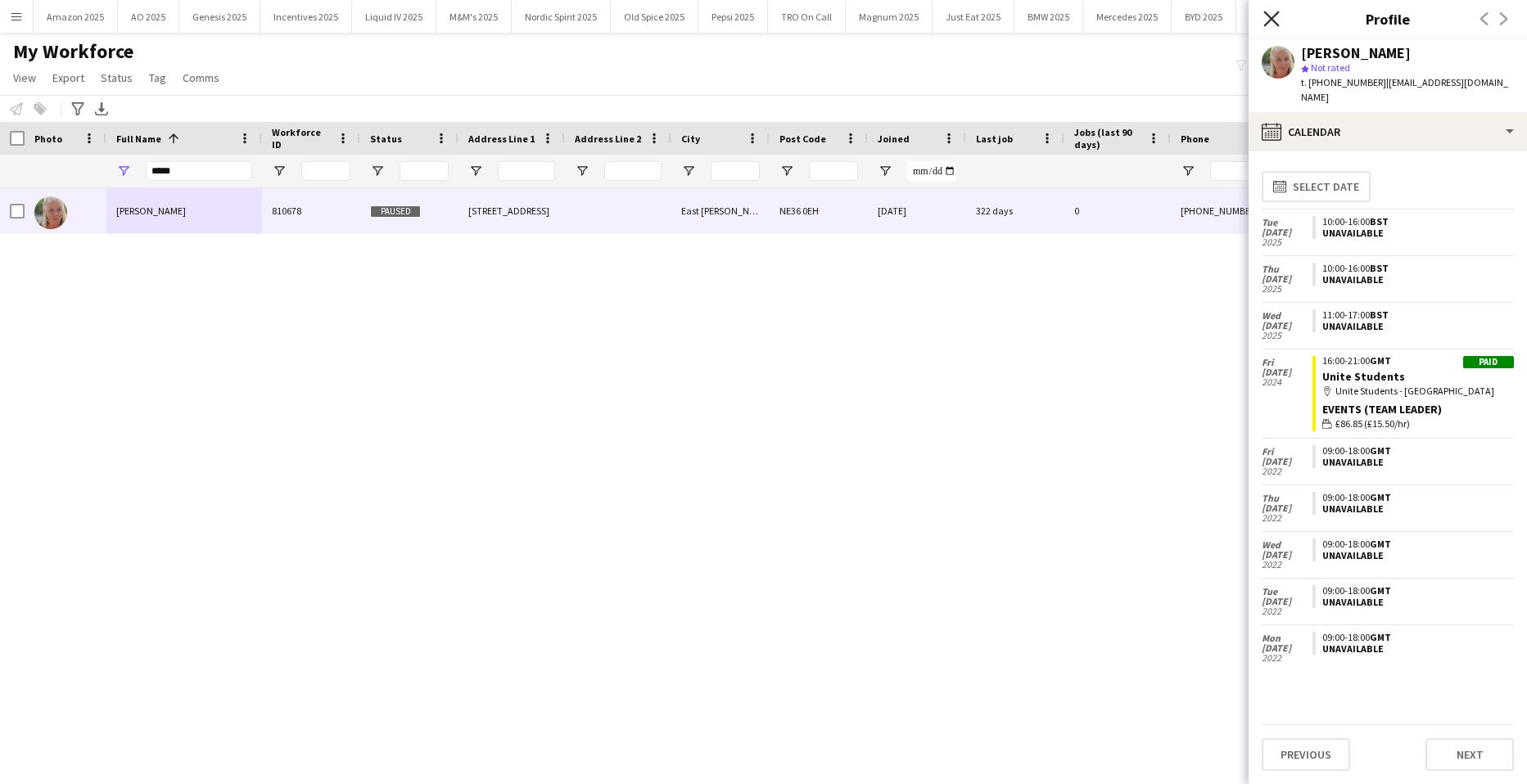
click at [1270, 14] on icon "Close pop-in" at bounding box center [1271, 19] width 16 height 16
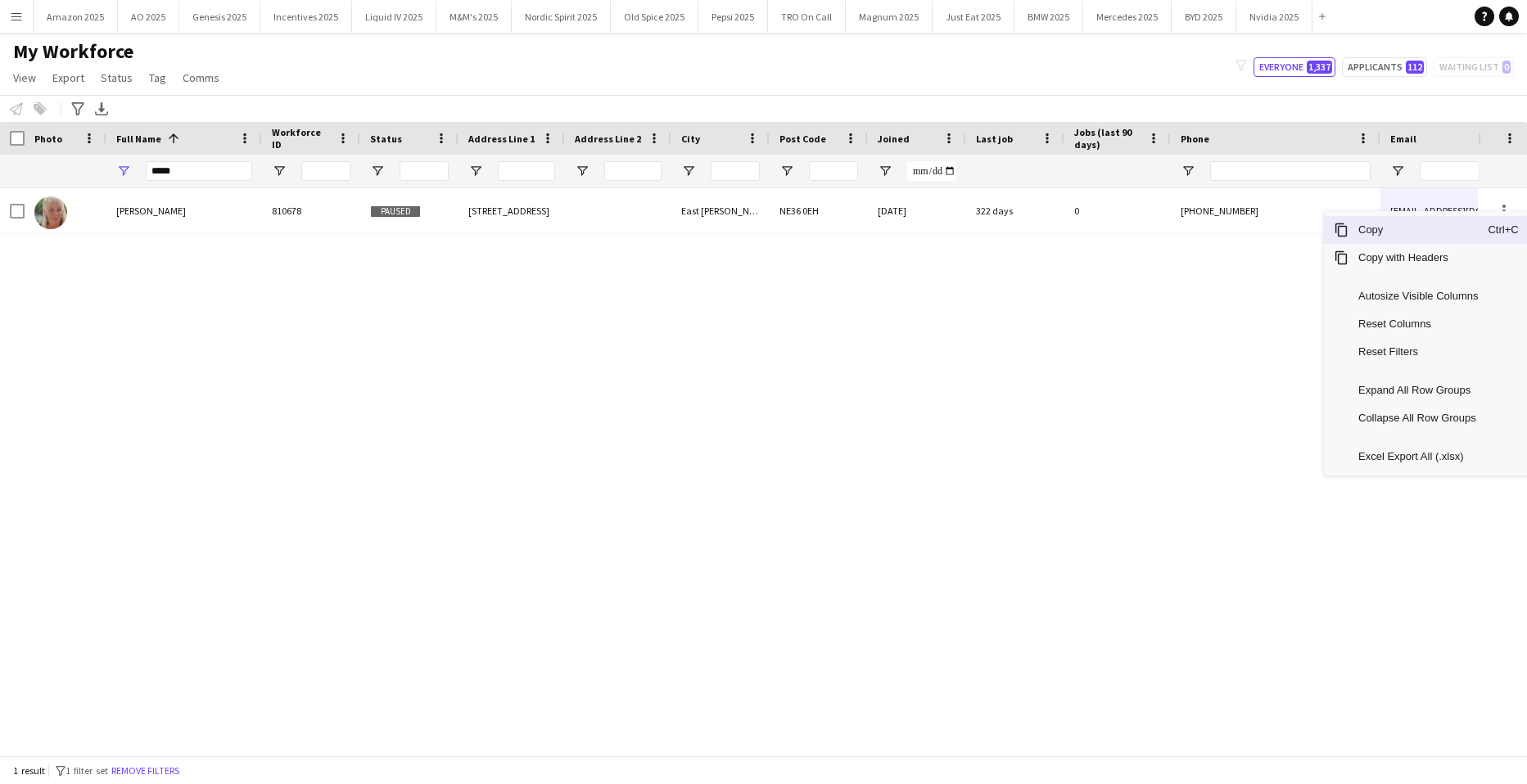
click at [1411, 234] on span "Copy" at bounding box center [1417, 229] width 139 height 28
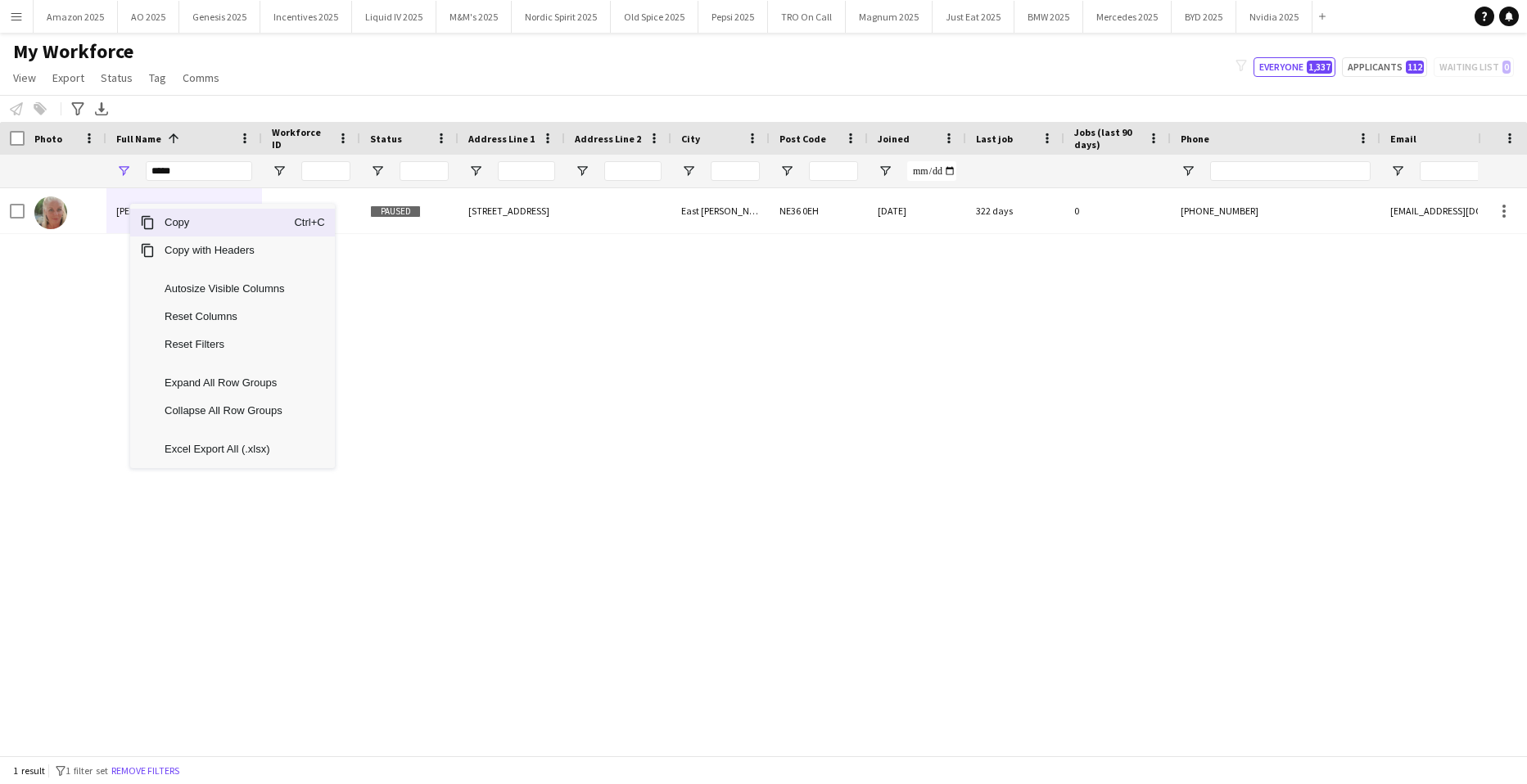
click at [197, 224] on span "Copy" at bounding box center [224, 223] width 139 height 28
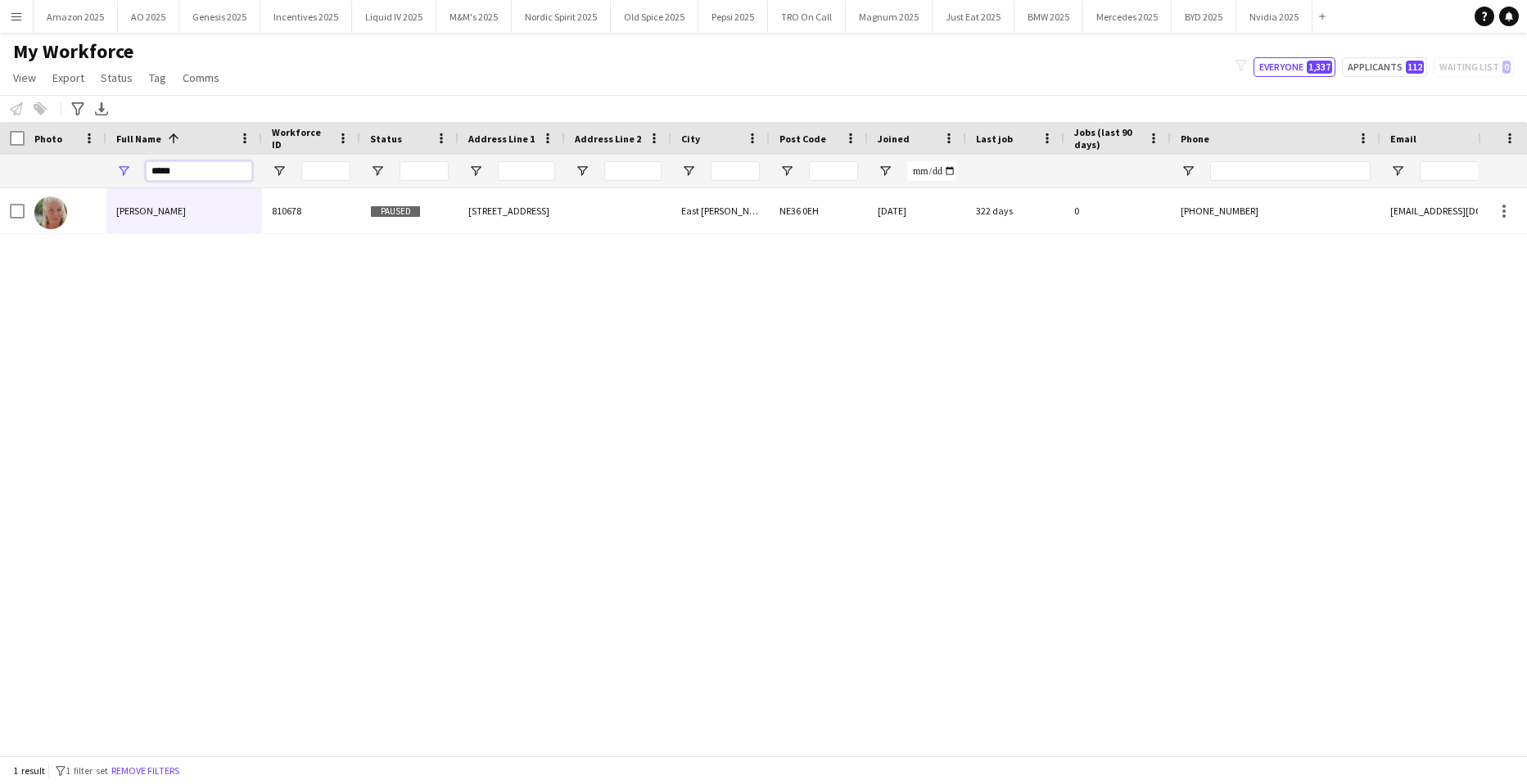
drag, startPoint x: 196, startPoint y: 166, endPoint x: -41, endPoint y: 186, distance: 237.8
click at [0, 186] on html "Menu Boards Boards Boards All jobs Status Workforce Workforce My Workforce Recr…" at bounding box center [764, 392] width 1527 height 784
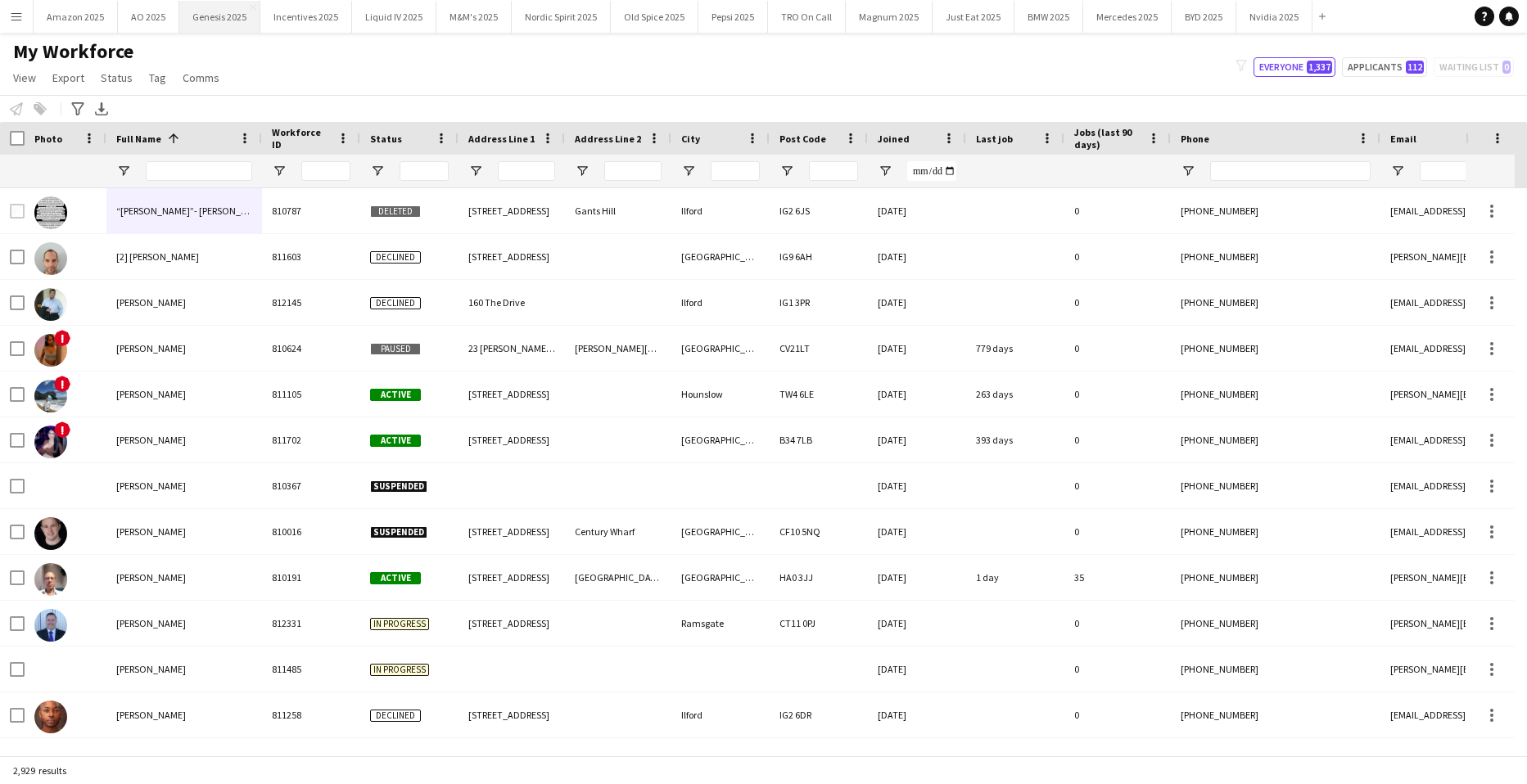
click at [179, 20] on button "Genesis 2025 Close" at bounding box center [220, 17] width 81 height 32
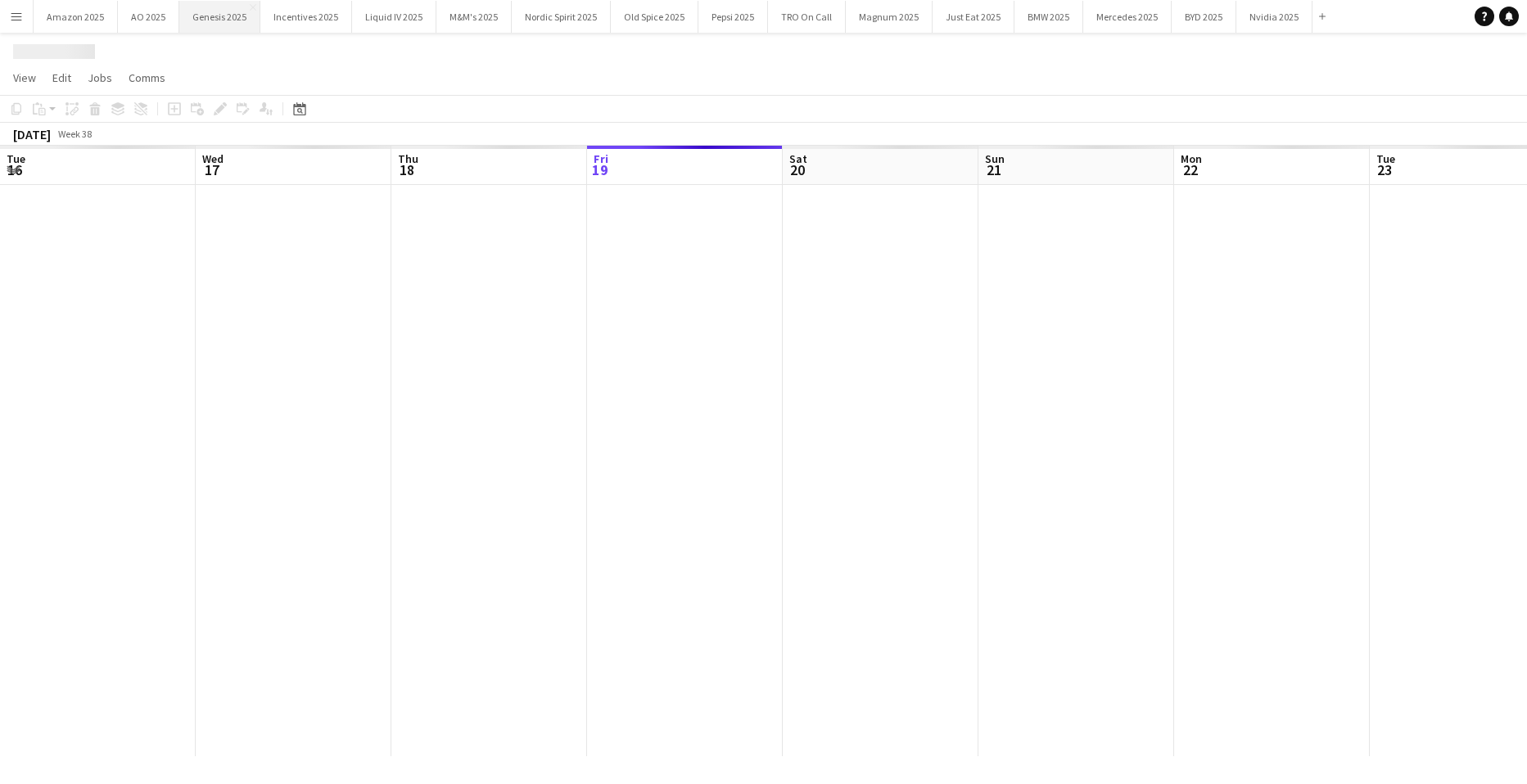
scroll to position [0, 391]
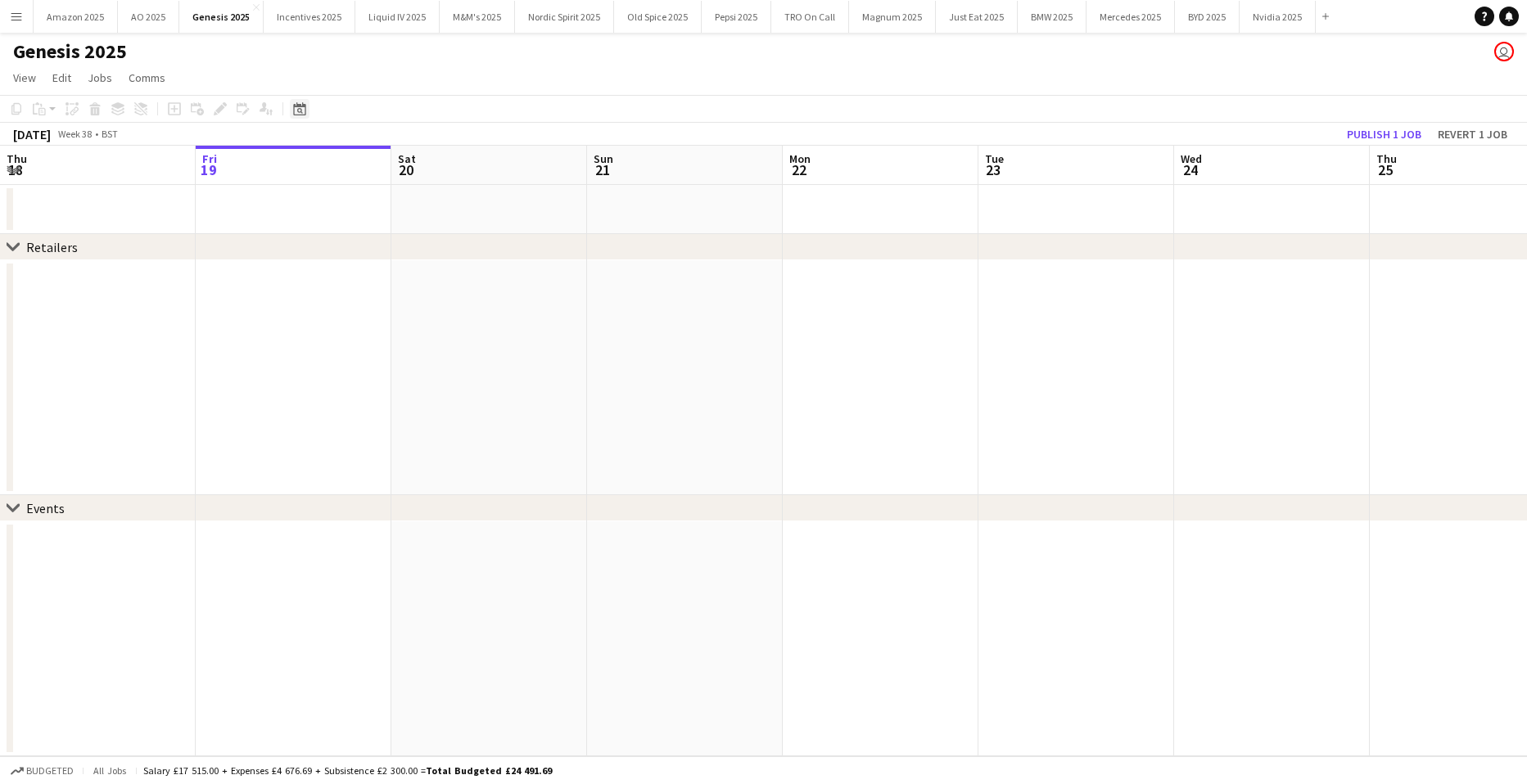
click at [302, 108] on icon "Date picker" at bounding box center [299, 108] width 13 height 13
click at [439, 165] on span "Next month" at bounding box center [432, 164] width 33 height 33
click at [391, 269] on span "10" at bounding box center [389, 271] width 20 height 20
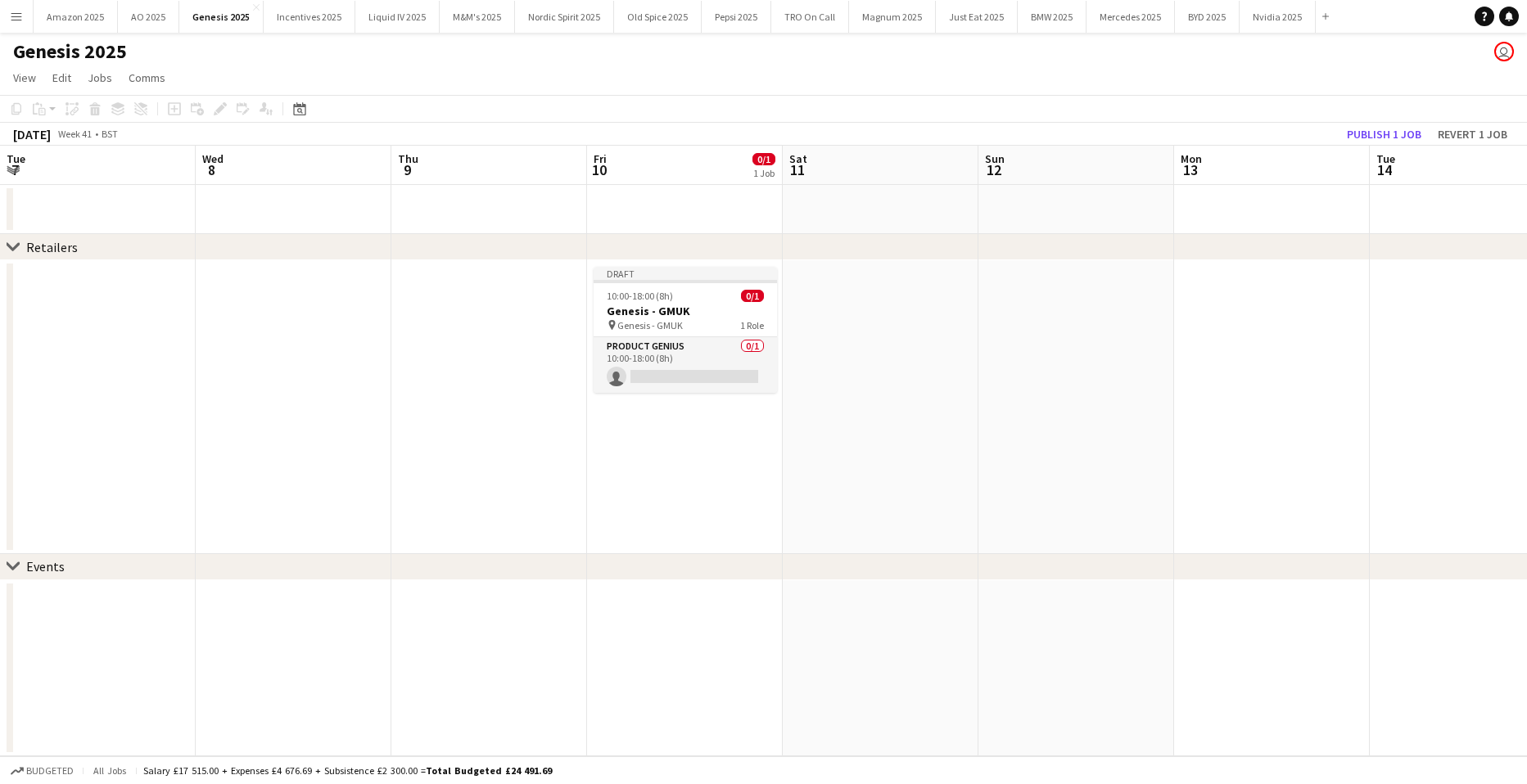
scroll to position [0, 564]
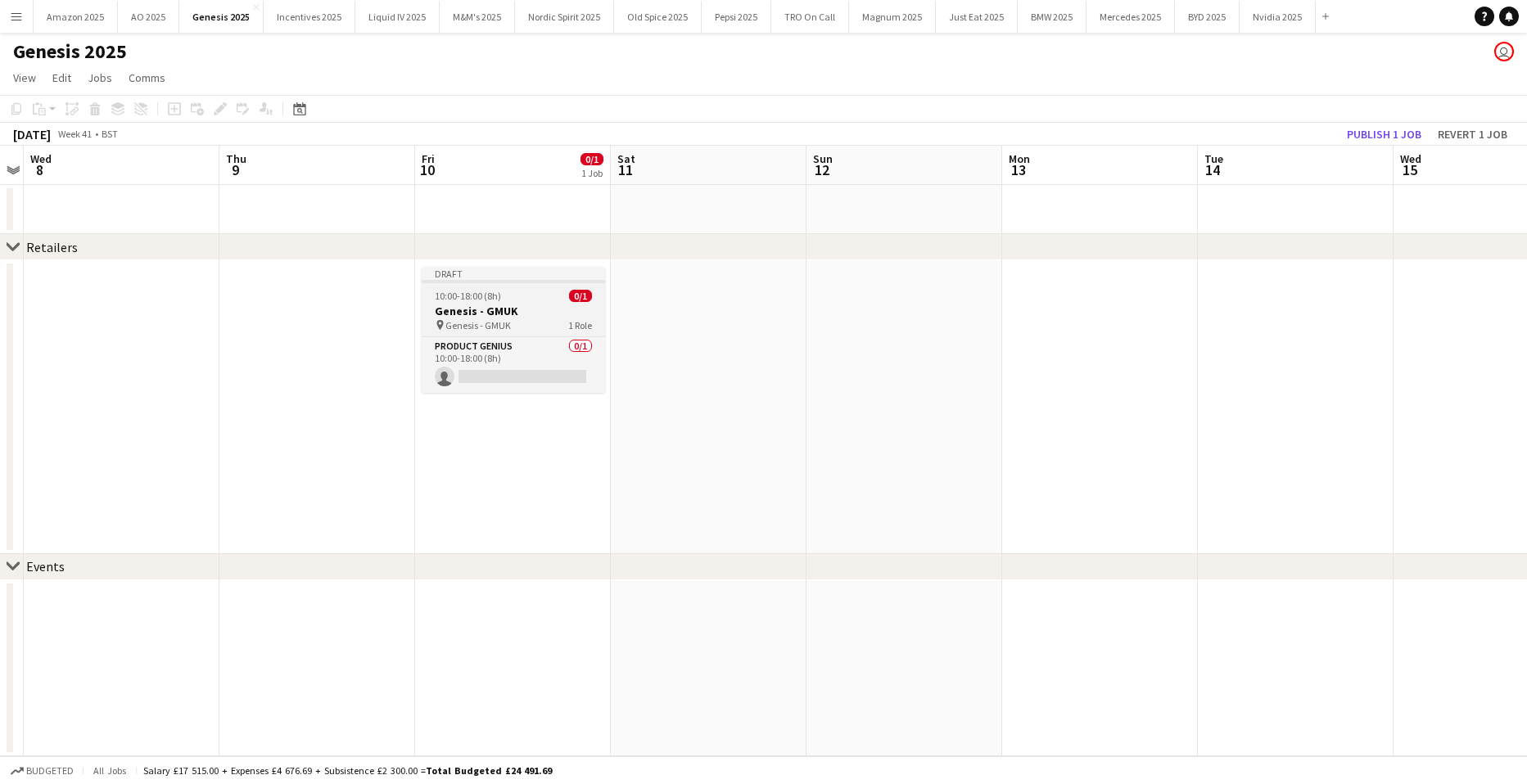
click at [530, 316] on h3 "Genesis - GMUK" at bounding box center [513, 310] width 183 height 15
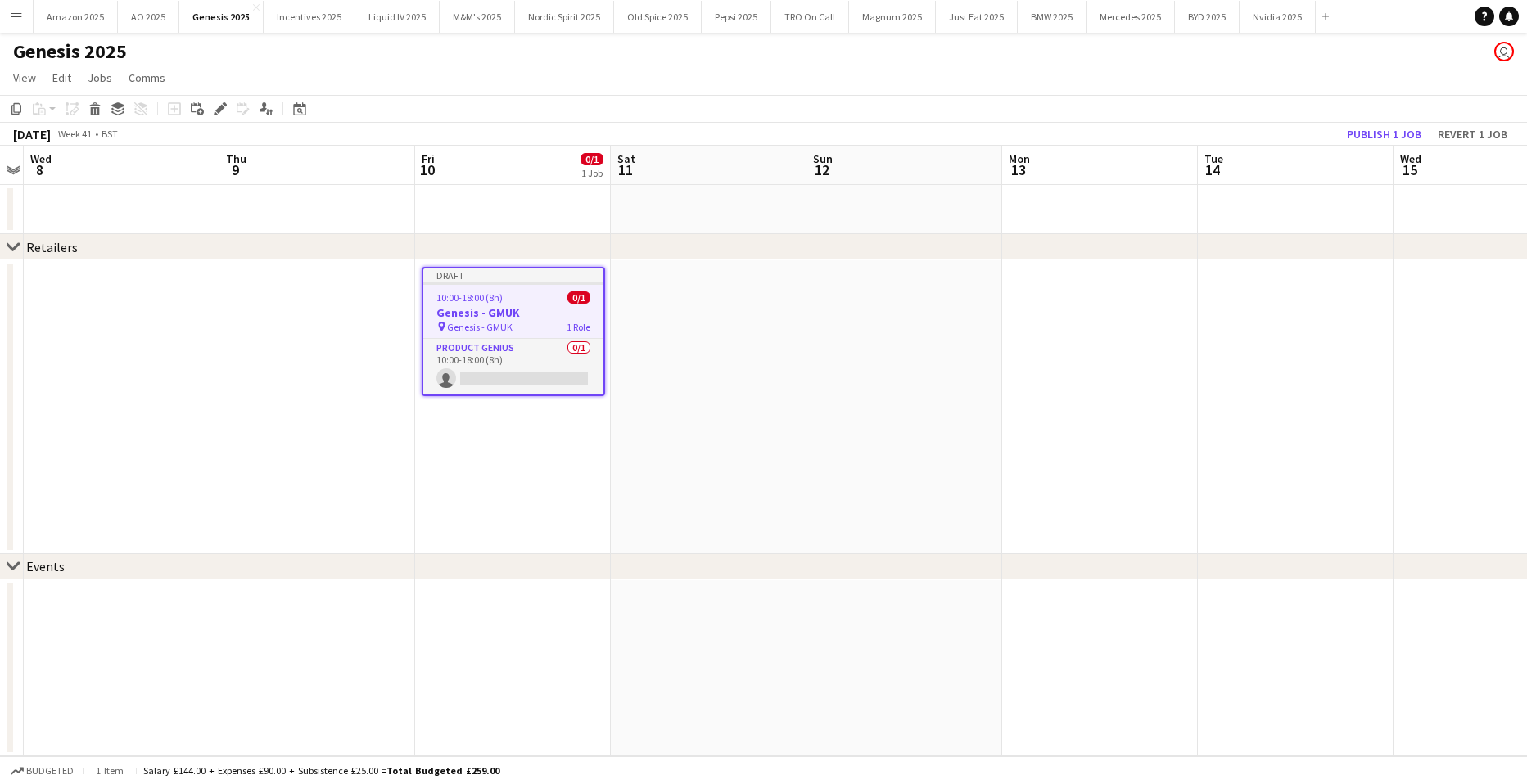
click at [222, 111] on icon "Edit" at bounding box center [220, 108] width 13 height 13
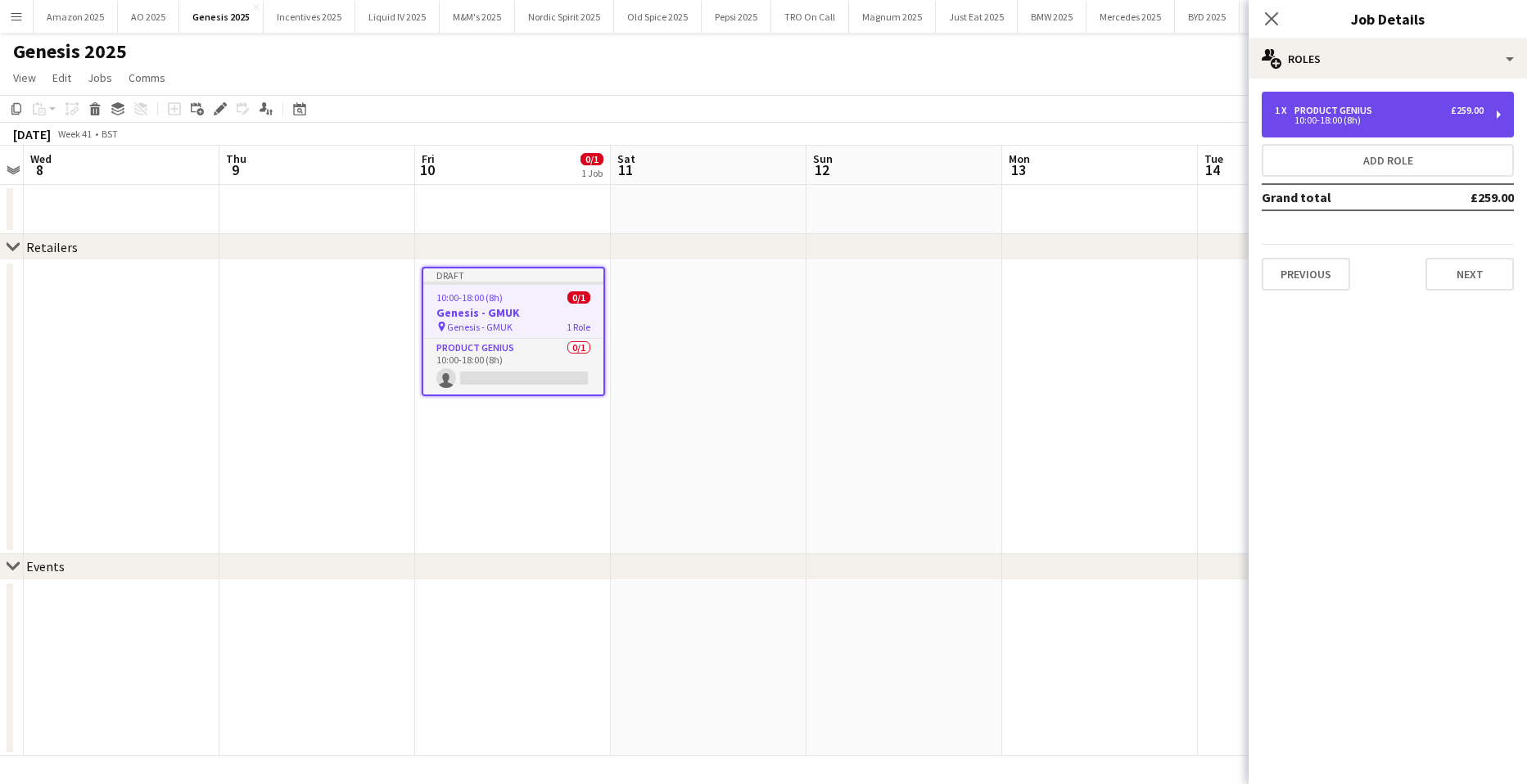
click at [1338, 111] on div "Product Genius" at bounding box center [1337, 110] width 85 height 12
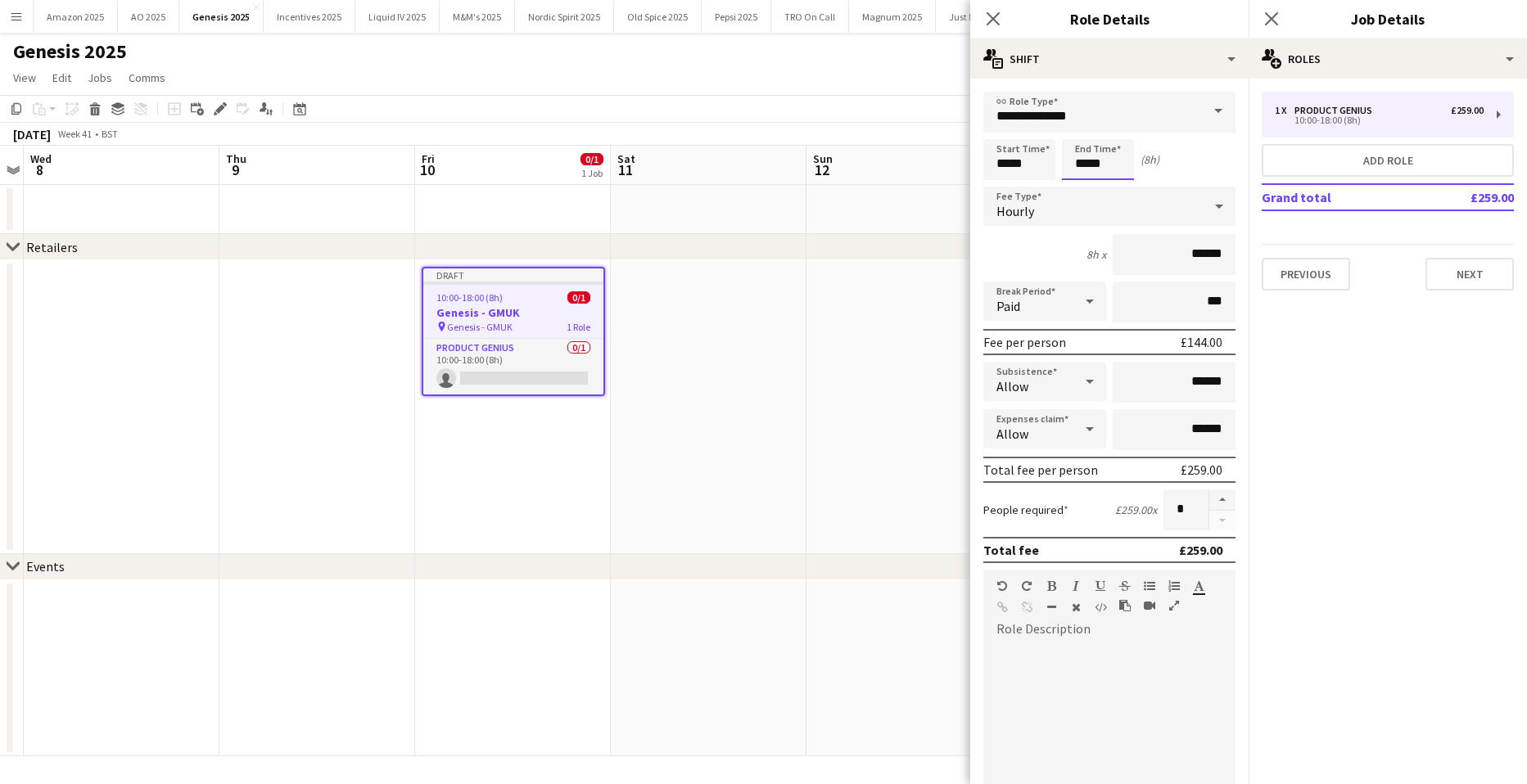
click at [1083, 159] on input "*****" at bounding box center [1097, 160] width 72 height 41
type input "*****"
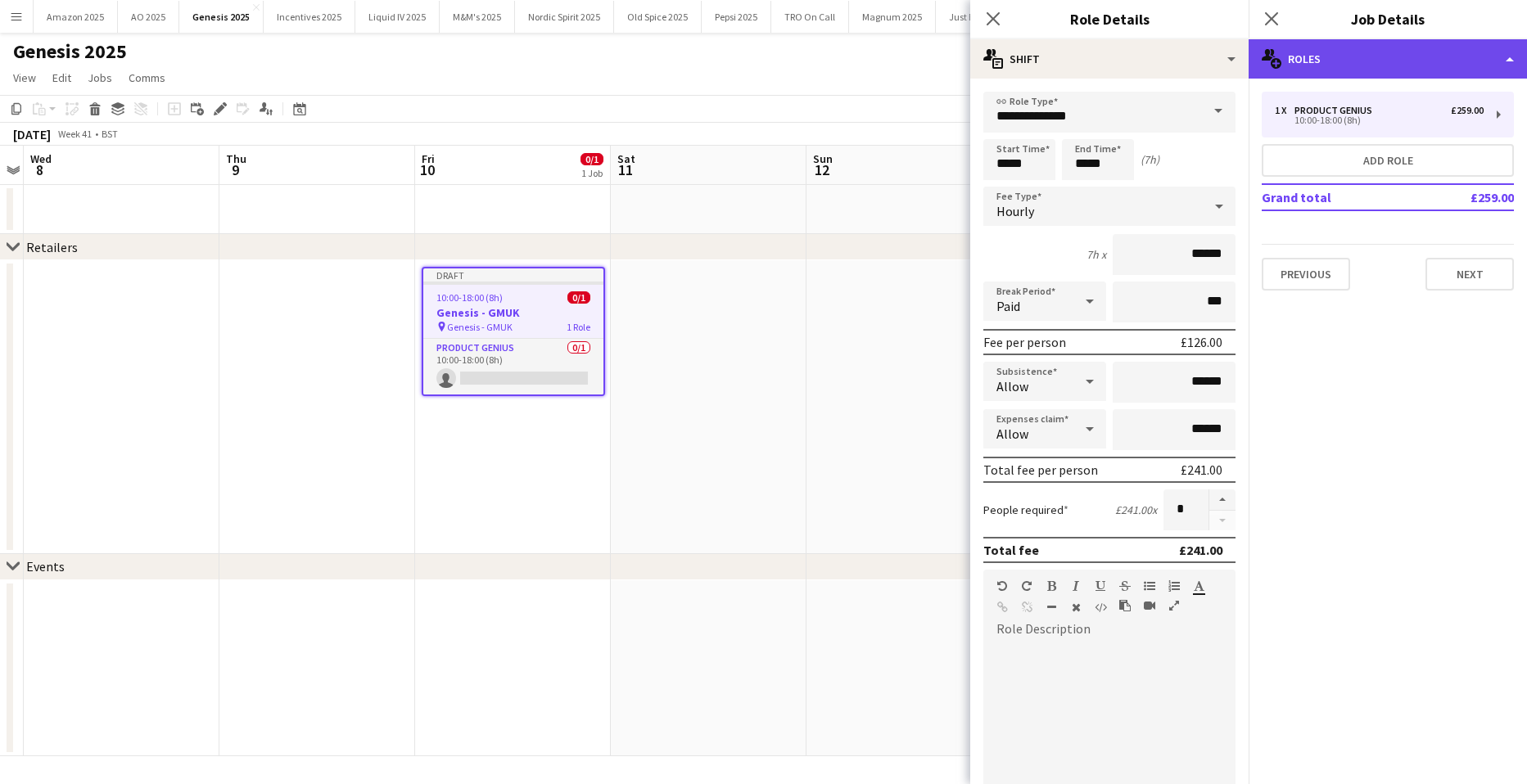
click at [1496, 63] on div "multiple-users-add Roles" at bounding box center [1387, 59] width 278 height 39
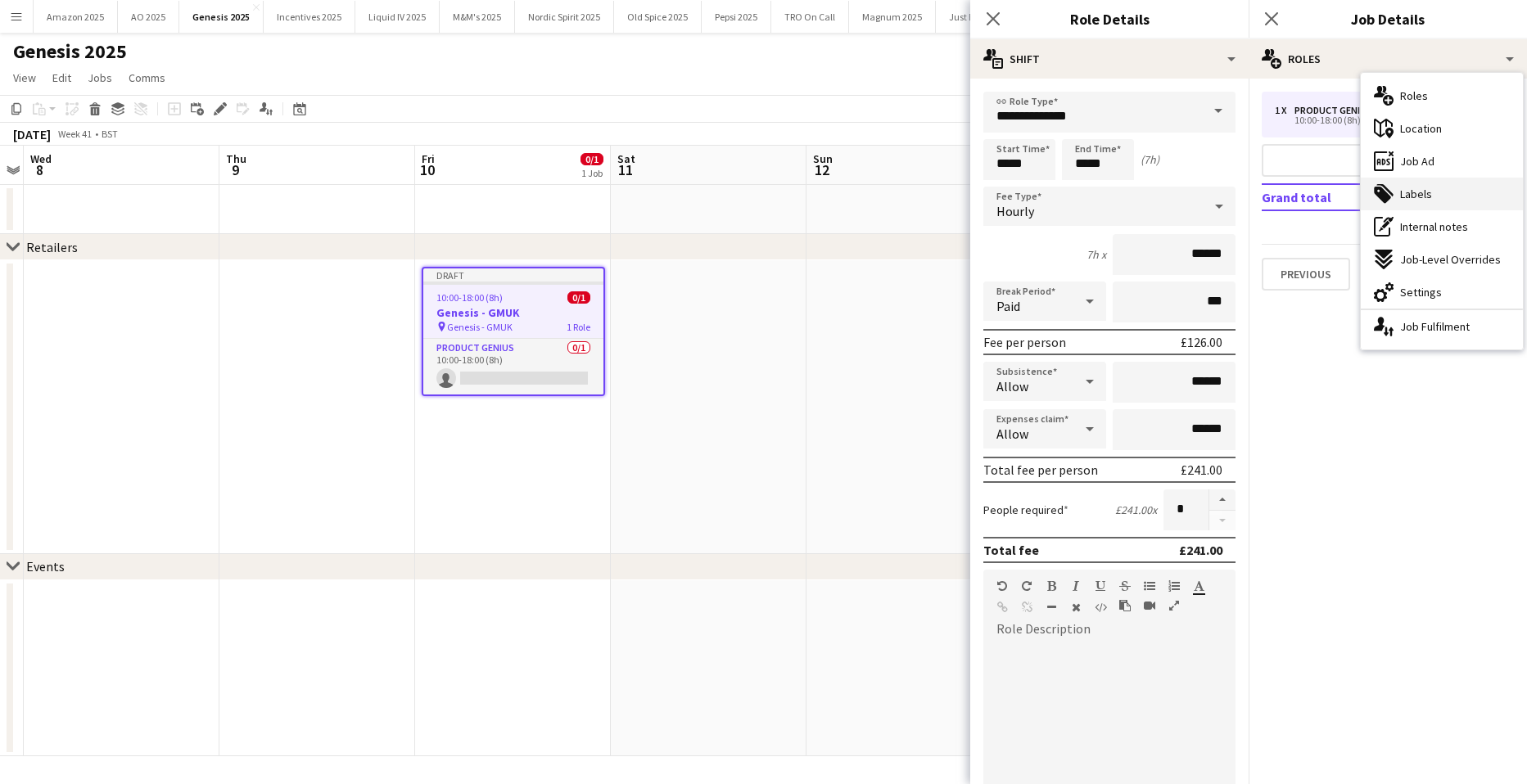
click at [1438, 200] on div "tags-double Labels" at bounding box center [1441, 193] width 163 height 33
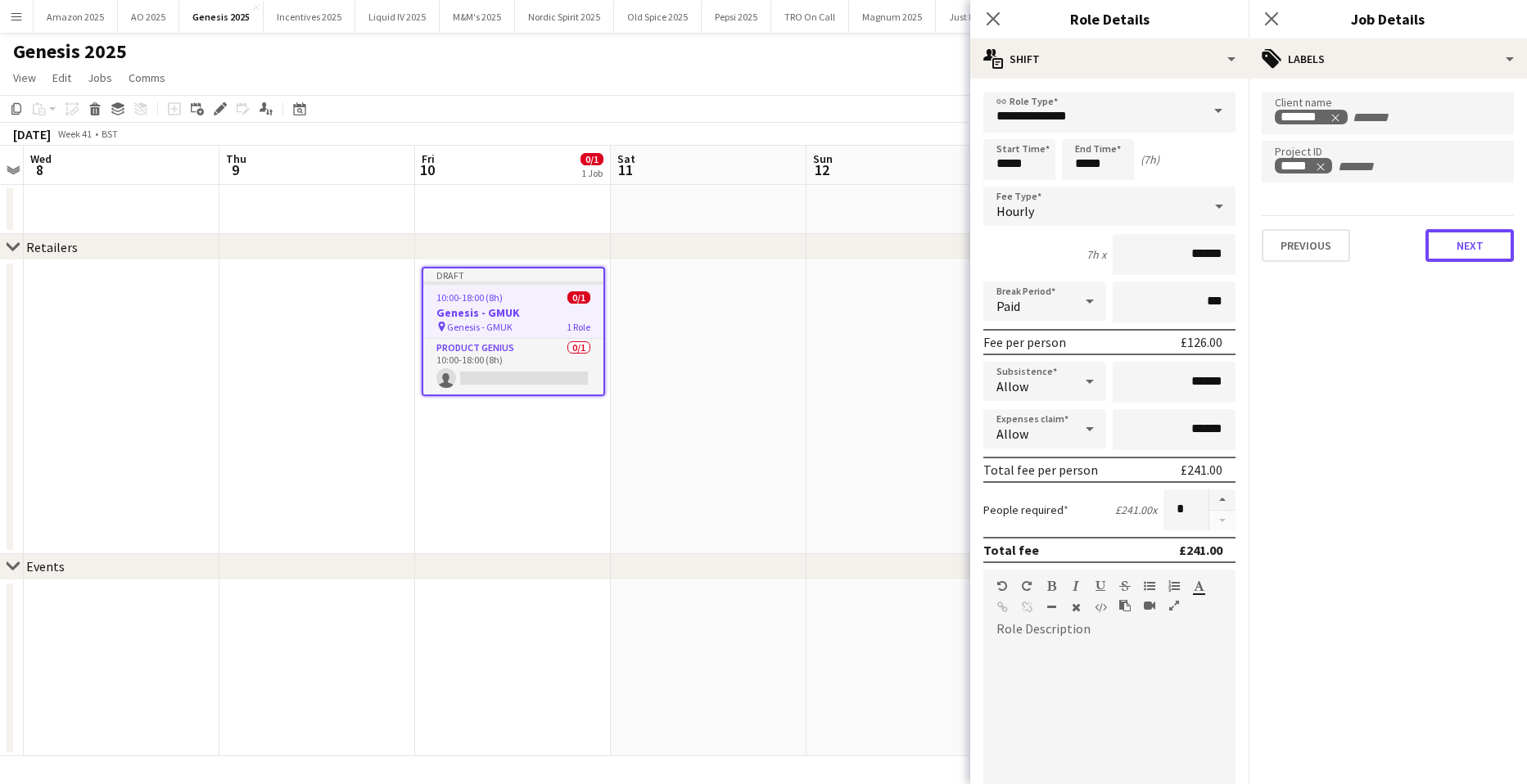
click at [1470, 249] on button "Next" at bounding box center [1469, 245] width 89 height 33
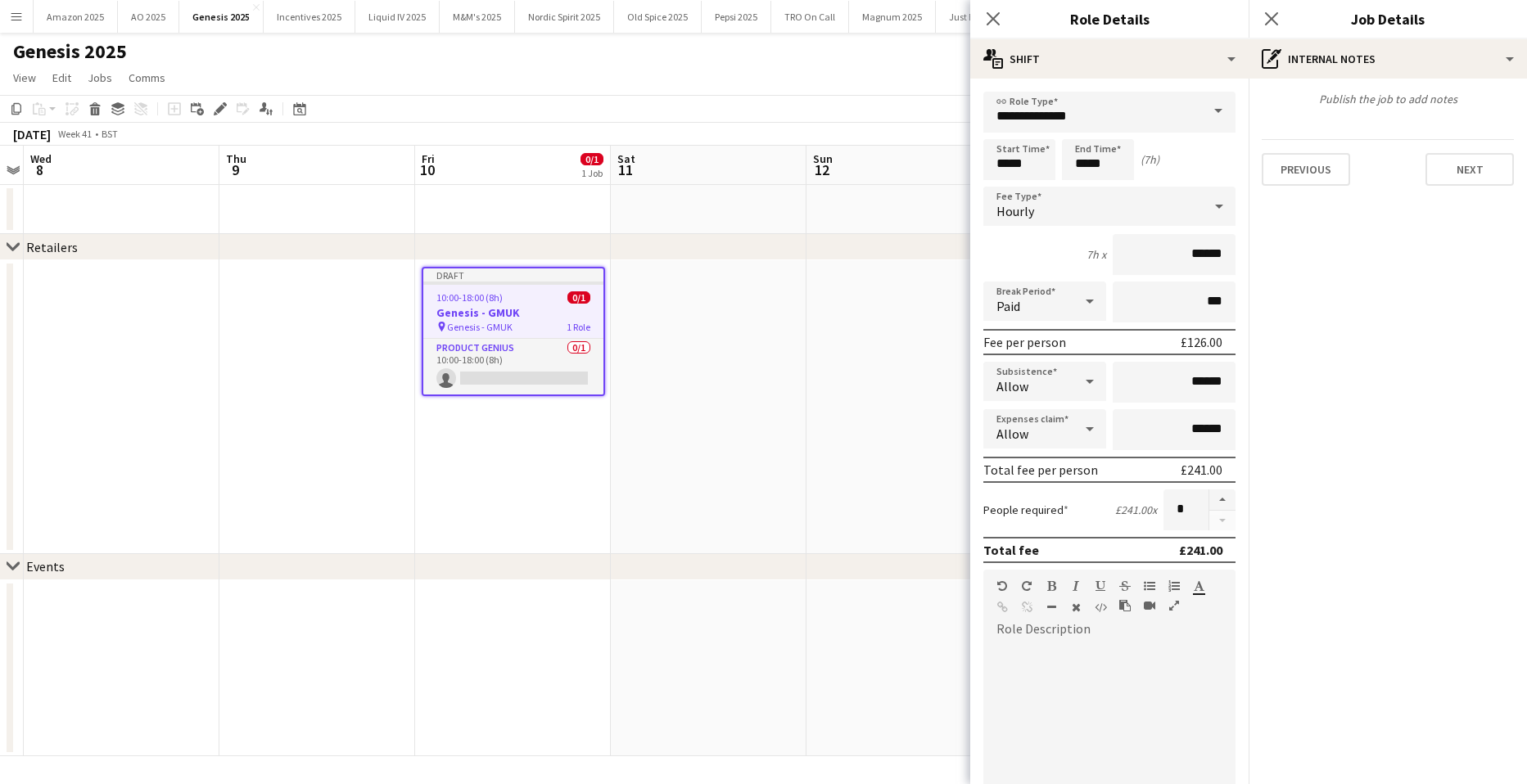
click at [1507, 115] on div "Publish the job to add notes Previous Next" at bounding box center [1387, 139] width 278 height 120
click at [1491, 155] on button "Next" at bounding box center [1469, 168] width 89 height 33
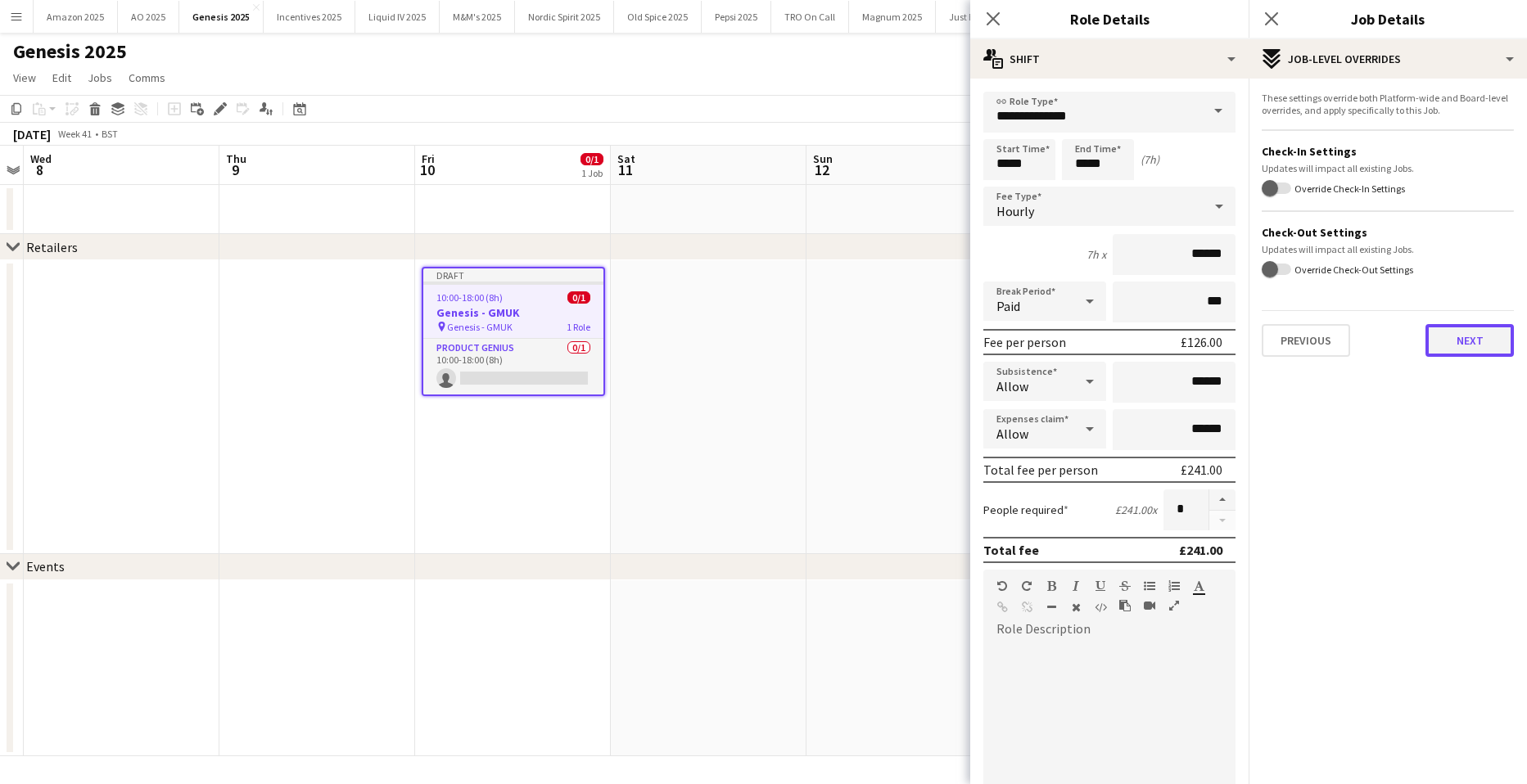
click at [1498, 352] on button "Next" at bounding box center [1469, 340] width 89 height 33
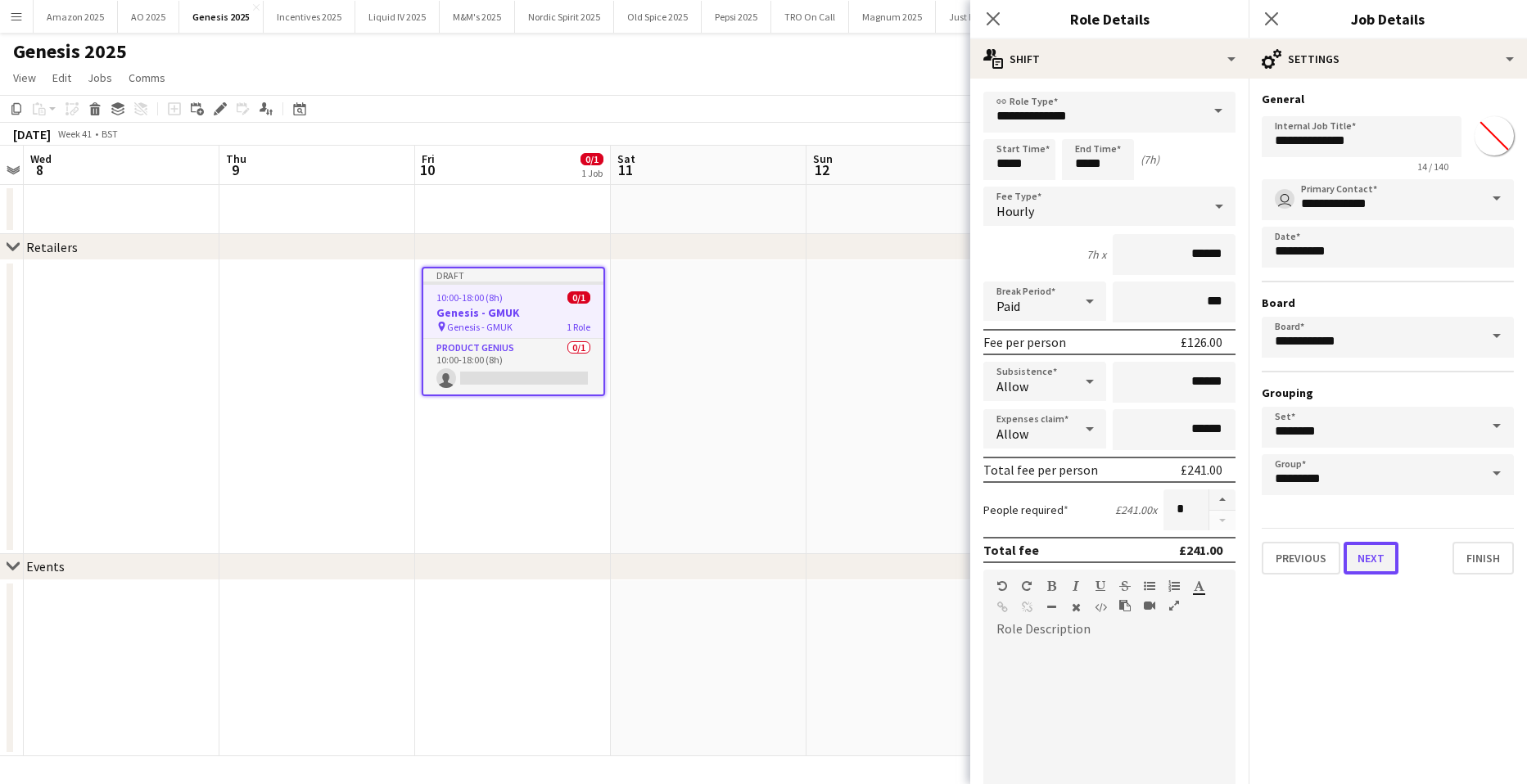
click at [1371, 555] on button "Next" at bounding box center [1370, 557] width 55 height 33
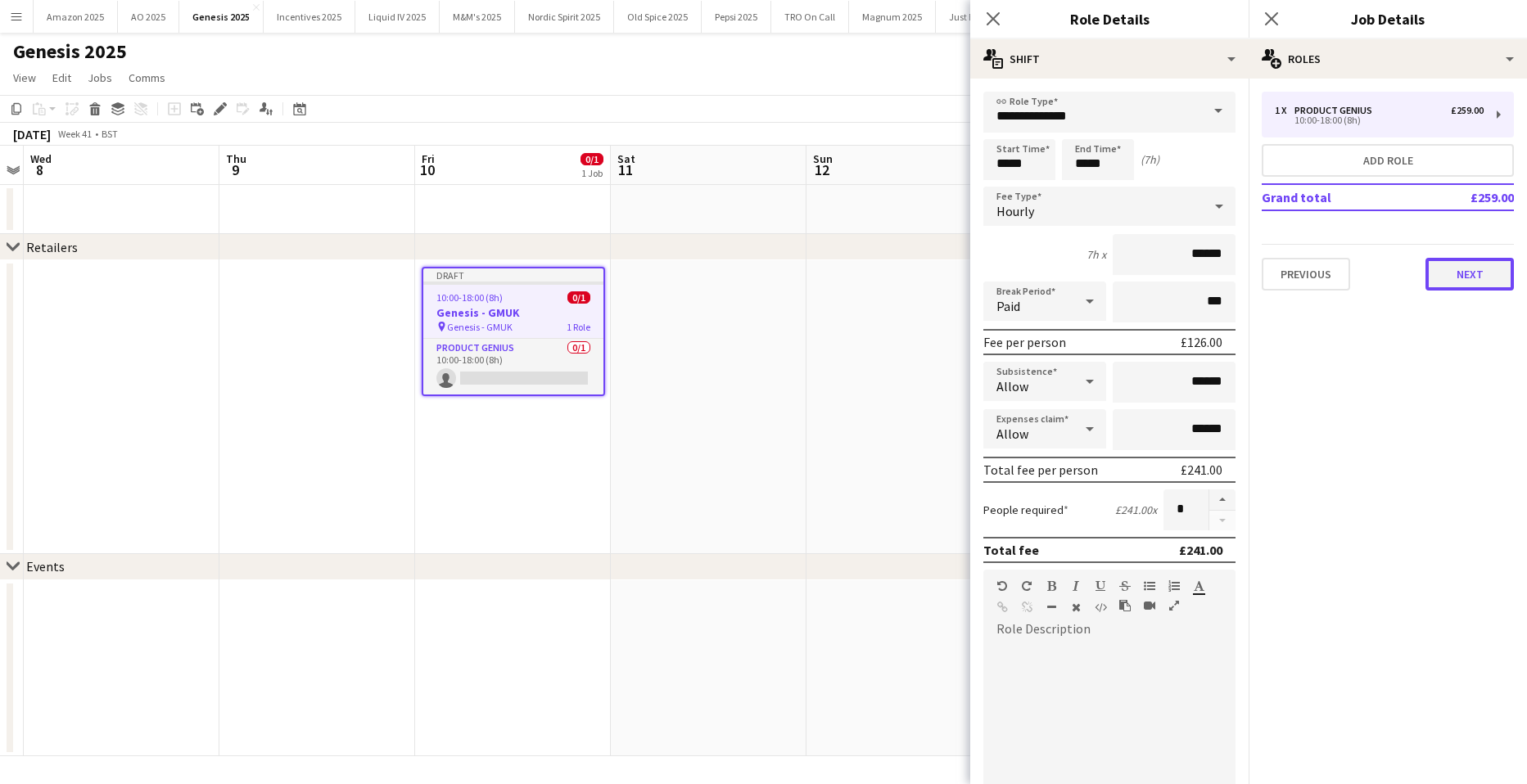
click at [1475, 273] on button "Next" at bounding box center [1469, 274] width 89 height 33
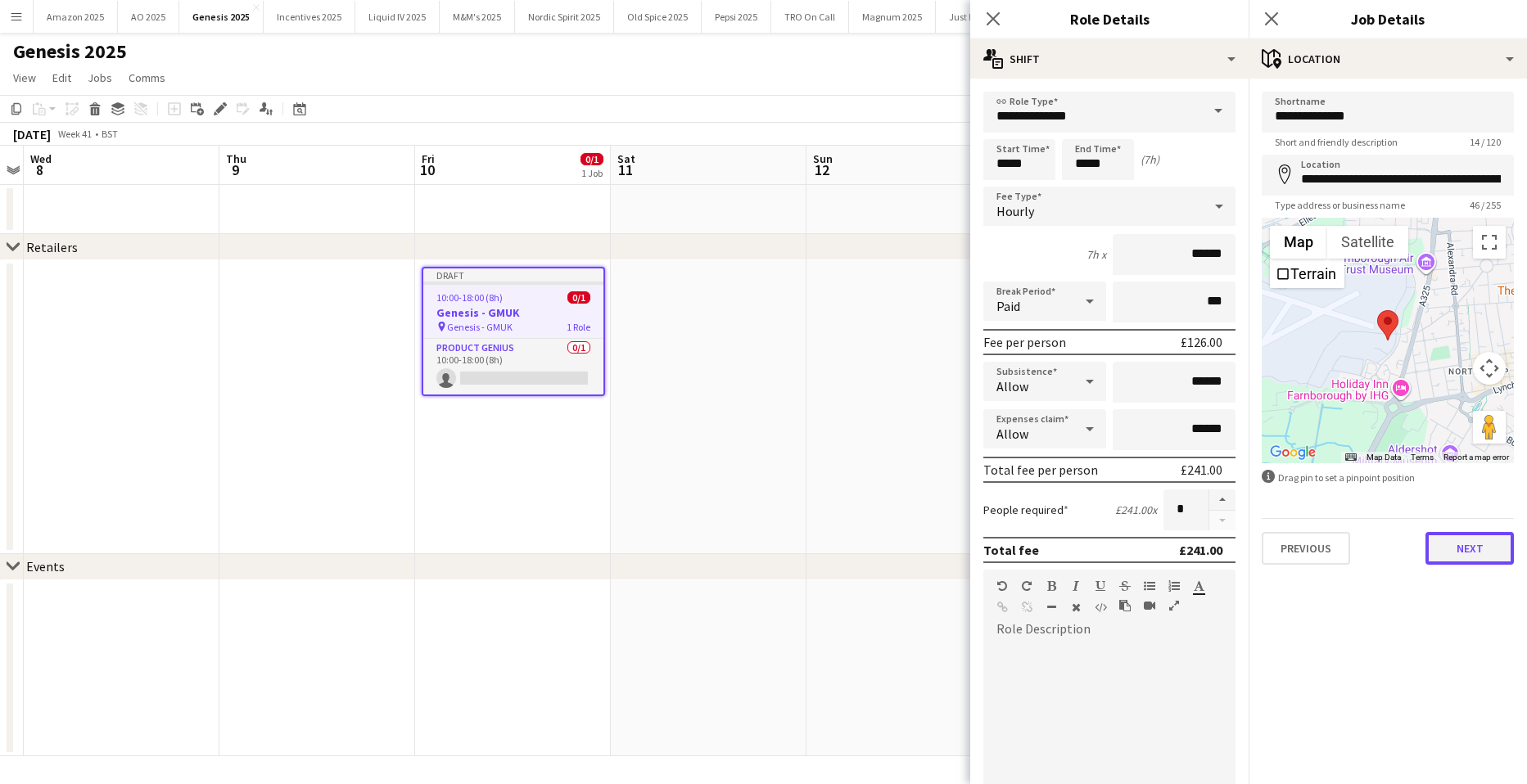
click at [1452, 540] on button "Next" at bounding box center [1469, 548] width 89 height 33
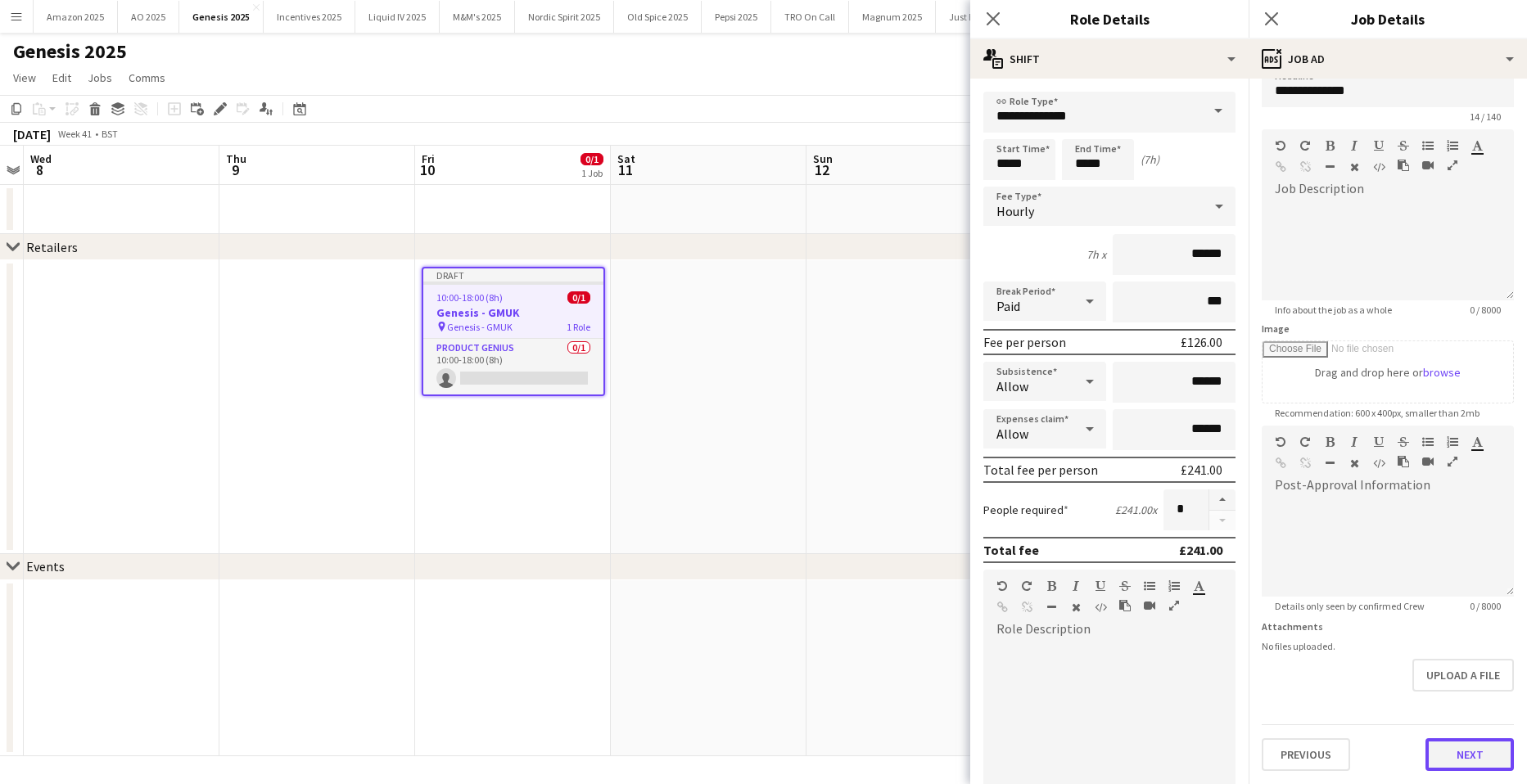
scroll to position [26, 0]
click at [1474, 718] on form "**********" at bounding box center [1387, 418] width 278 height 704
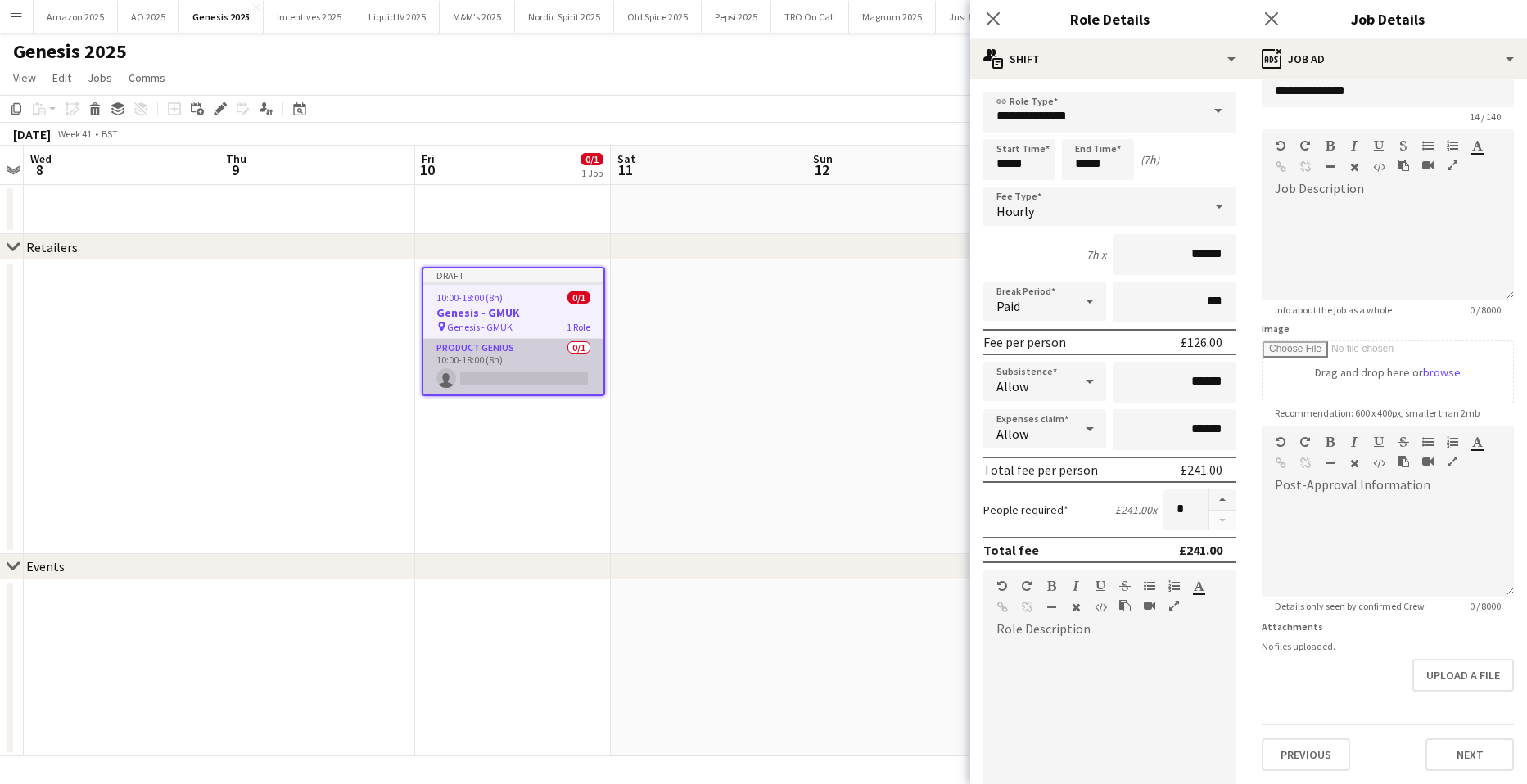
click at [563, 376] on app-card-role "Product Genius 0/1 10:00-18:00 (8h) single-neutral-actions" at bounding box center [513, 366] width 180 height 55
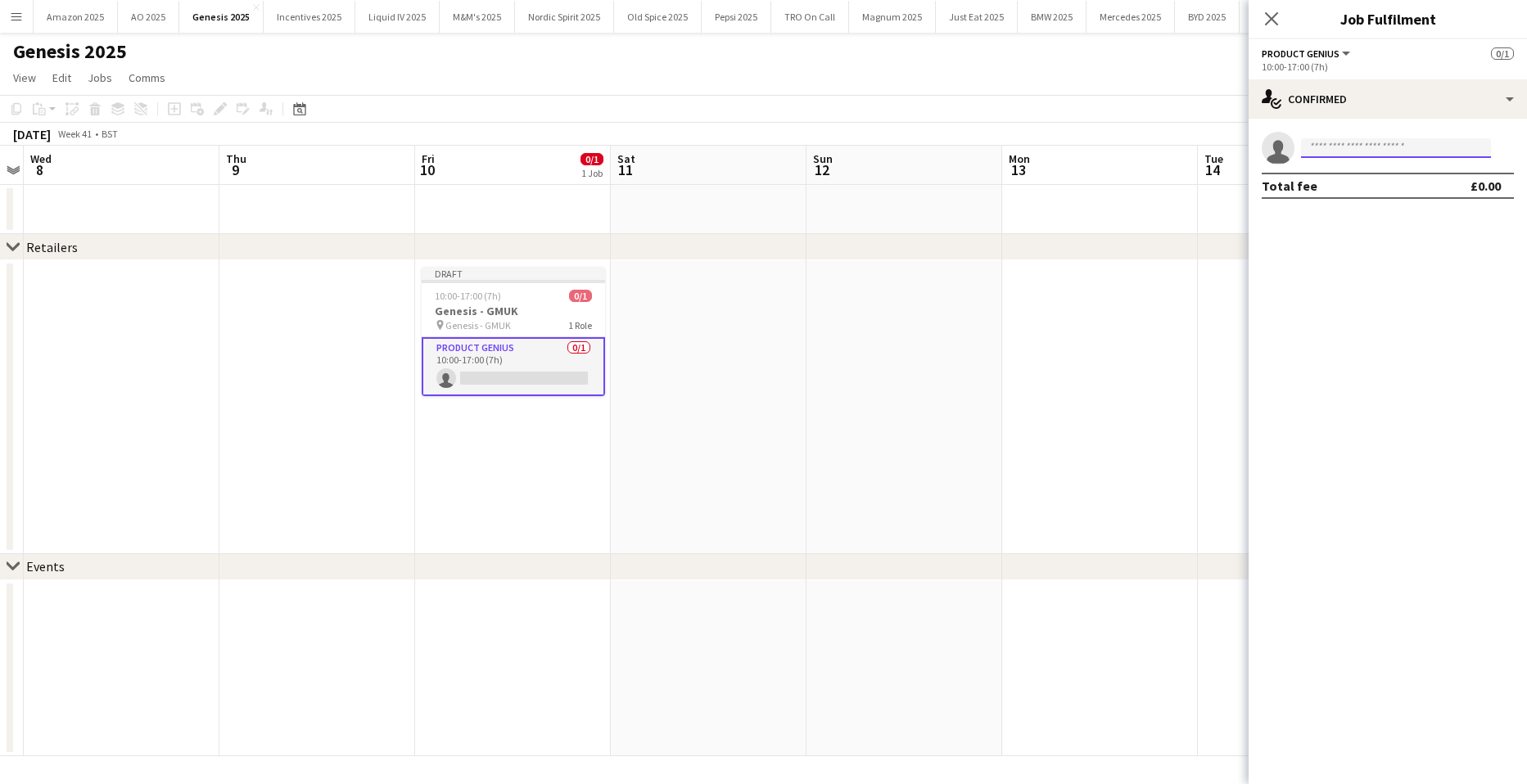
click at [1321, 151] on input at bounding box center [1395, 148] width 190 height 20
type input "******"
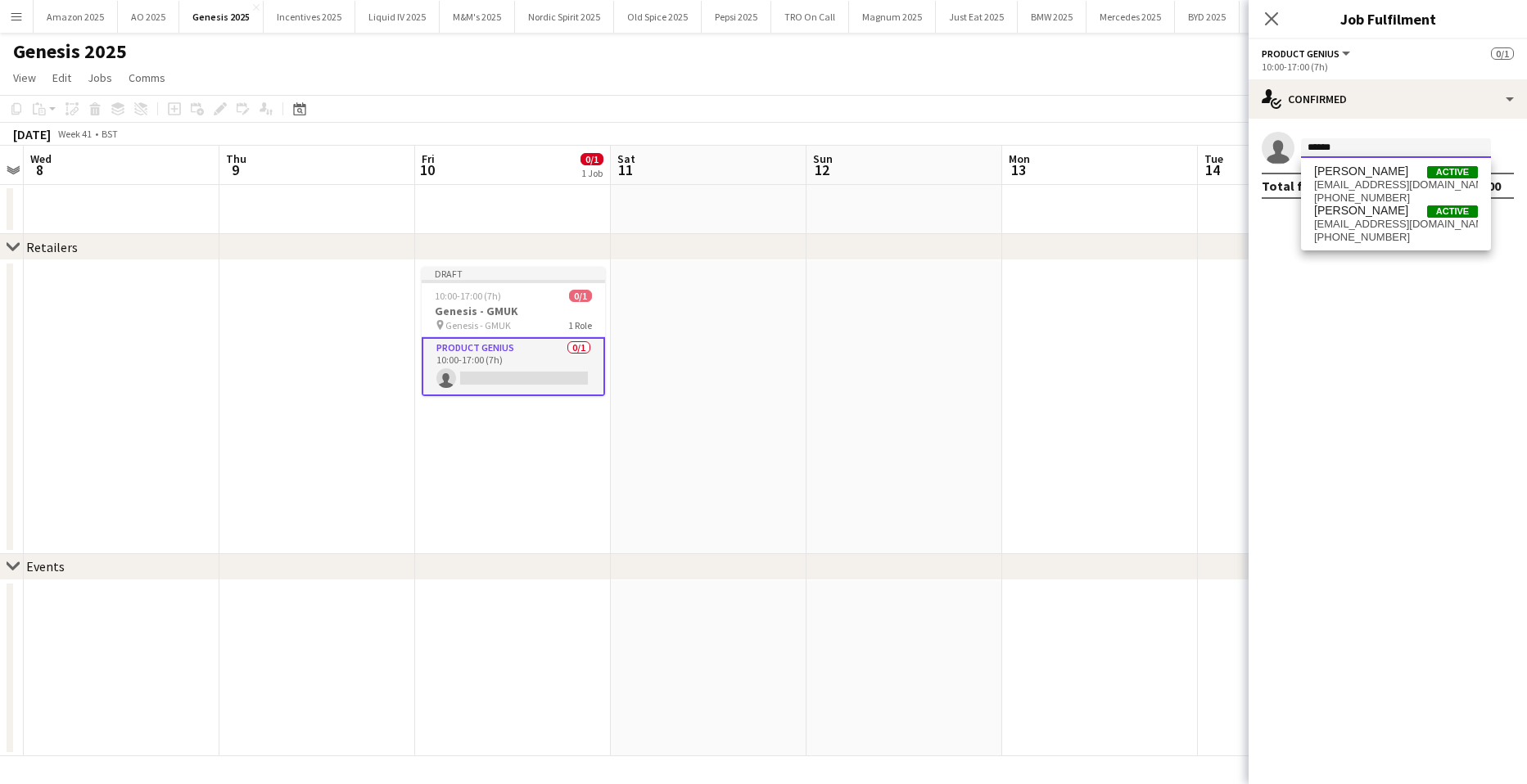
drag, startPoint x: 1348, startPoint y: 148, endPoint x: 979, endPoint y: 157, distance: 369.1
click at [999, 157] on body "Menu Boards Boards Boards All jobs Status Workforce Workforce My Workforce Recr…" at bounding box center [764, 392] width 1527 height 784
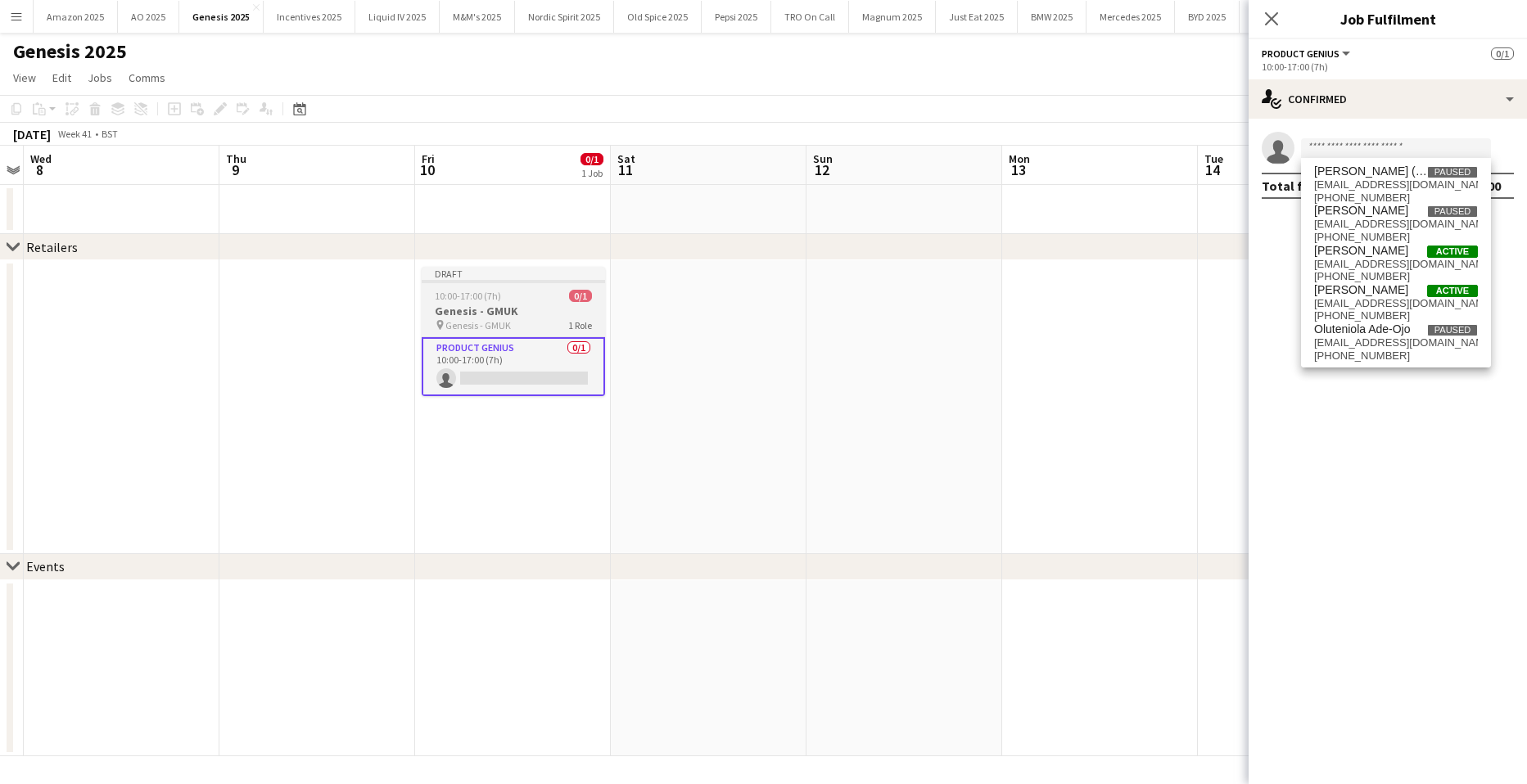
click at [516, 316] on h3 "Genesis - GMUK" at bounding box center [513, 310] width 183 height 15
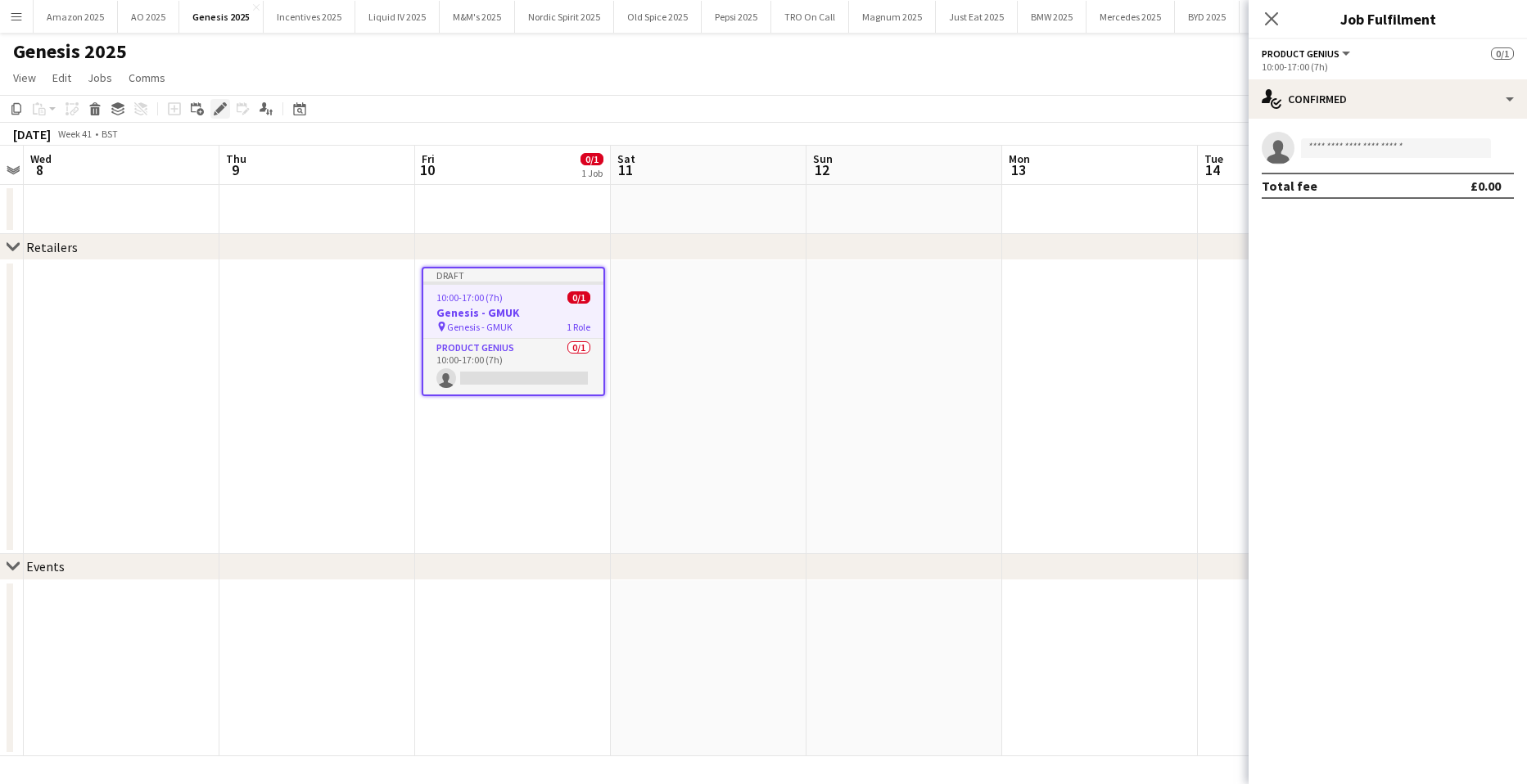
click at [225, 109] on icon "Edit" at bounding box center [220, 108] width 13 height 13
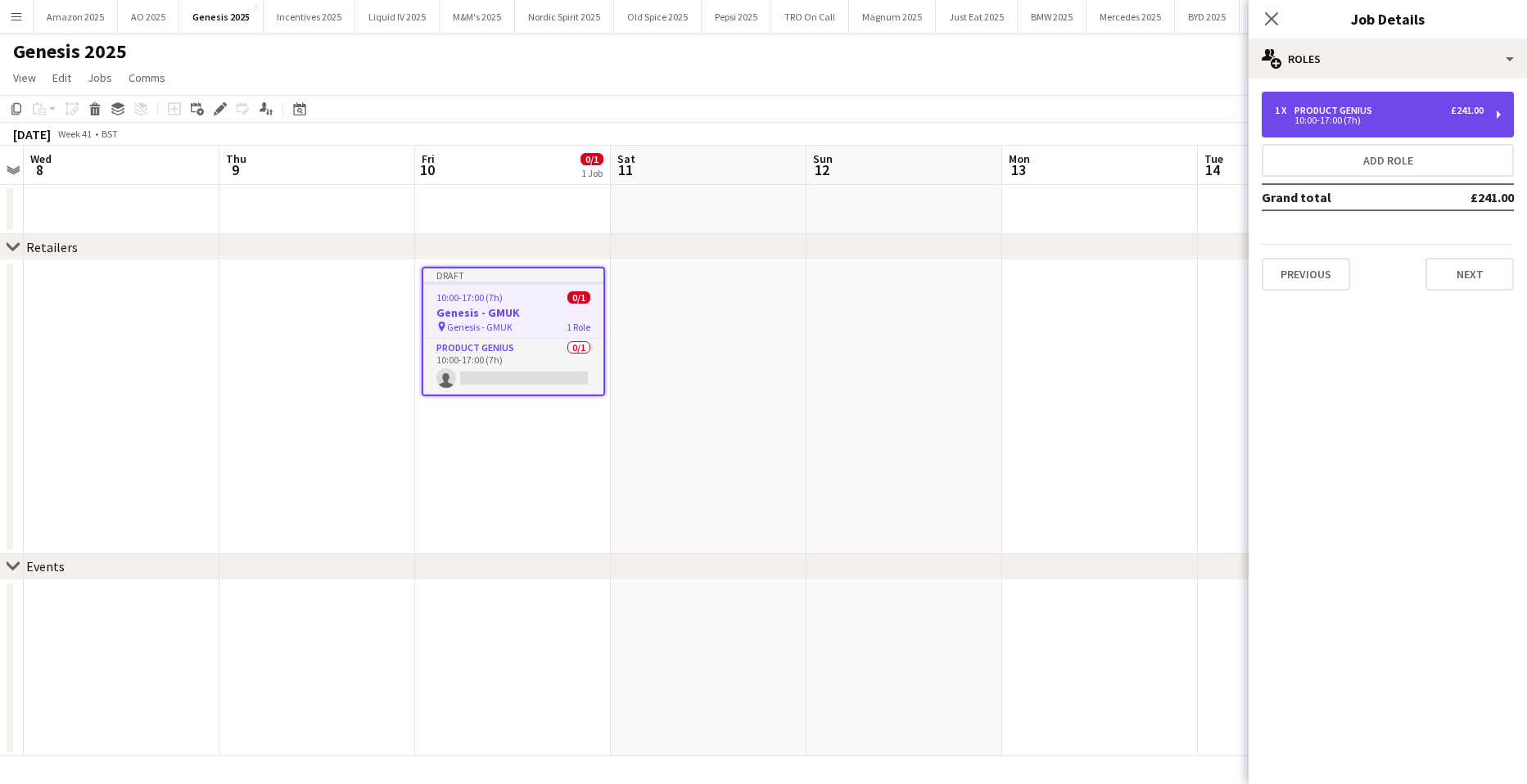
click at [1371, 99] on div "1 x Product Genius £241.00 10:00-17:00 (7h)" at bounding box center [1387, 114] width 252 height 46
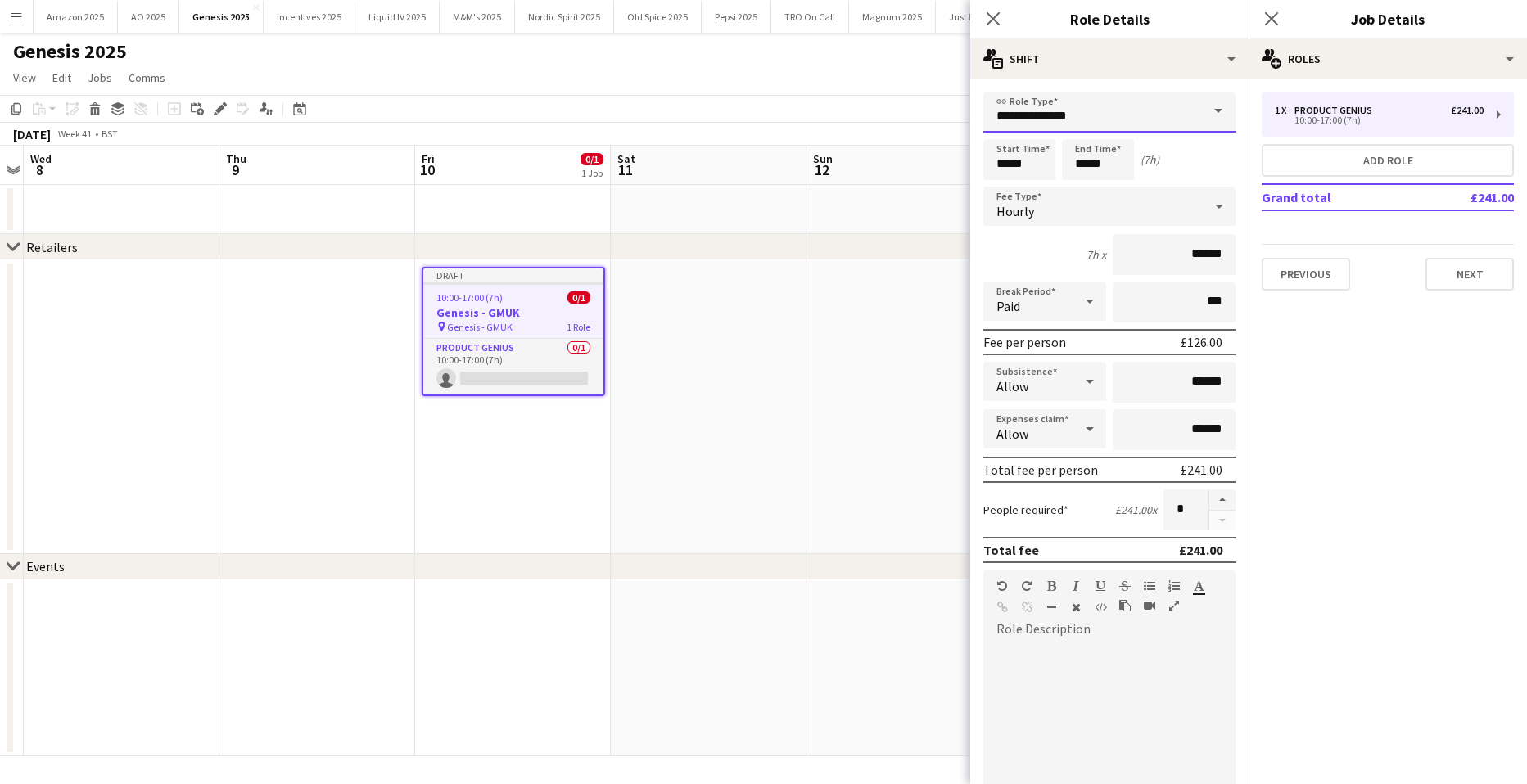
click at [1160, 112] on input "**********" at bounding box center [1109, 112] width 252 height 41
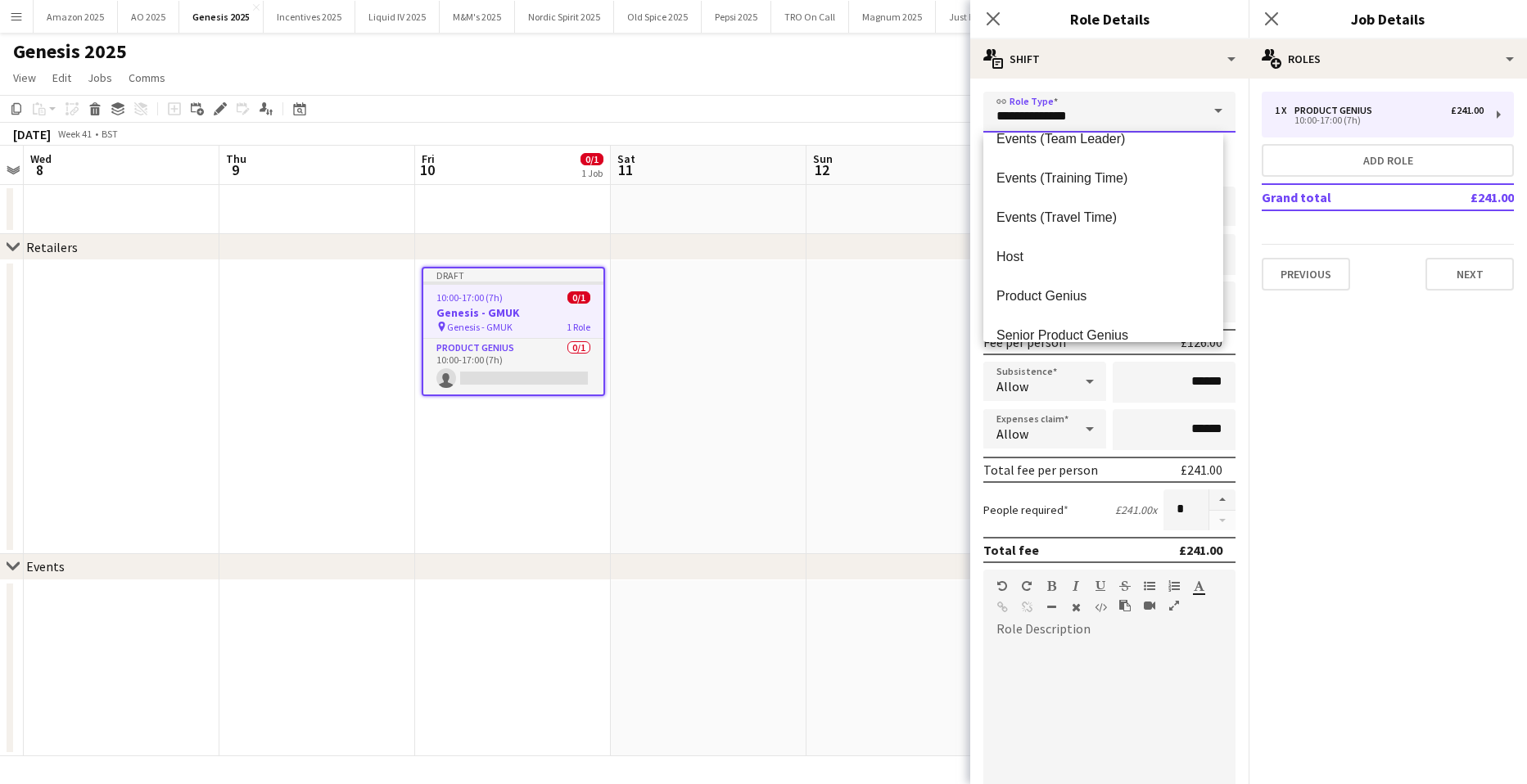
scroll to position [510, 0]
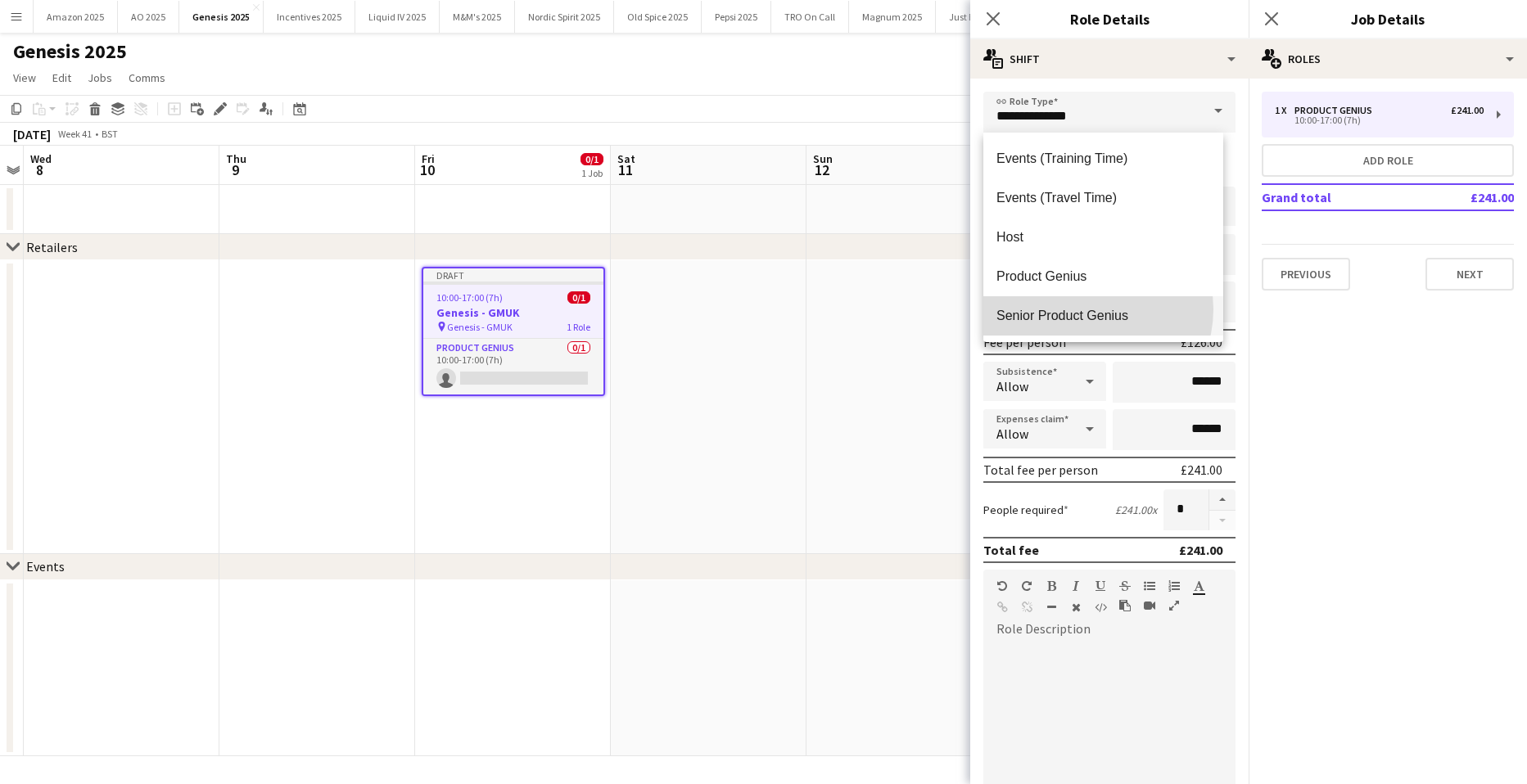
click at [1088, 309] on span "Senior Product Genius" at bounding box center [1102, 315] width 214 height 16
type input "**********"
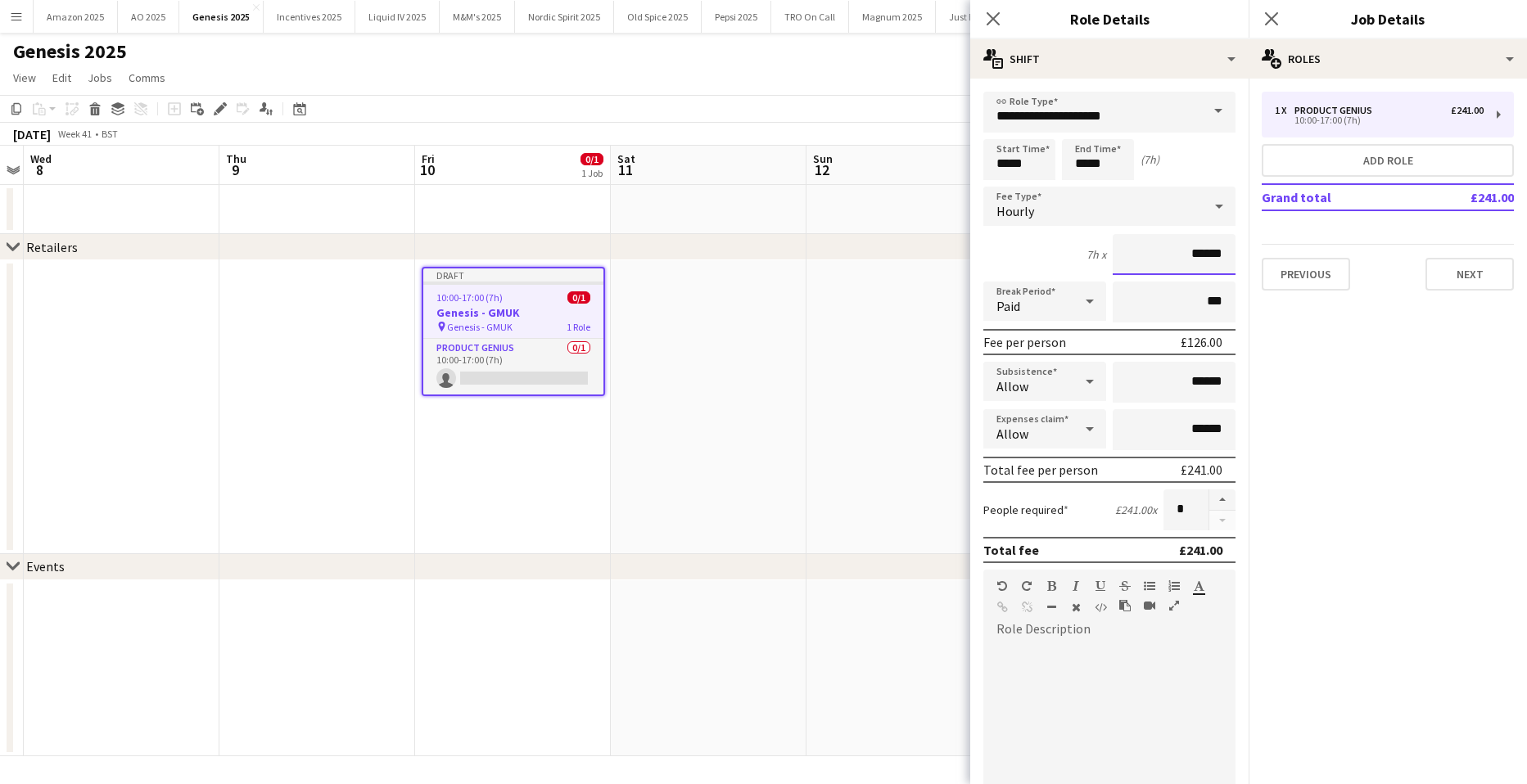
drag, startPoint x: 1213, startPoint y: 251, endPoint x: 950, endPoint y: 252, distance: 263.0
click at [951, 260] on body "Menu Boards Boards Boards All jobs Status Workforce Workforce My Workforce Recr…" at bounding box center [764, 392] width 1527 height 784
type input "******"
click at [807, 451] on app-date-cell at bounding box center [903, 407] width 196 height 294
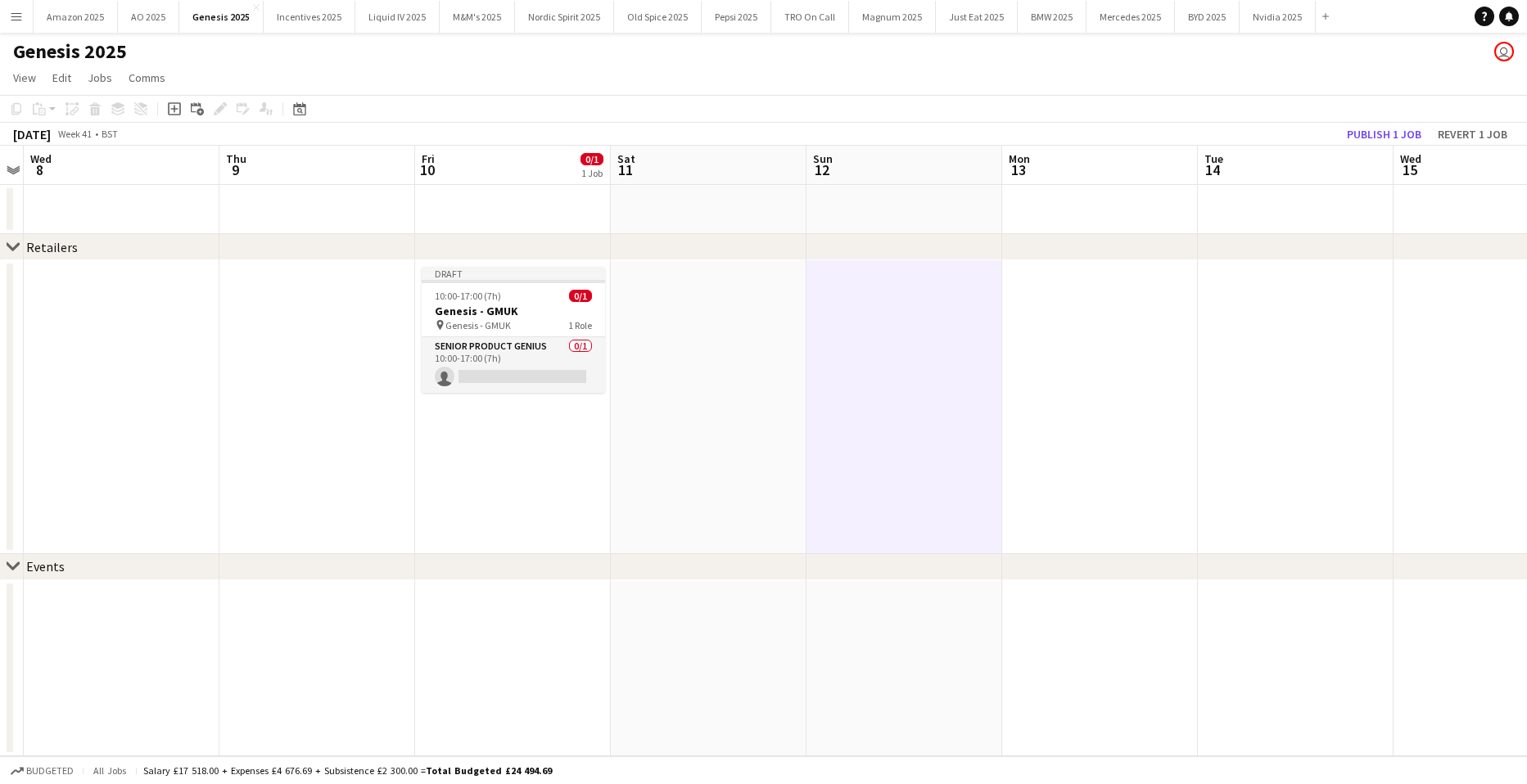
drag, startPoint x: 478, startPoint y: 367, endPoint x: 965, endPoint y: 283, distance: 494.2
click at [480, 368] on app-card-role "Senior Product Genius 0/1 10:00-17:00 (7h) single-neutral-actions" at bounding box center [513, 364] width 183 height 55
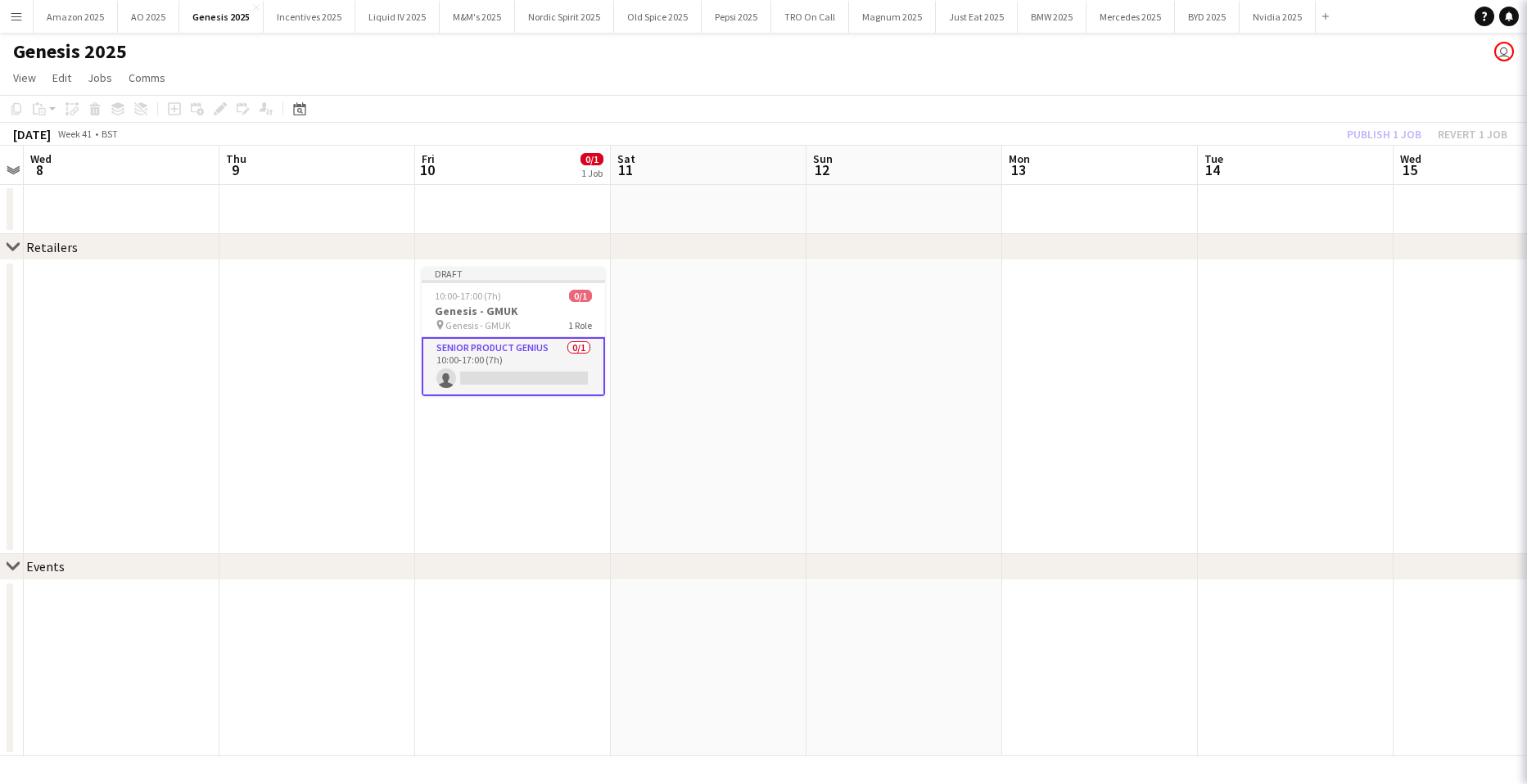
scroll to position [0, 562]
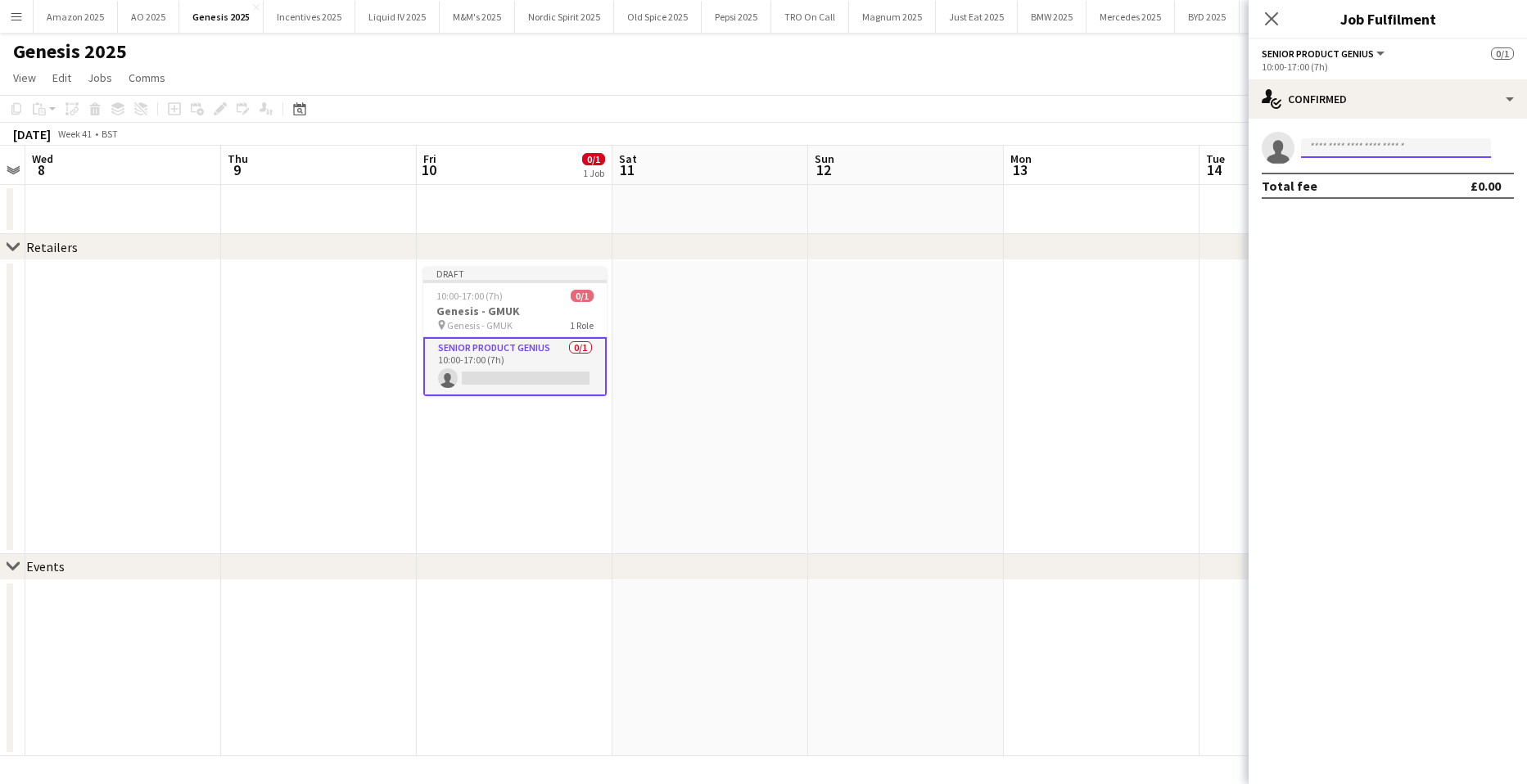
click at [1345, 153] on input at bounding box center [1395, 148] width 190 height 20
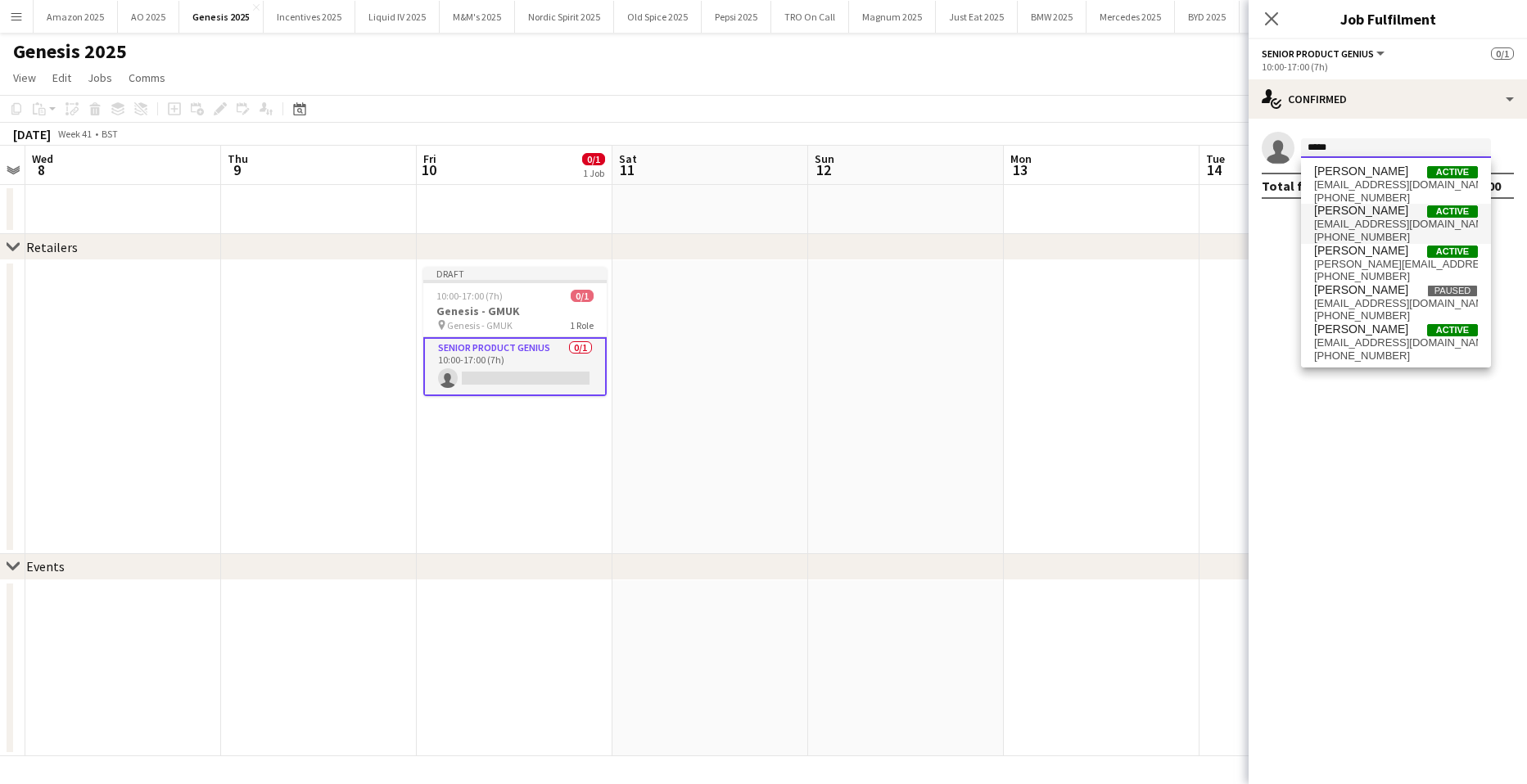
type input "*****"
click at [1386, 220] on span "georginalbourne@gmail.com" at bounding box center [1395, 224] width 164 height 13
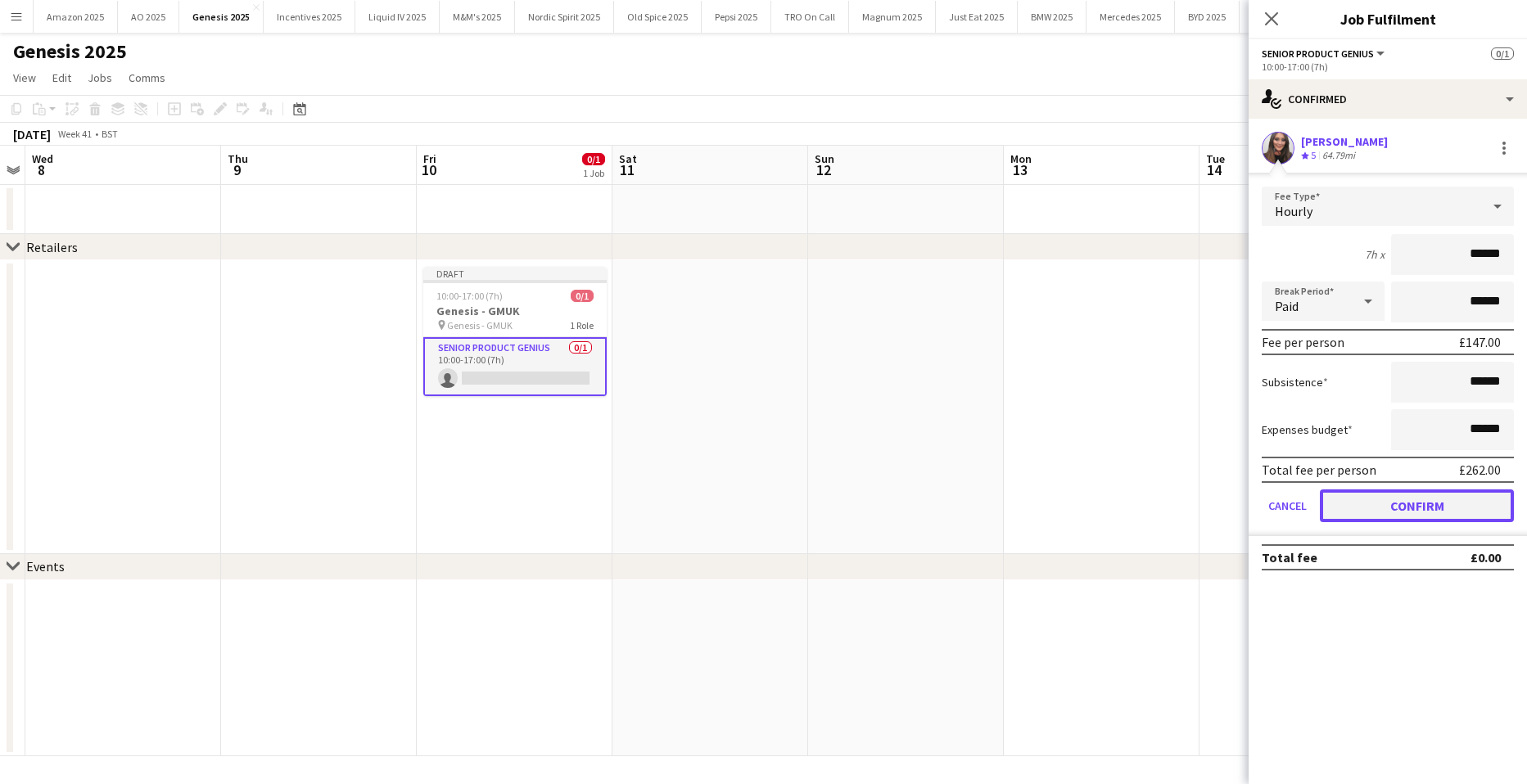
click at [1425, 500] on button "Confirm" at bounding box center [1416, 505] width 194 height 33
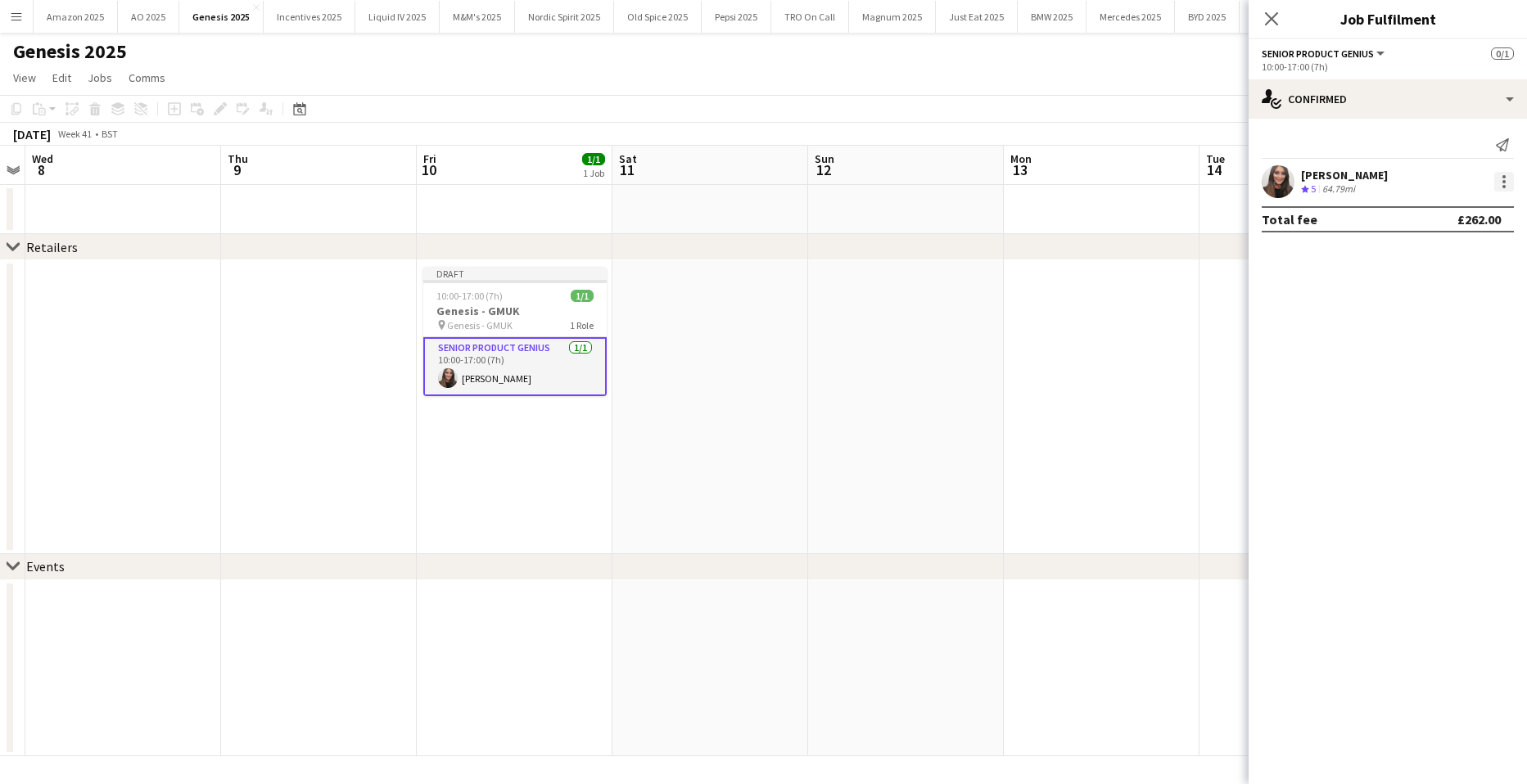
click at [1501, 176] on div at bounding box center [1503, 181] width 20 height 20
click at [1463, 218] on span "Edit fee" at bounding box center [1449, 212] width 101 height 15
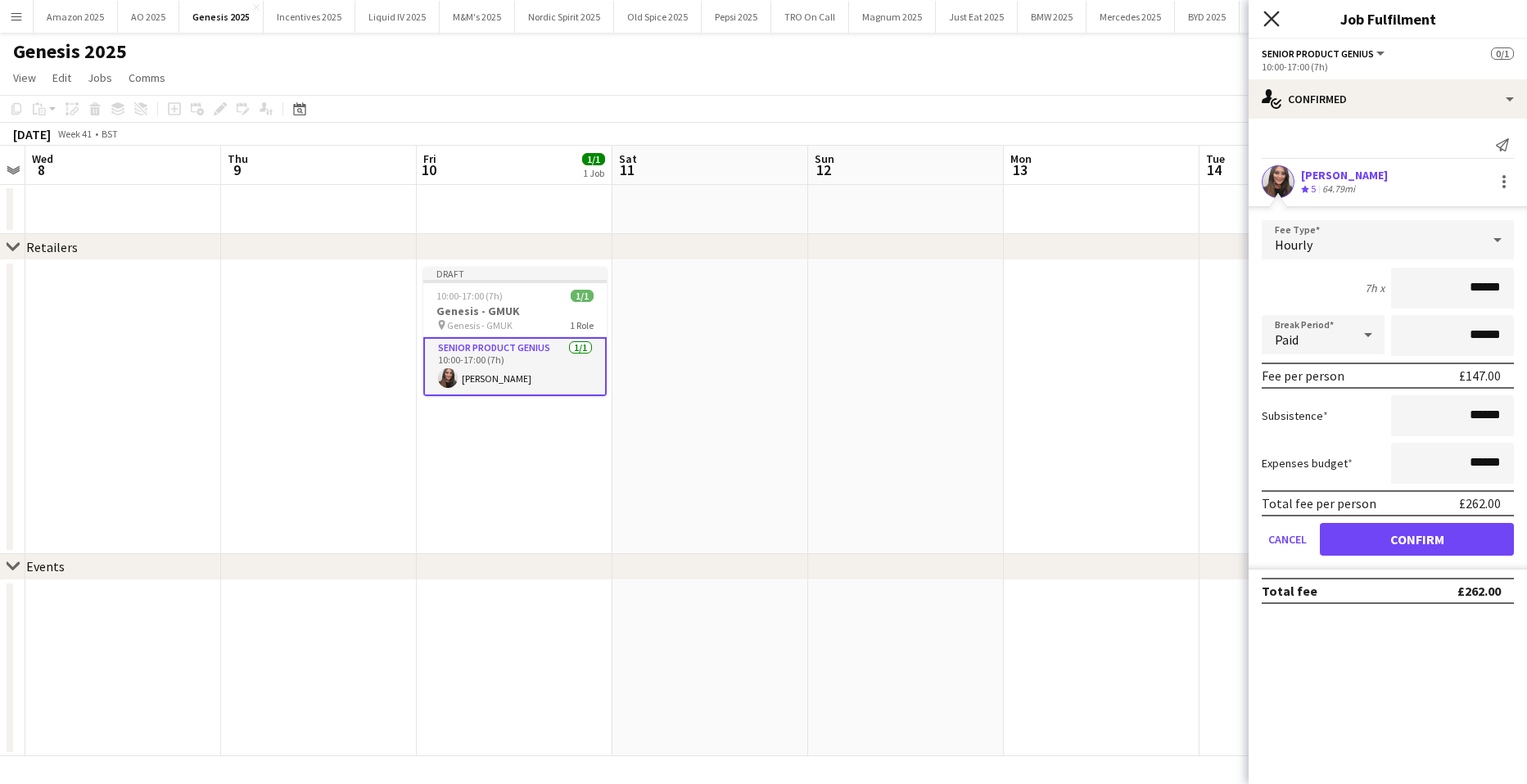
click at [1274, 22] on icon at bounding box center [1271, 19] width 16 height 16
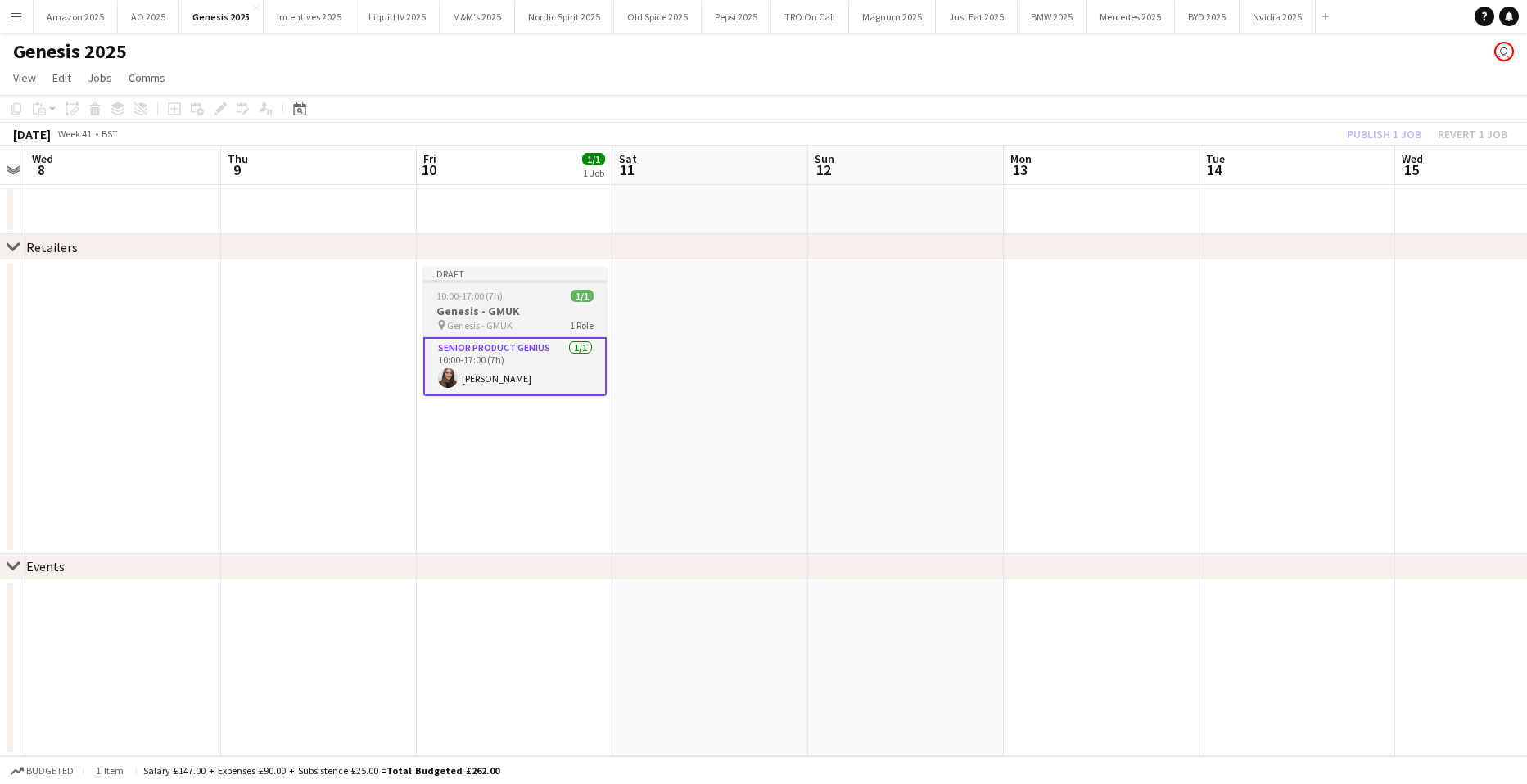
click at [564, 294] on div "10:00-17:00 (7h) 1/1" at bounding box center [515, 295] width 183 height 12
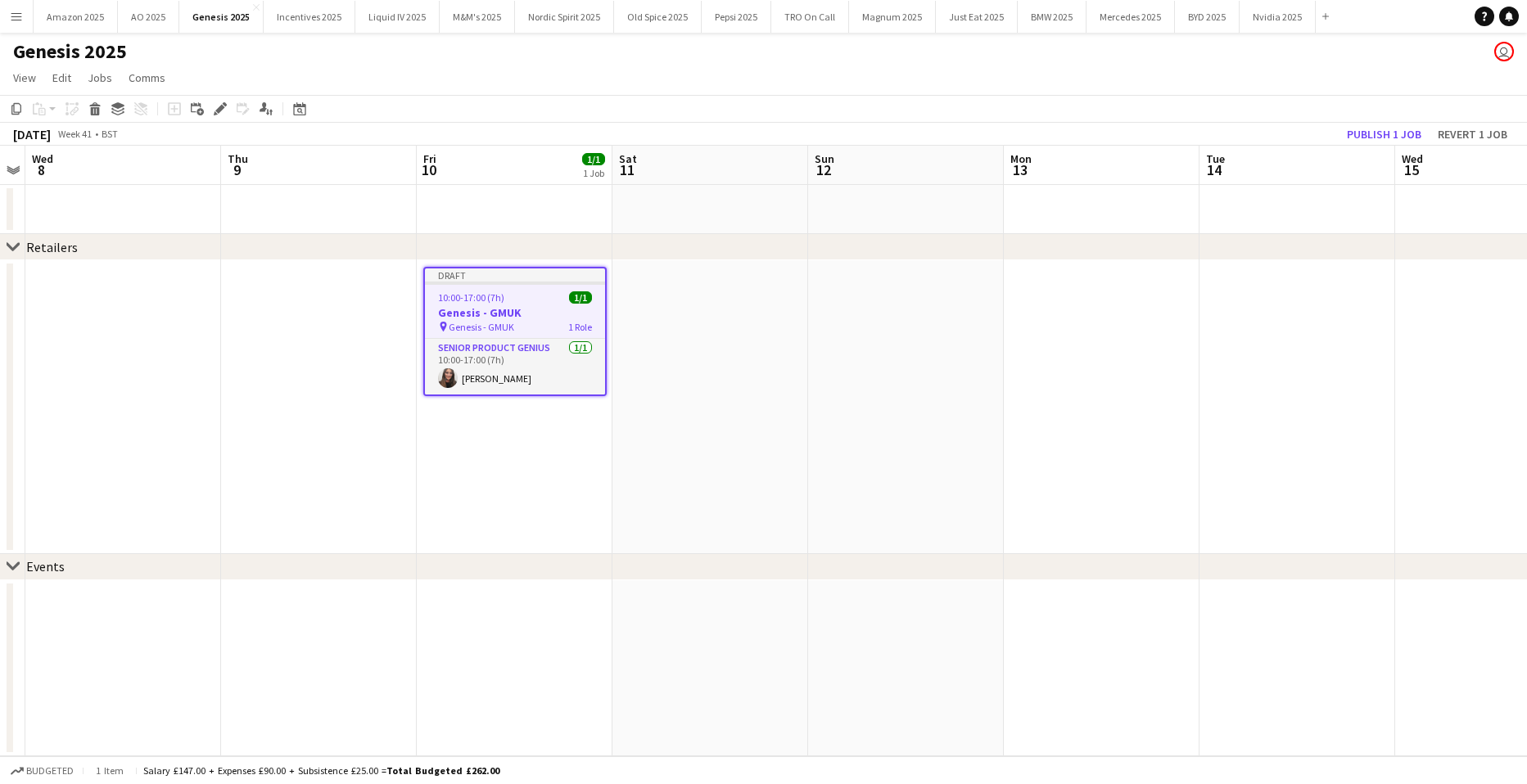
click at [513, 457] on app-date-cell "Draft 10:00-17:00 (7h) 1/1 Genesis - GMUK pin Genesis - GMUK 1 Role Senior Prod…" at bounding box center [514, 407] width 196 height 294
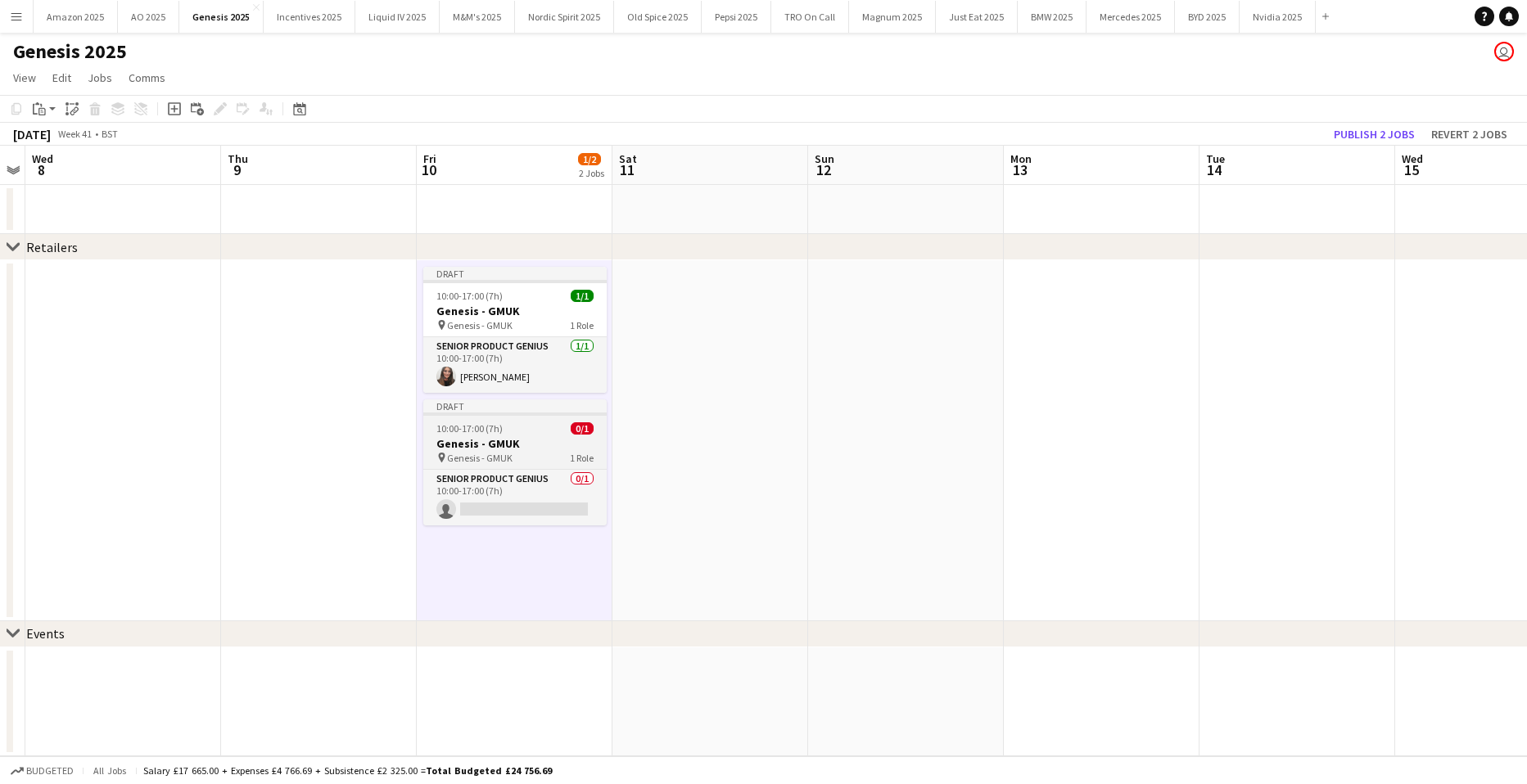
click at [508, 425] on div "10:00-17:00 (7h) 0/1" at bounding box center [515, 428] width 183 height 12
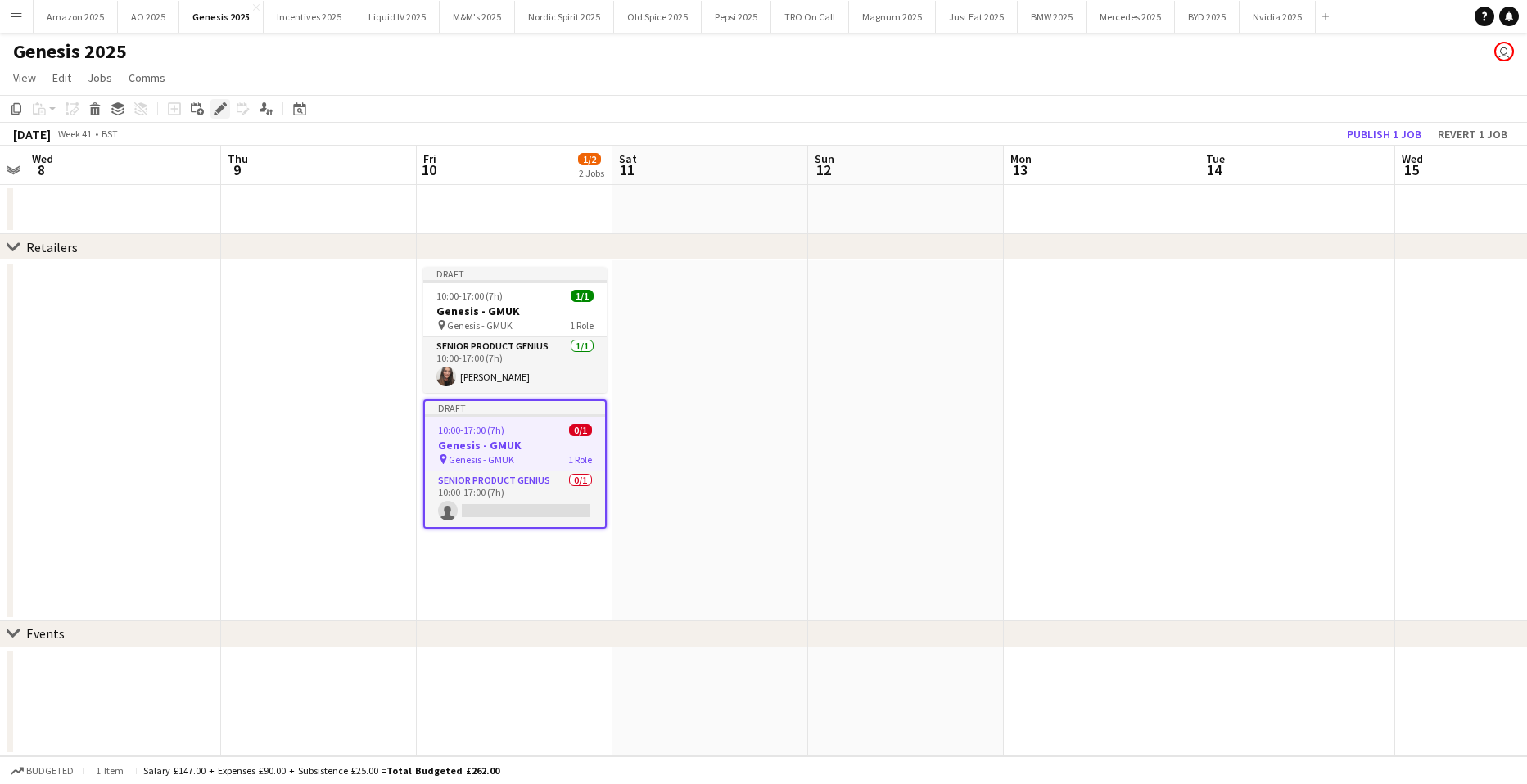
click at [212, 116] on div "Edit" at bounding box center [221, 109] width 20 height 20
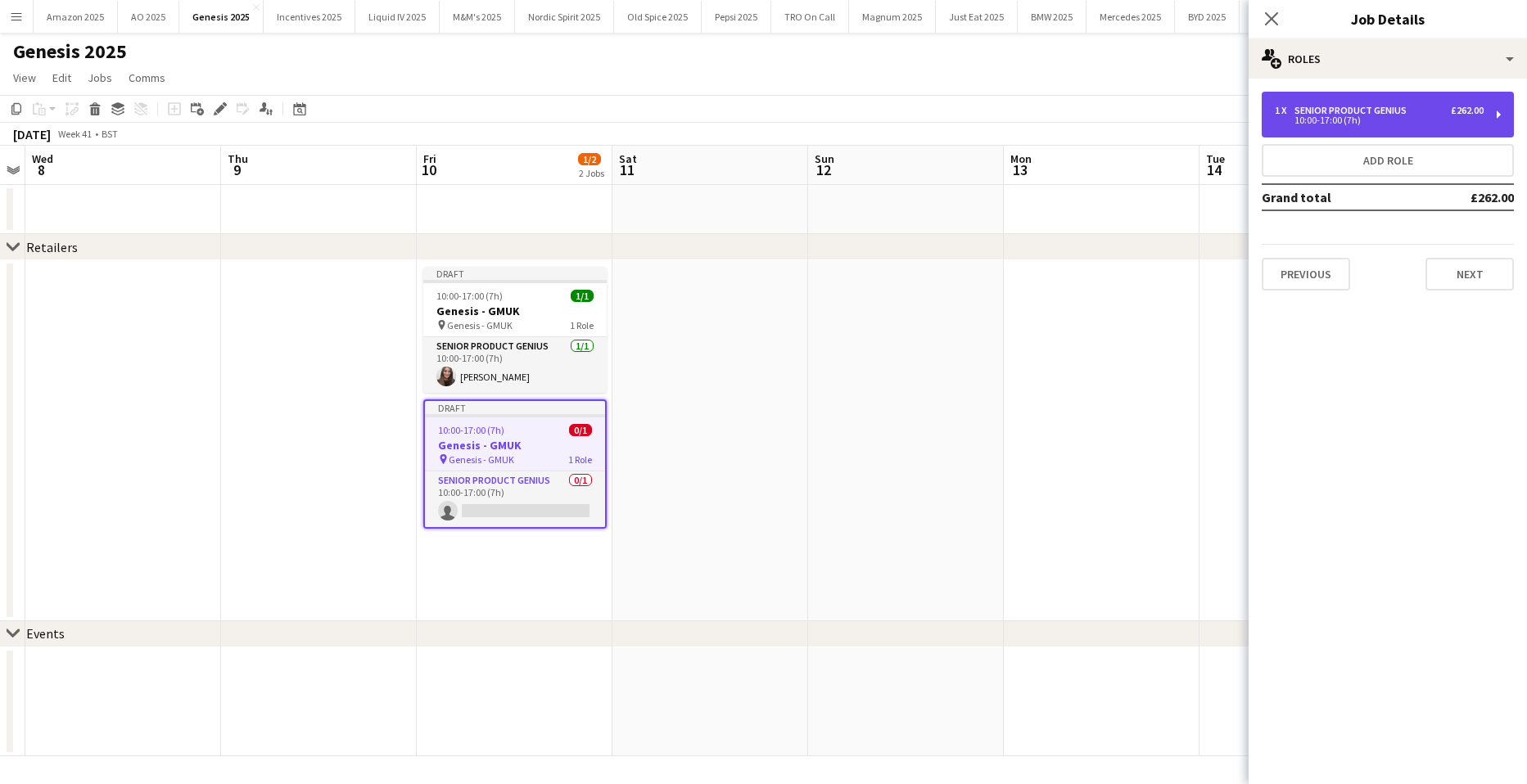
click at [1384, 114] on div "Senior Product Genius" at bounding box center [1354, 110] width 118 height 12
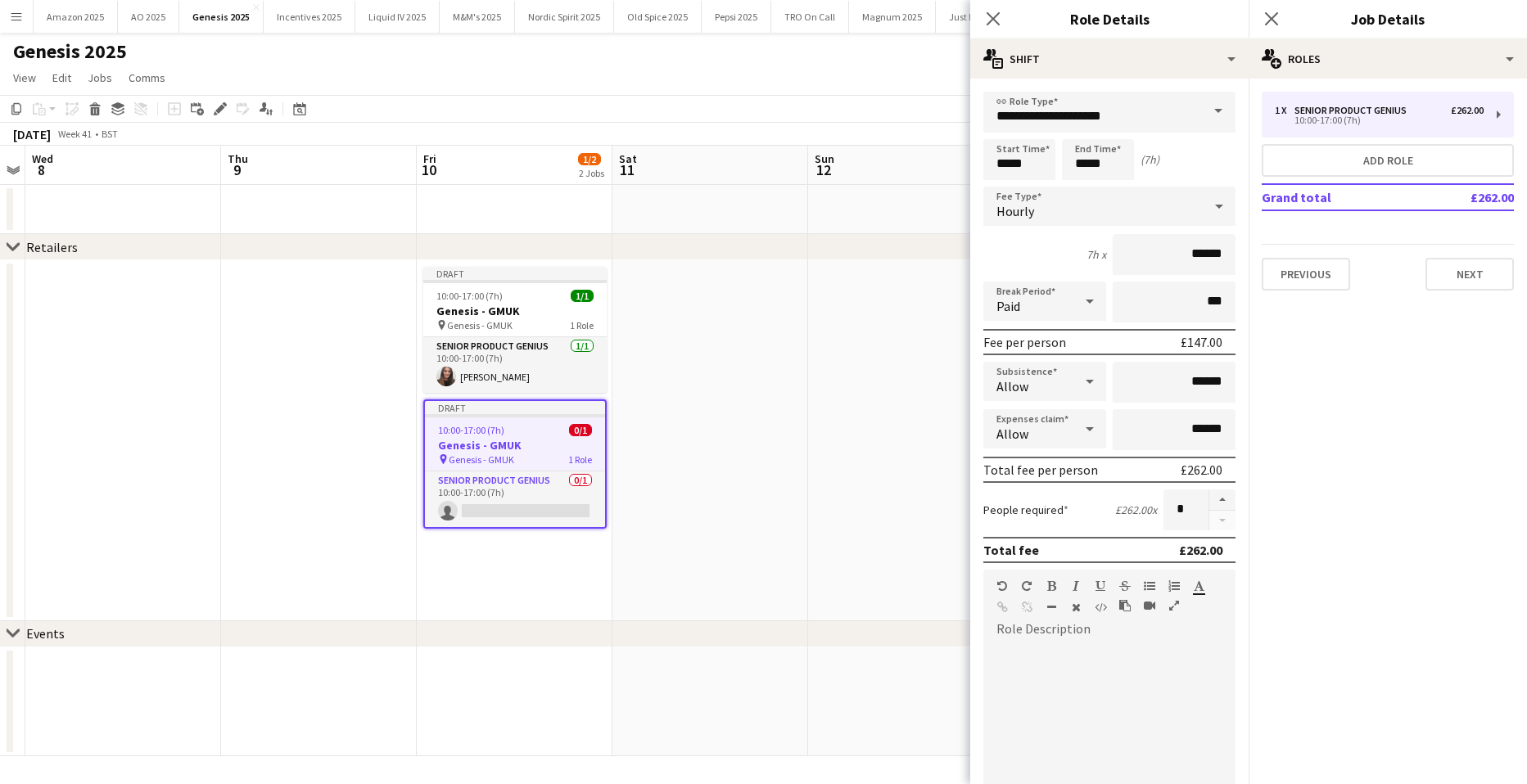
click at [1201, 111] on span at bounding box center [1218, 111] width 34 height 39
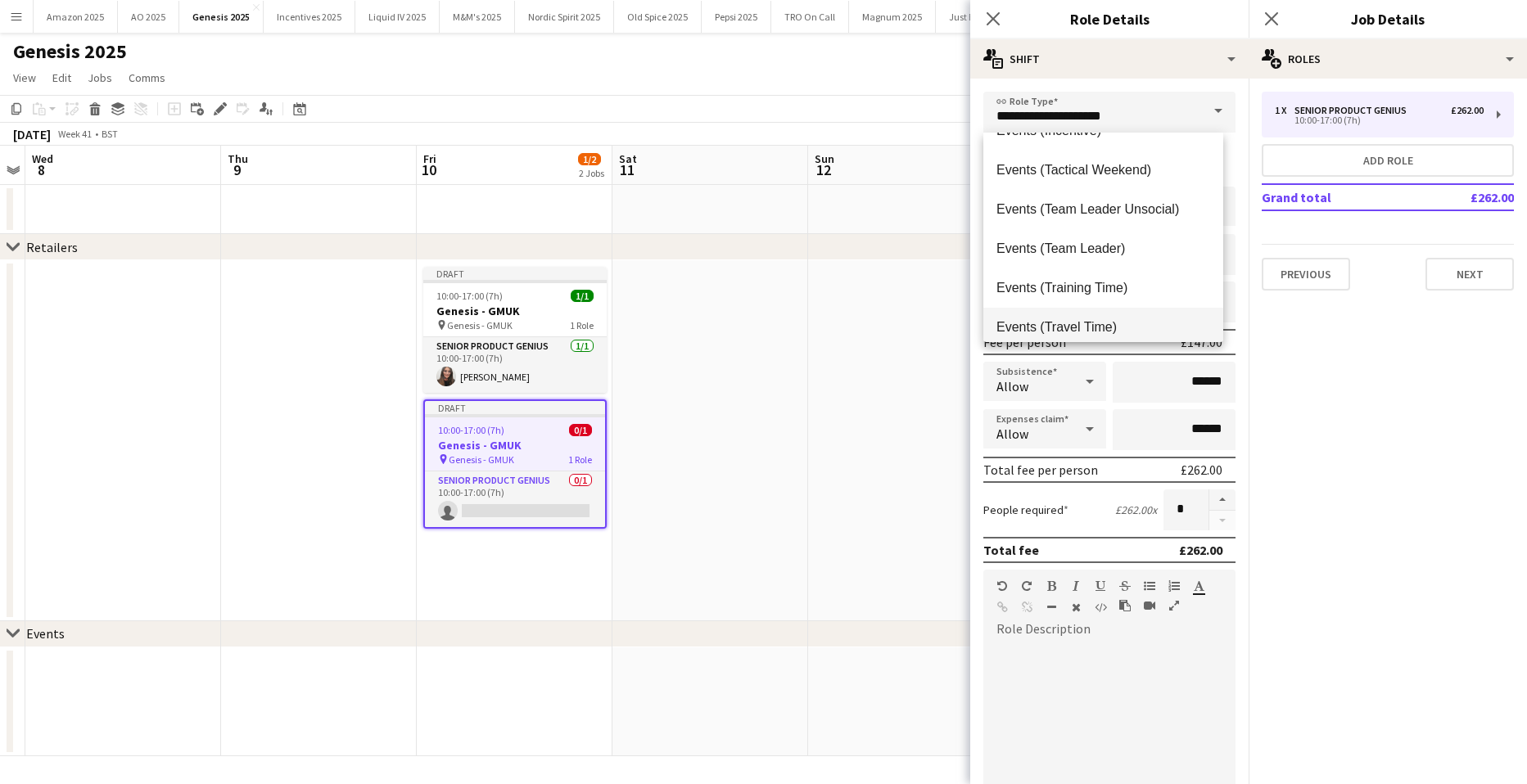
scroll to position [409, 0]
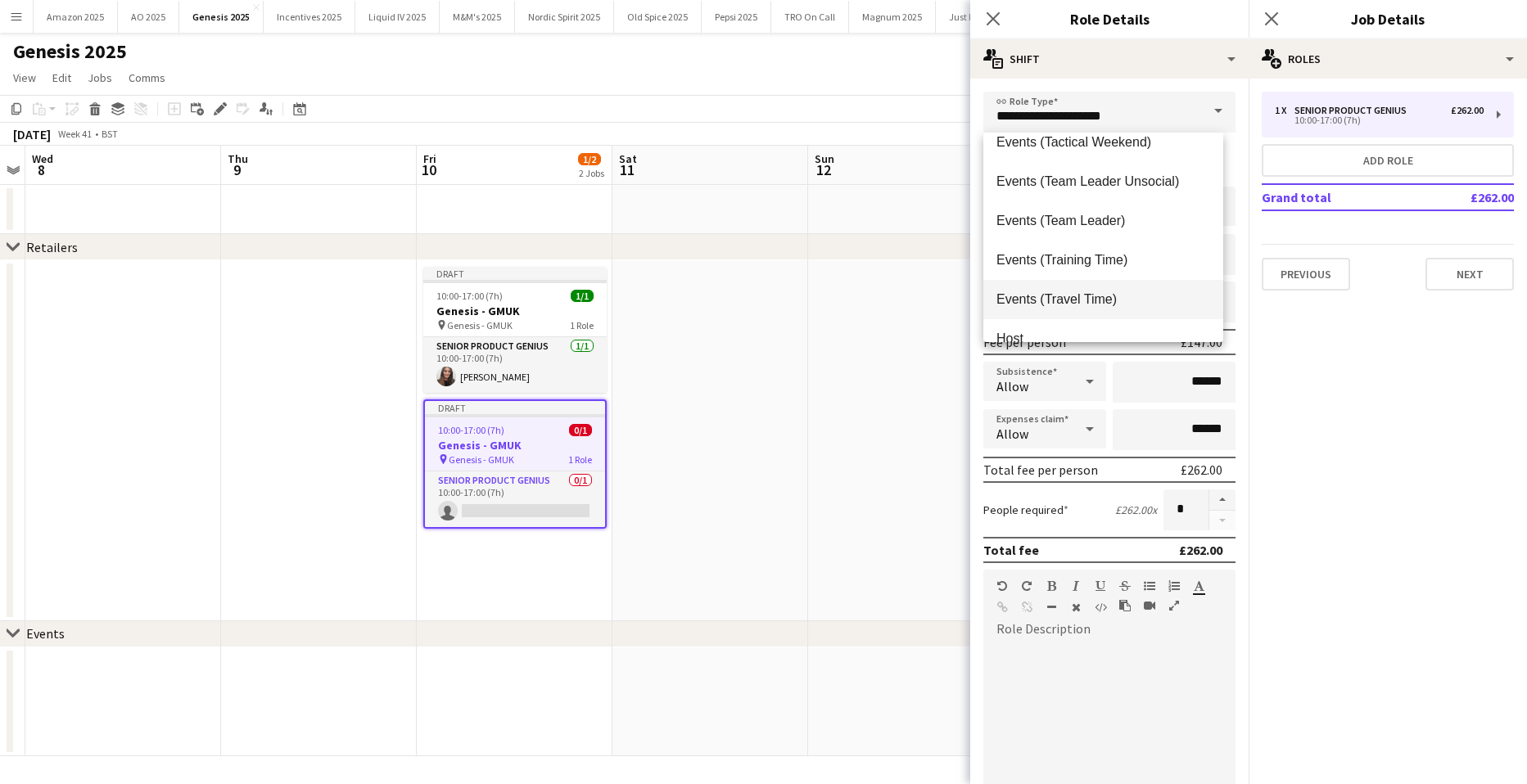
click at [1115, 283] on mat-option "Events (Travel Time)" at bounding box center [1102, 299] width 239 height 39
type input "**********"
type input "******"
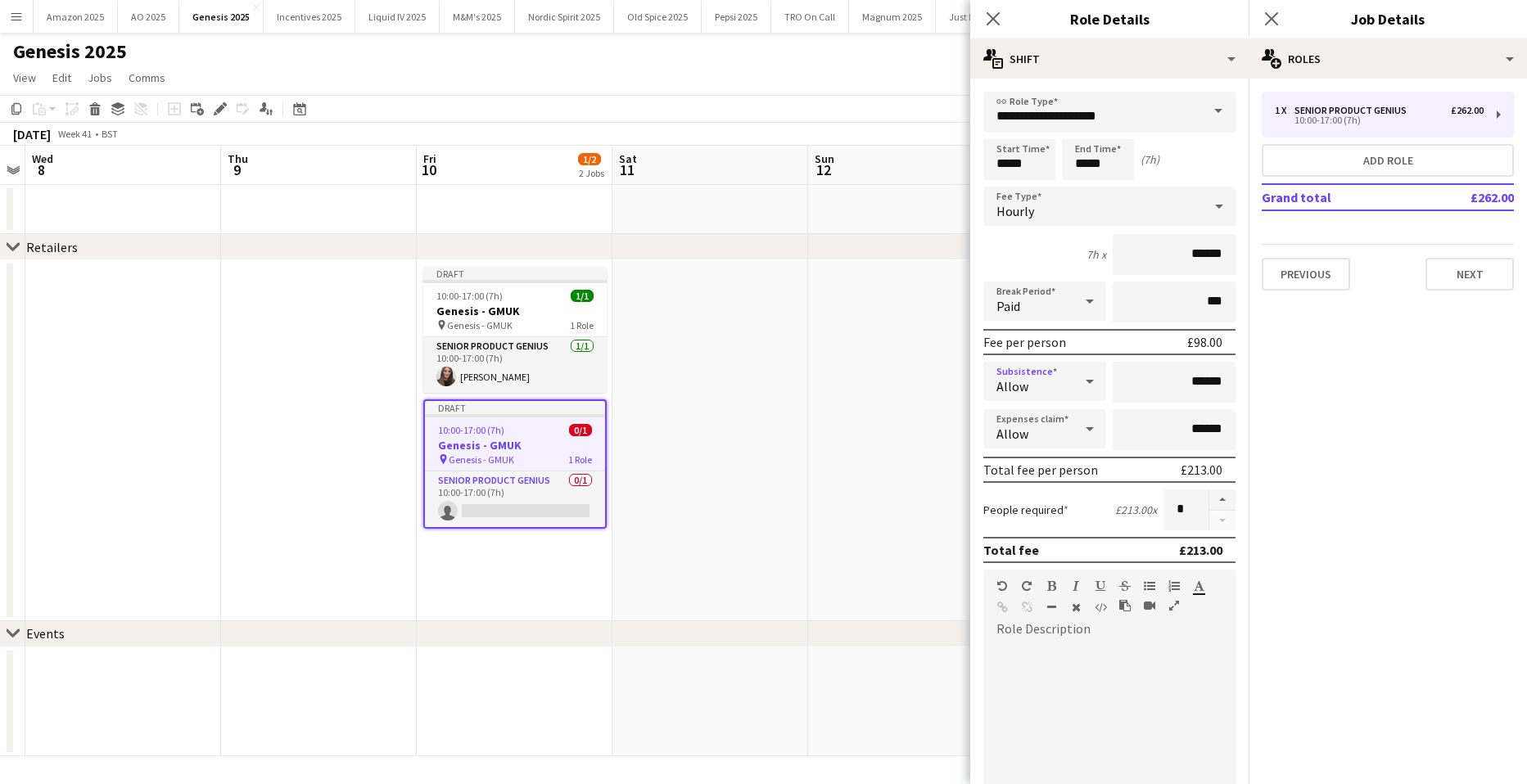
click at [1082, 390] on icon at bounding box center [1090, 381] width 20 height 33
click at [1064, 466] on span "Don't allow" at bounding box center [1041, 469] width 91 height 16
click at [1080, 428] on icon at bounding box center [1090, 428] width 20 height 33
click at [1042, 518] on span "Don't allow" at bounding box center [1041, 516] width 91 height 16
drag, startPoint x: 1035, startPoint y: 158, endPoint x: 796, endPoint y: 176, distance: 239.7
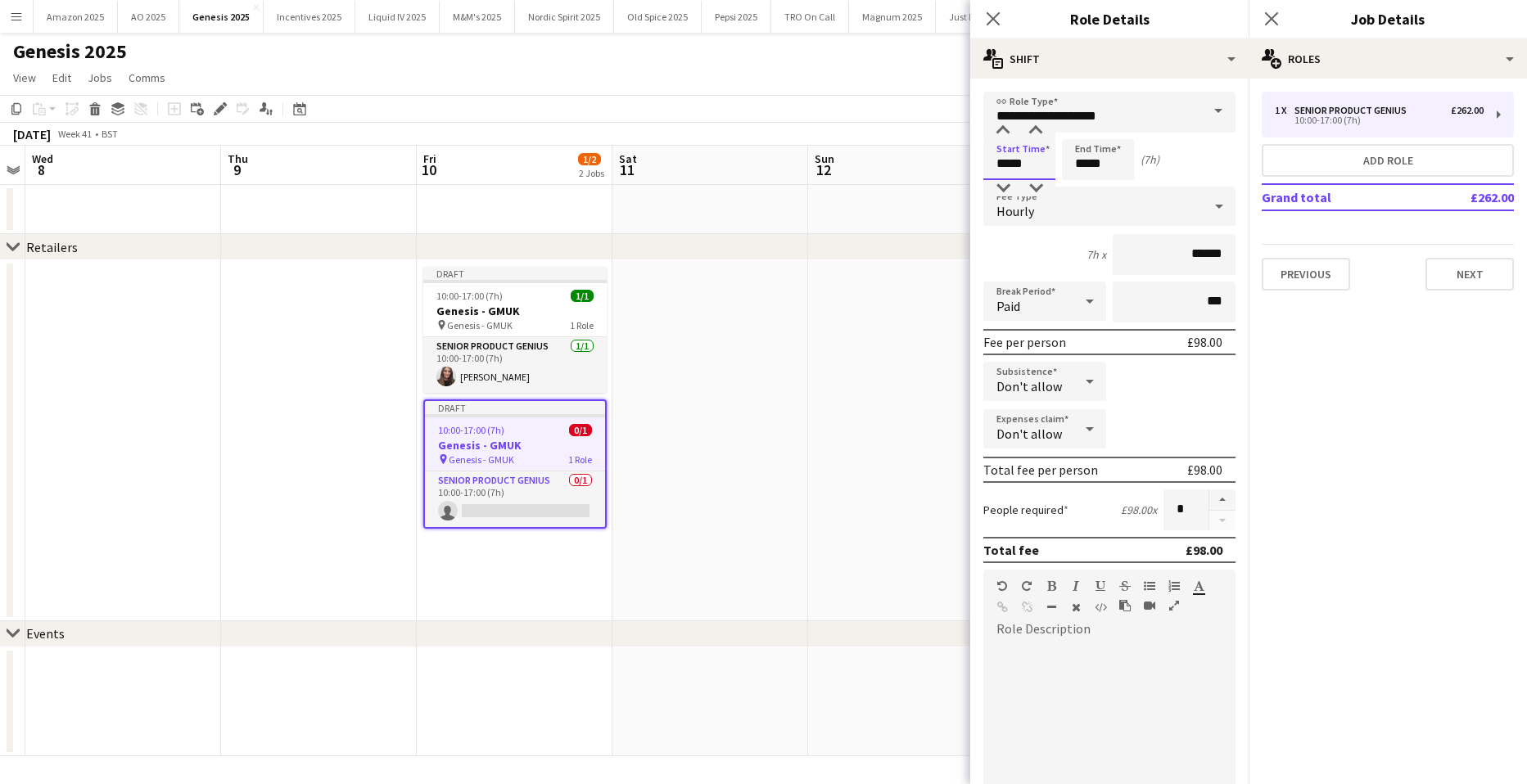
click at [796, 176] on body "Menu Boards Boards Boards All jobs Status Workforce Workforce My Workforce Recr…" at bounding box center [764, 392] width 1527 height 784
type input "*****"
click at [1460, 270] on button "Next" at bounding box center [1469, 274] width 89 height 33
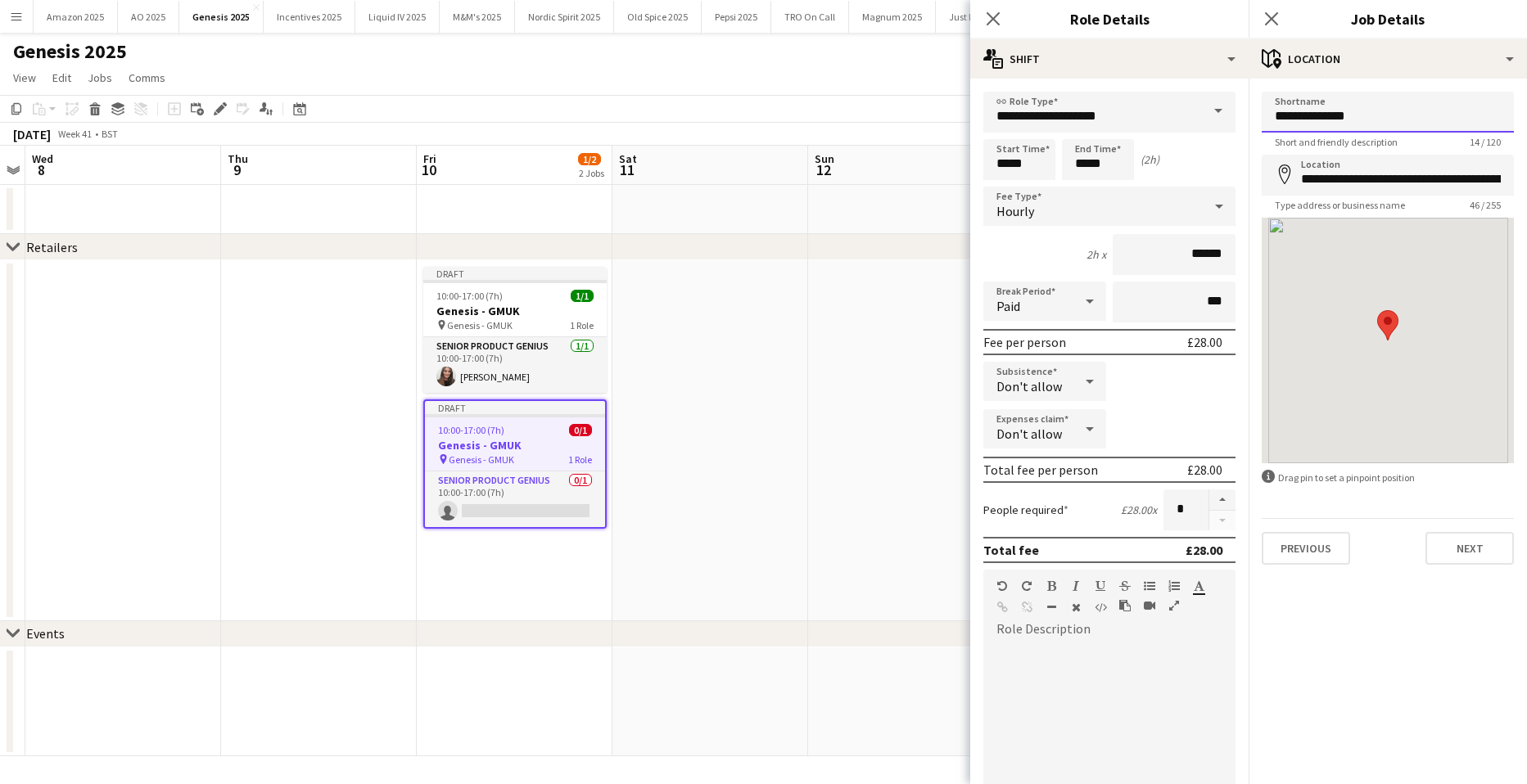
click at [1444, 118] on input "**********" at bounding box center [1387, 112] width 252 height 41
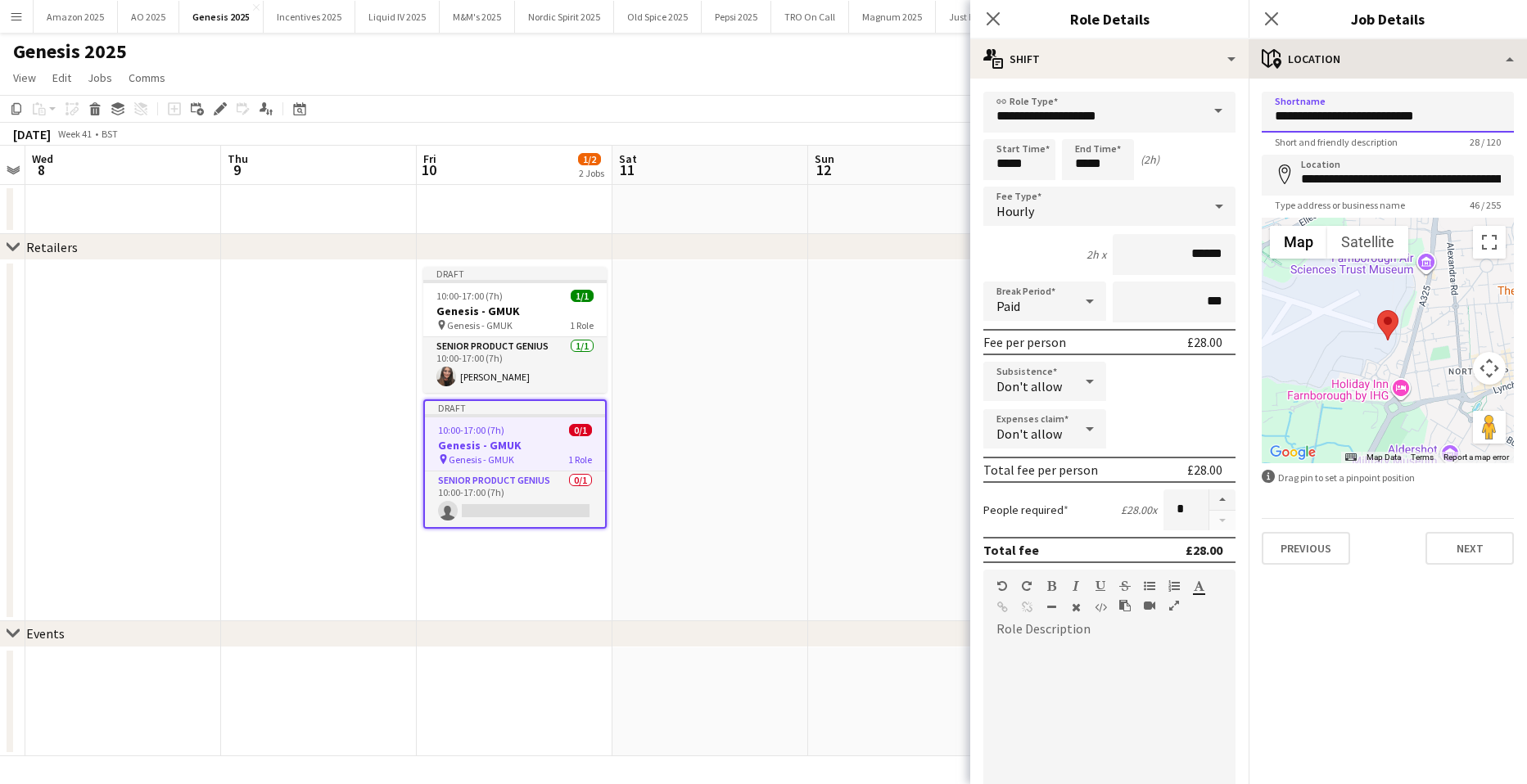
type input "**********"
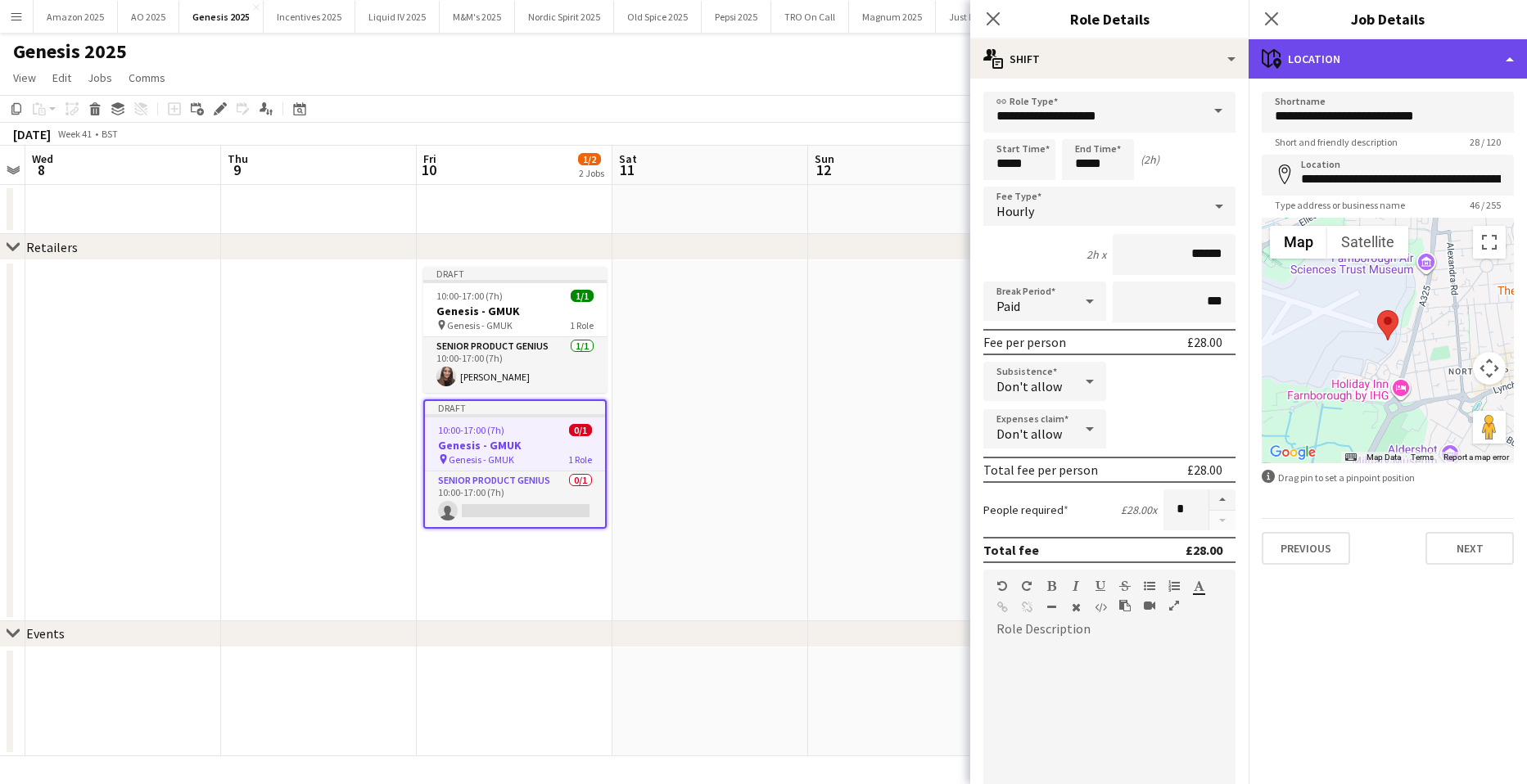
click at [1481, 56] on div "maps-pin-1 Location" at bounding box center [1387, 59] width 278 height 39
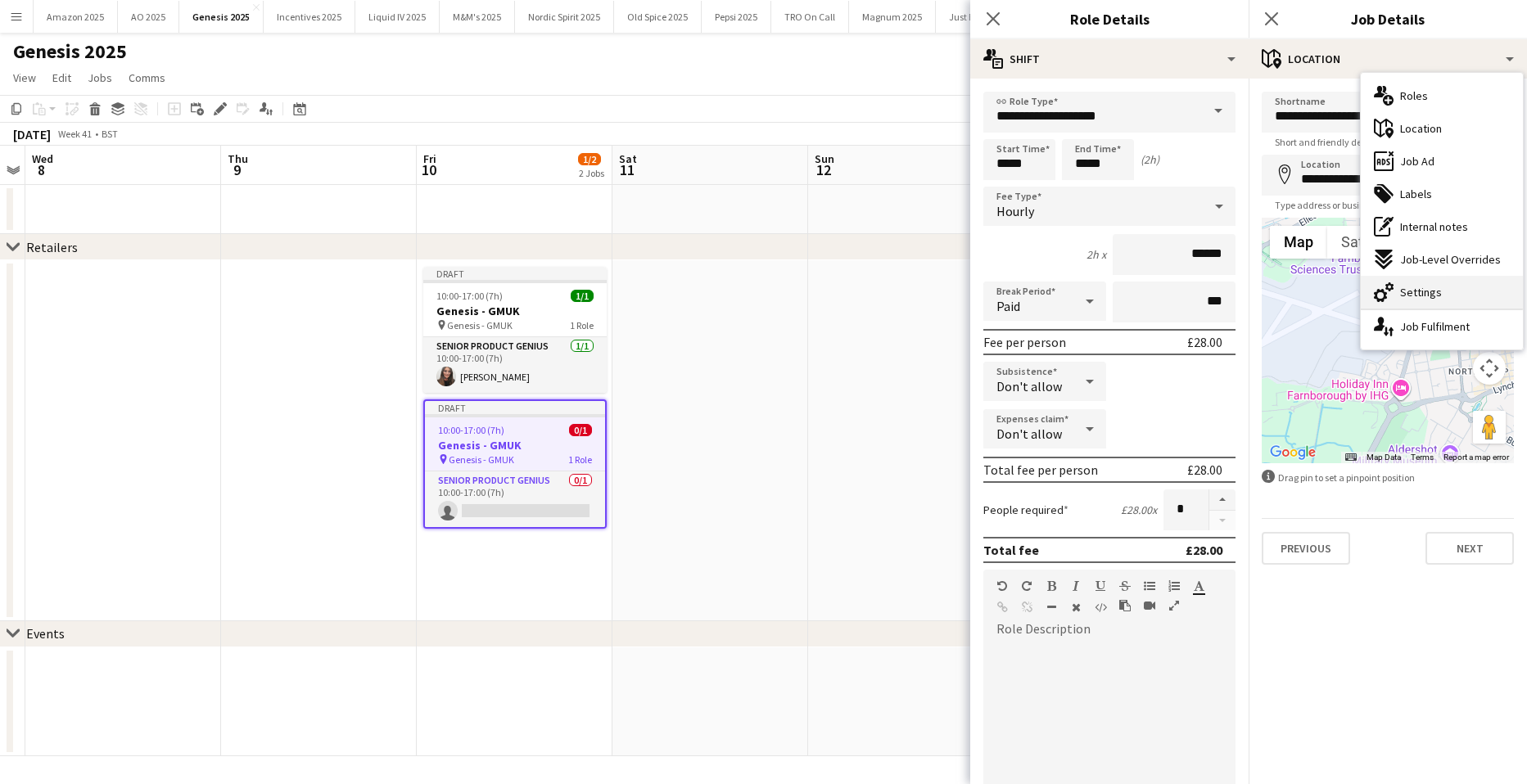
click at [1454, 287] on div "cog-double-3 Settings" at bounding box center [1441, 292] width 163 height 33
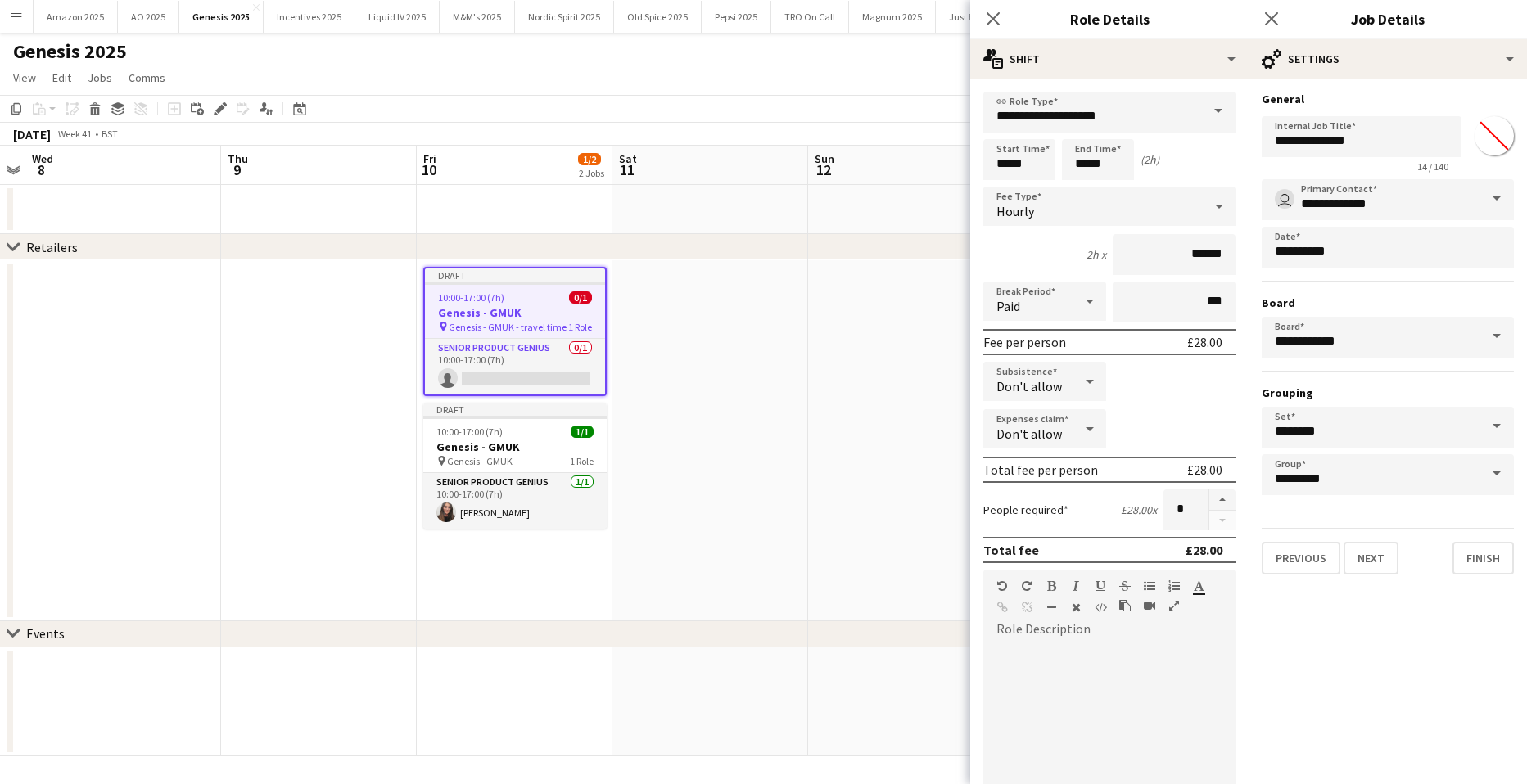
type input "*******"
click at [1418, 137] on input "**********" at bounding box center [1361, 137] width 200 height 41
type input "**********"
click at [771, 542] on app-date-cell at bounding box center [709, 440] width 196 height 360
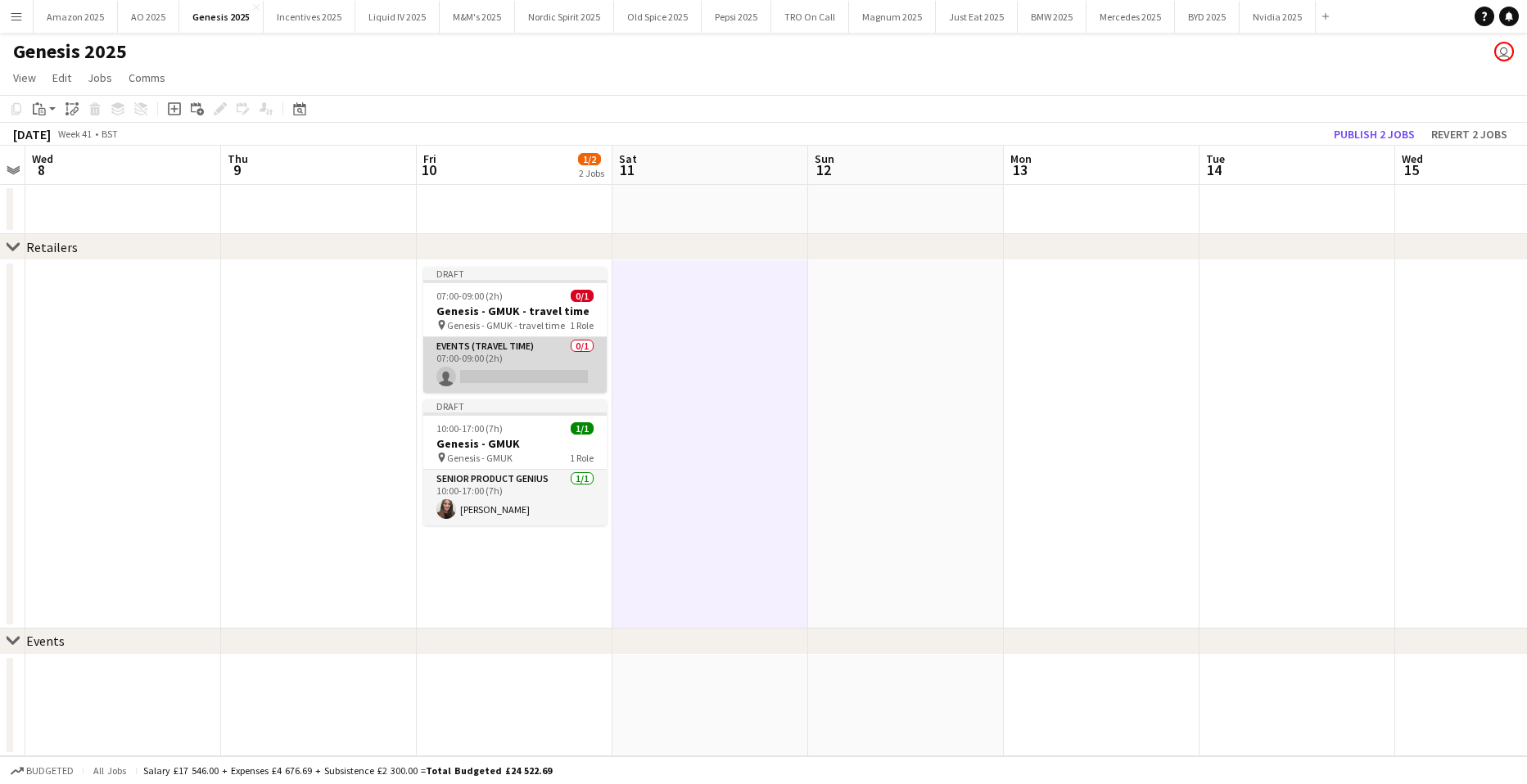
click at [492, 382] on app-card-role "Events (Travel Time) 0/1 07:00-09:00 (2h) single-neutral-actions" at bounding box center [515, 364] width 183 height 55
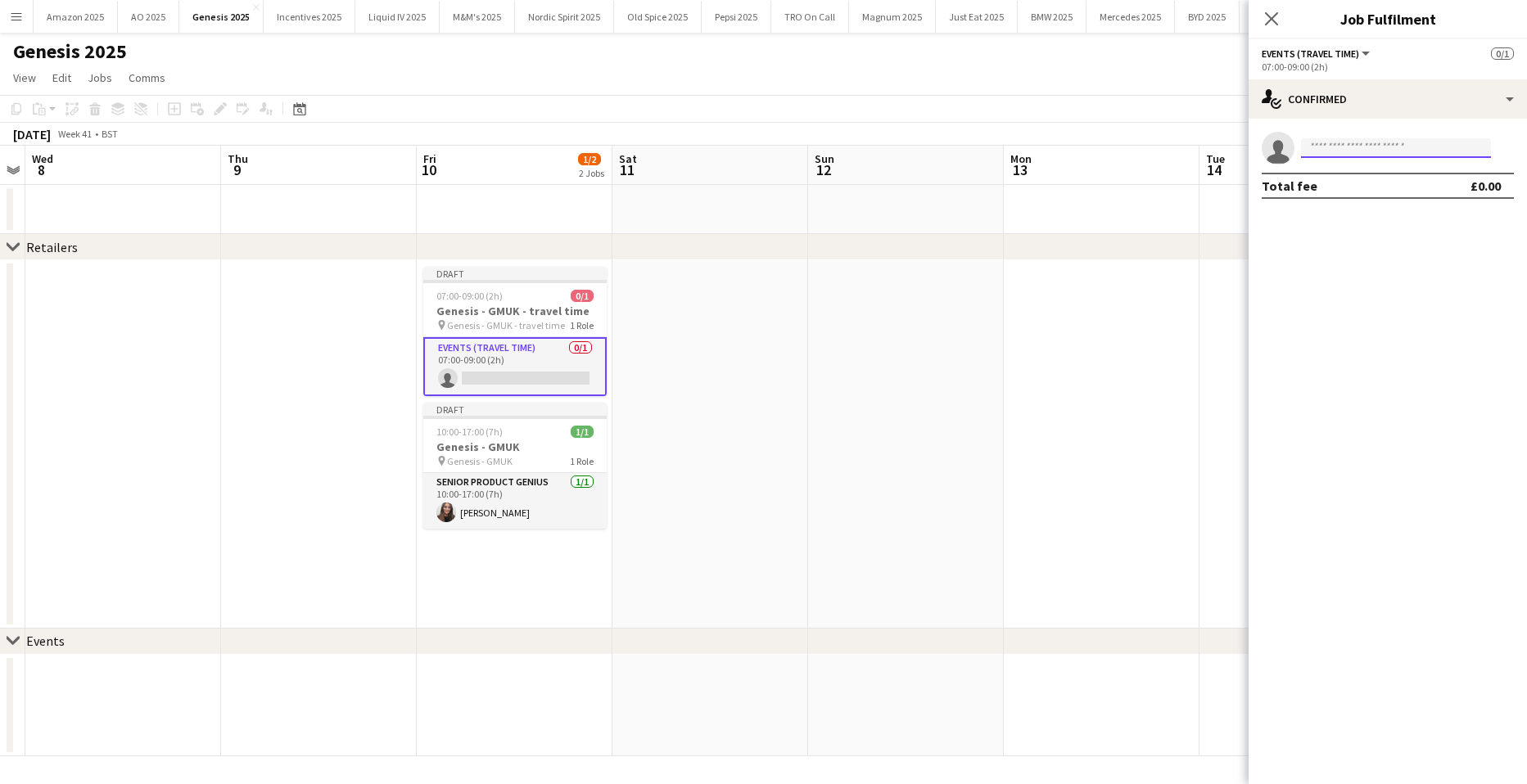
click at [1324, 147] on input at bounding box center [1395, 148] width 190 height 20
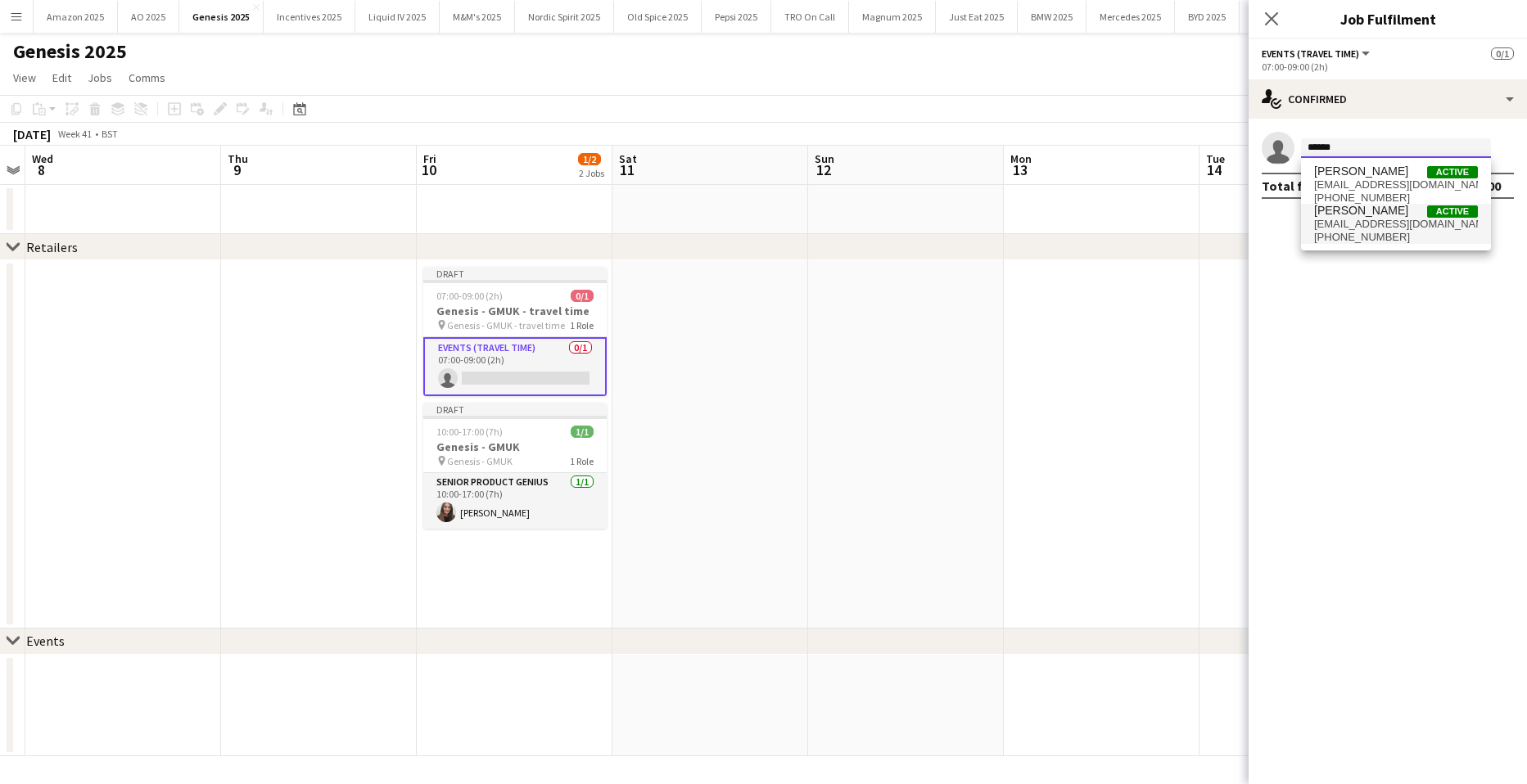
type input "******"
click at [1443, 224] on span "georginalbourne@gmail.com" at bounding box center [1395, 224] width 164 height 13
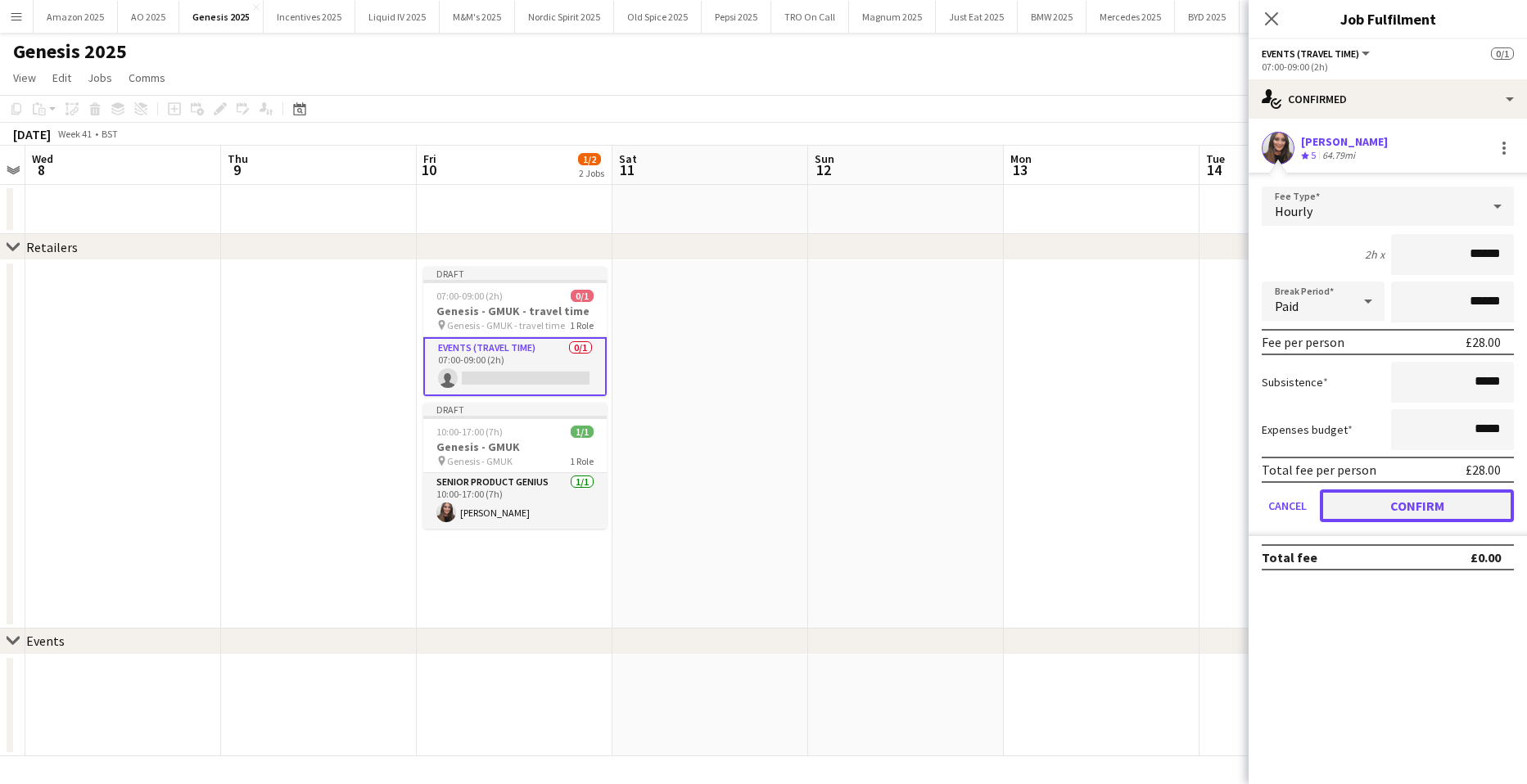
click at [1366, 501] on button "Confirm" at bounding box center [1416, 505] width 194 height 33
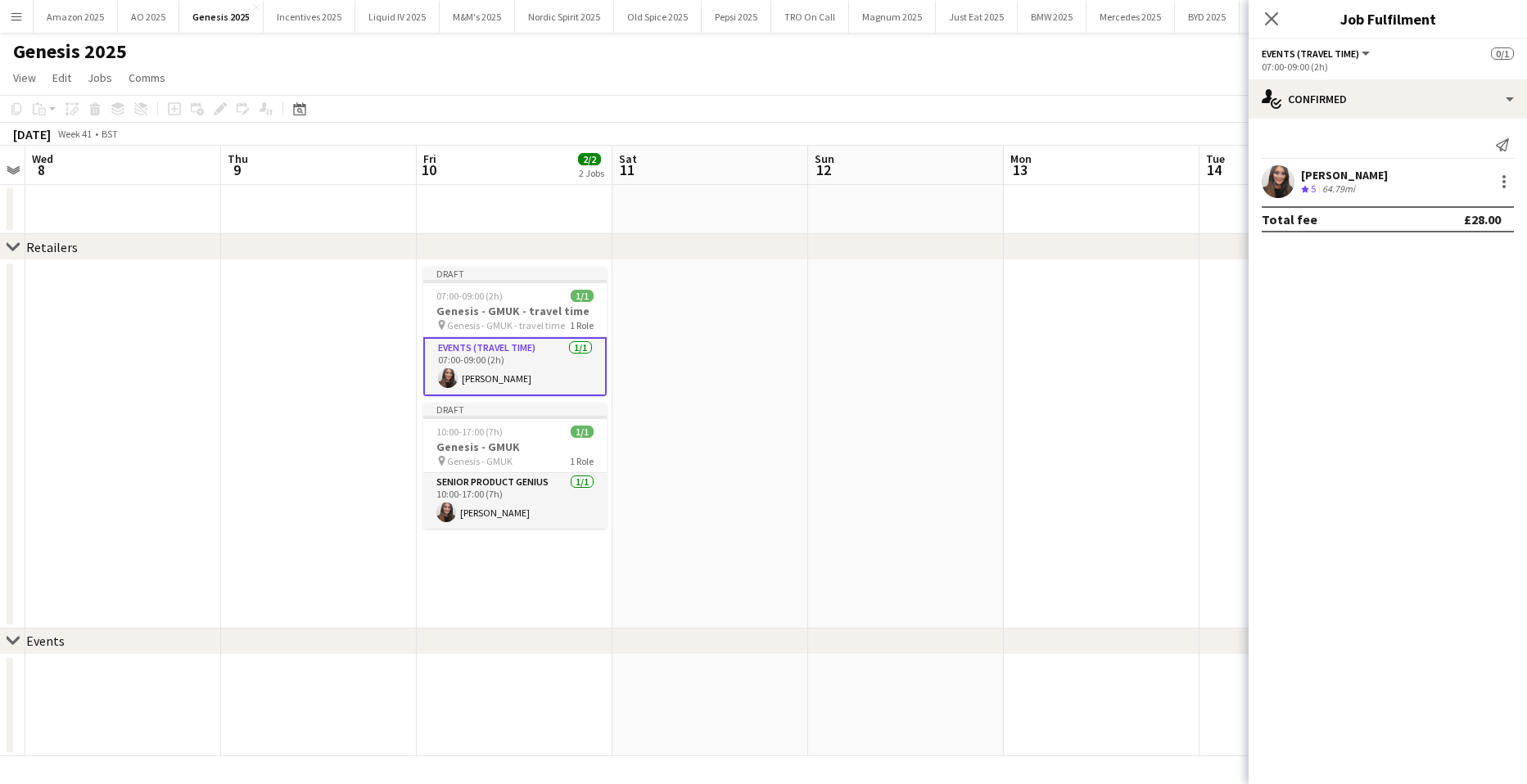
click at [871, 446] on app-date-cell at bounding box center [905, 444] width 196 height 368
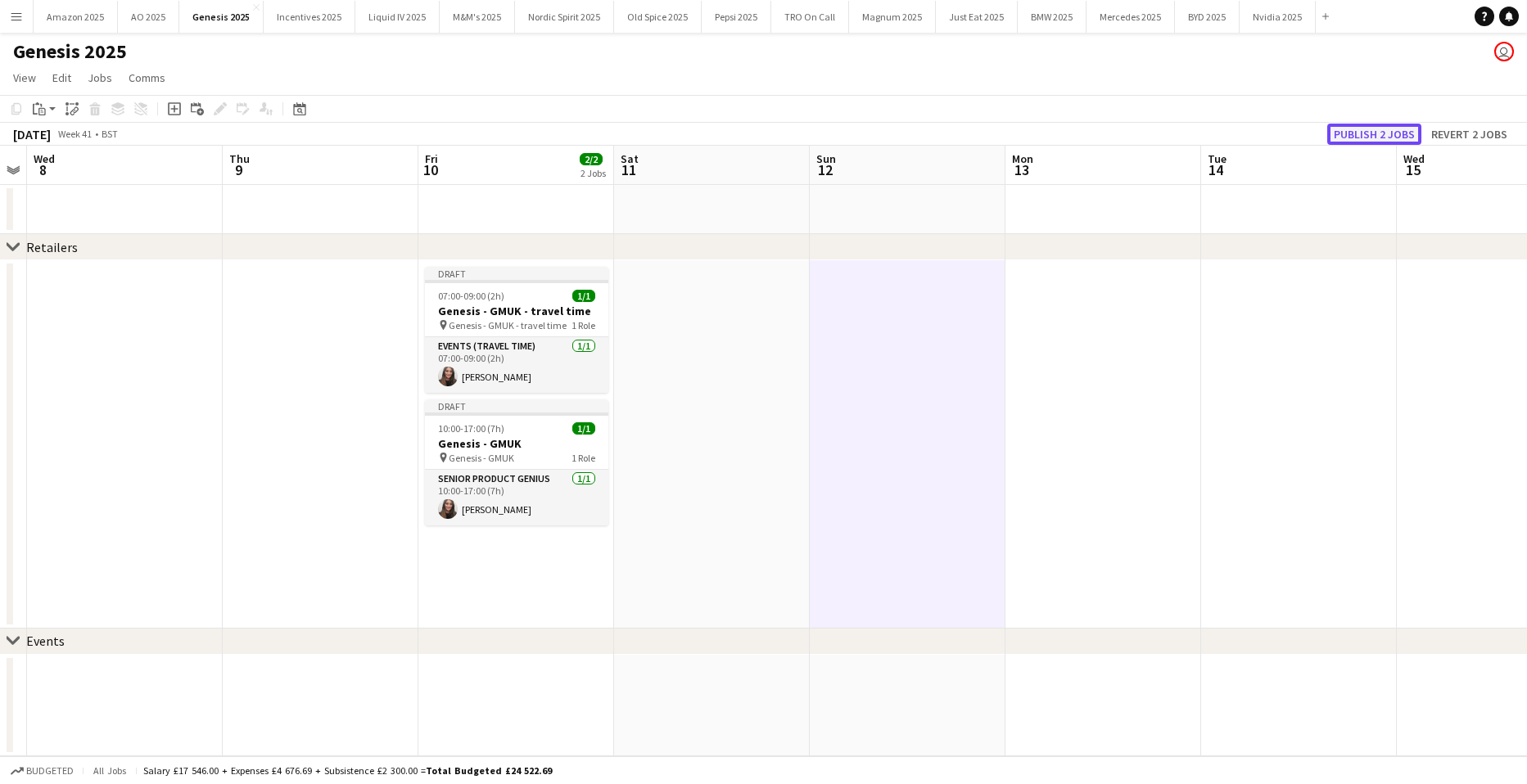
click at [1345, 134] on button "Publish 2 jobs" at bounding box center [1374, 134] width 95 height 22
